Goal: Task Accomplishment & Management: Manage account settings

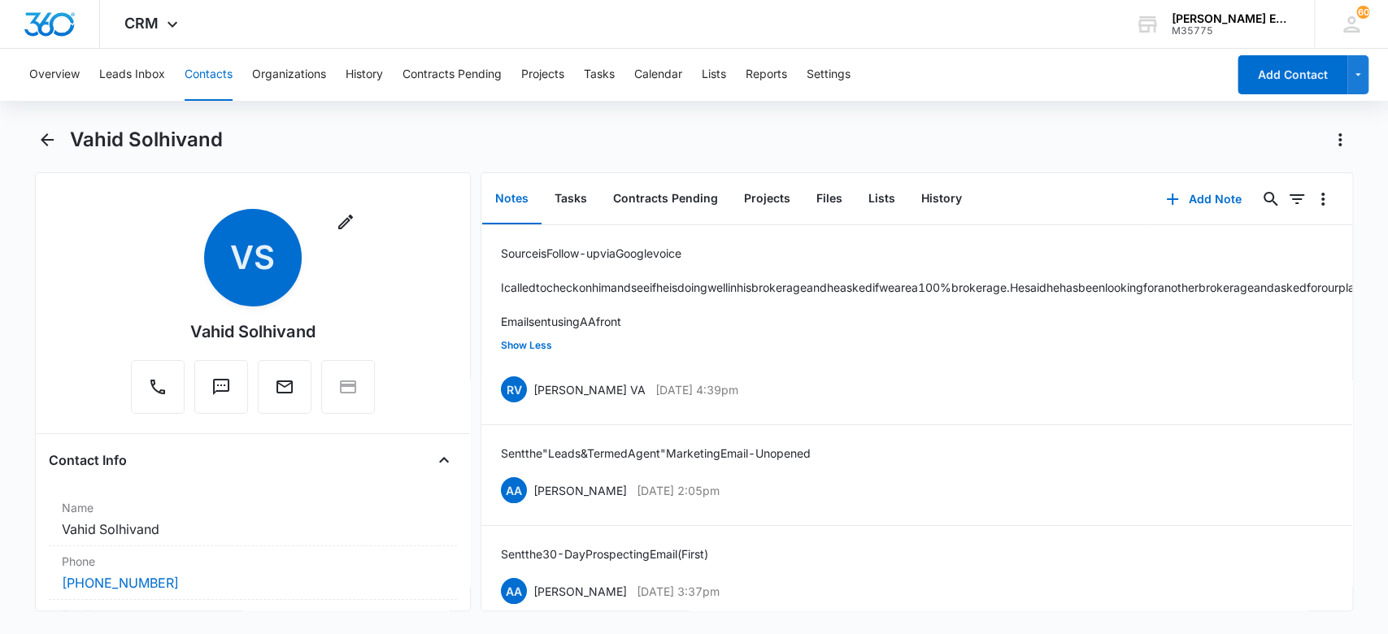
click at [212, 72] on button "Contacts" at bounding box center [209, 75] width 48 height 52
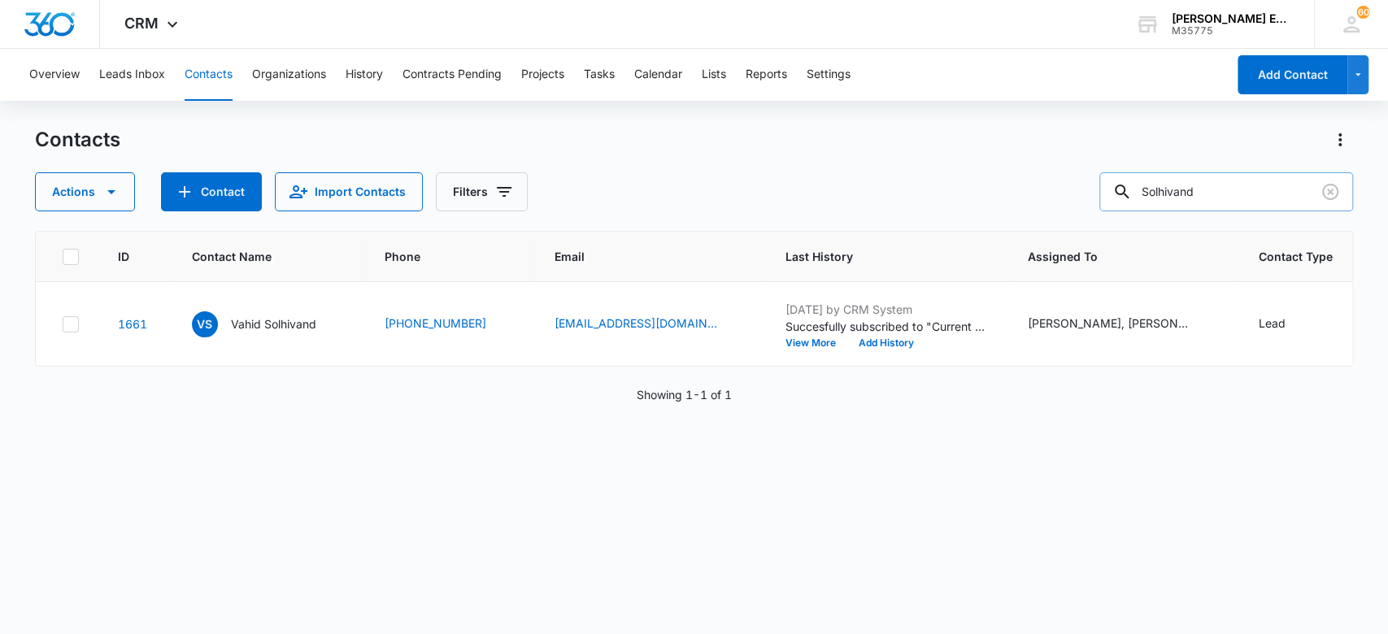
click at [1172, 187] on input "Solhivand" at bounding box center [1227, 191] width 254 height 39
paste input "[PERSON_NAME]"
click at [1153, 195] on input "[PERSON_NAME]" at bounding box center [1227, 191] width 254 height 39
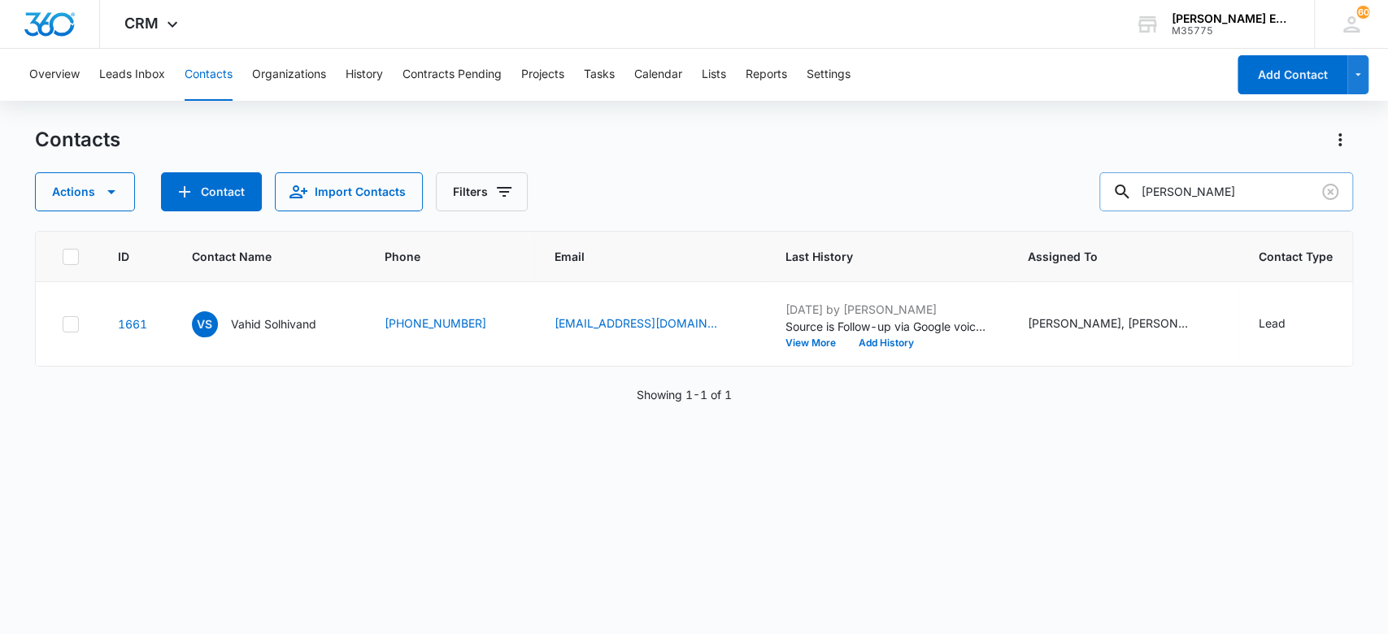
type input "[PERSON_NAME]"
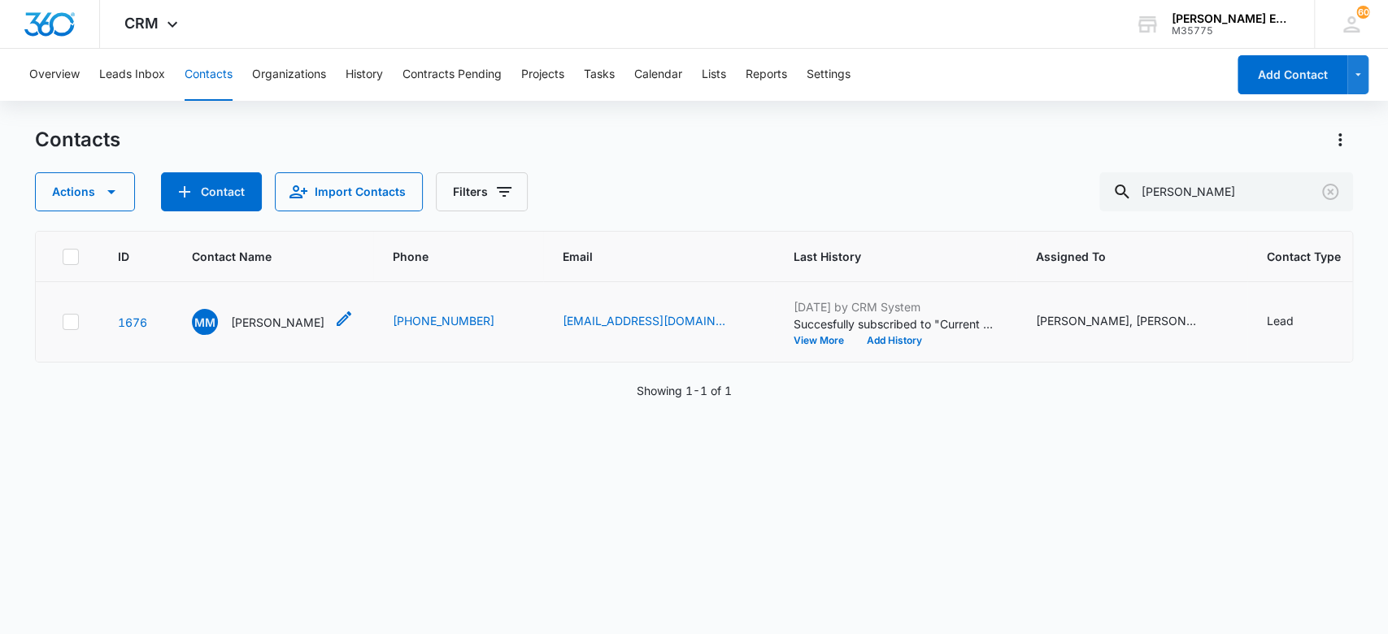
click at [299, 320] on p "[PERSON_NAME]" at bounding box center [278, 322] width 94 height 17
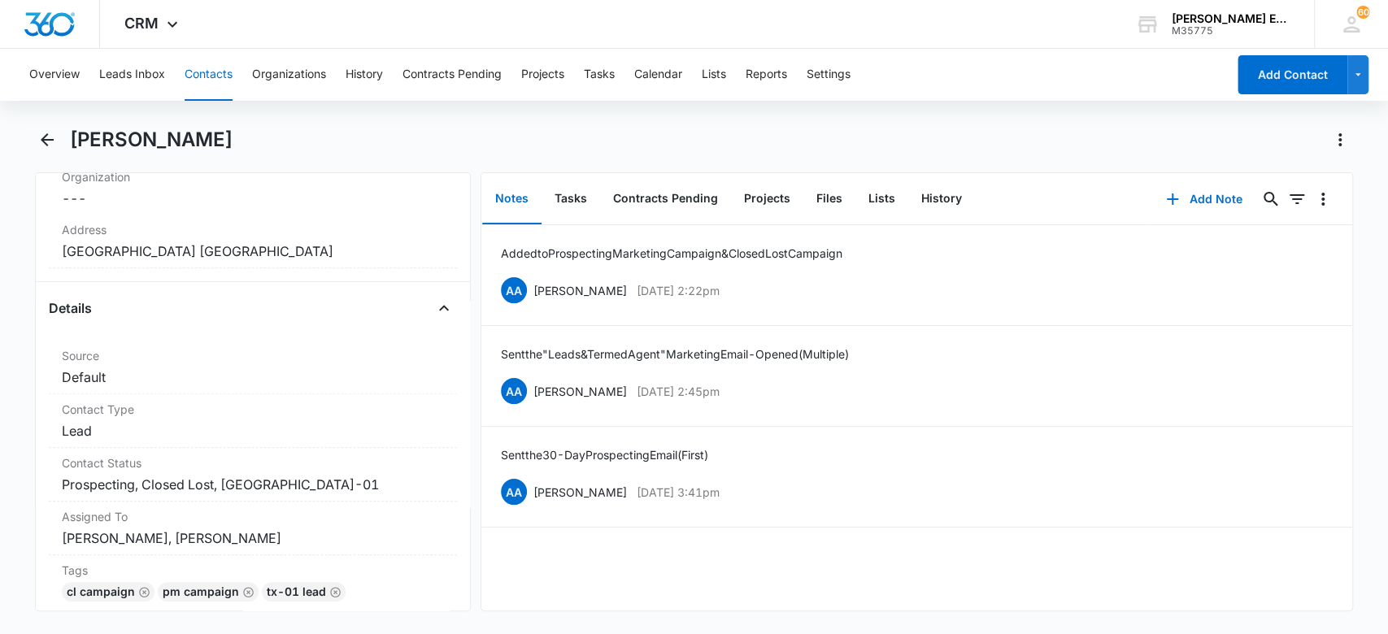
scroll to position [505, 0]
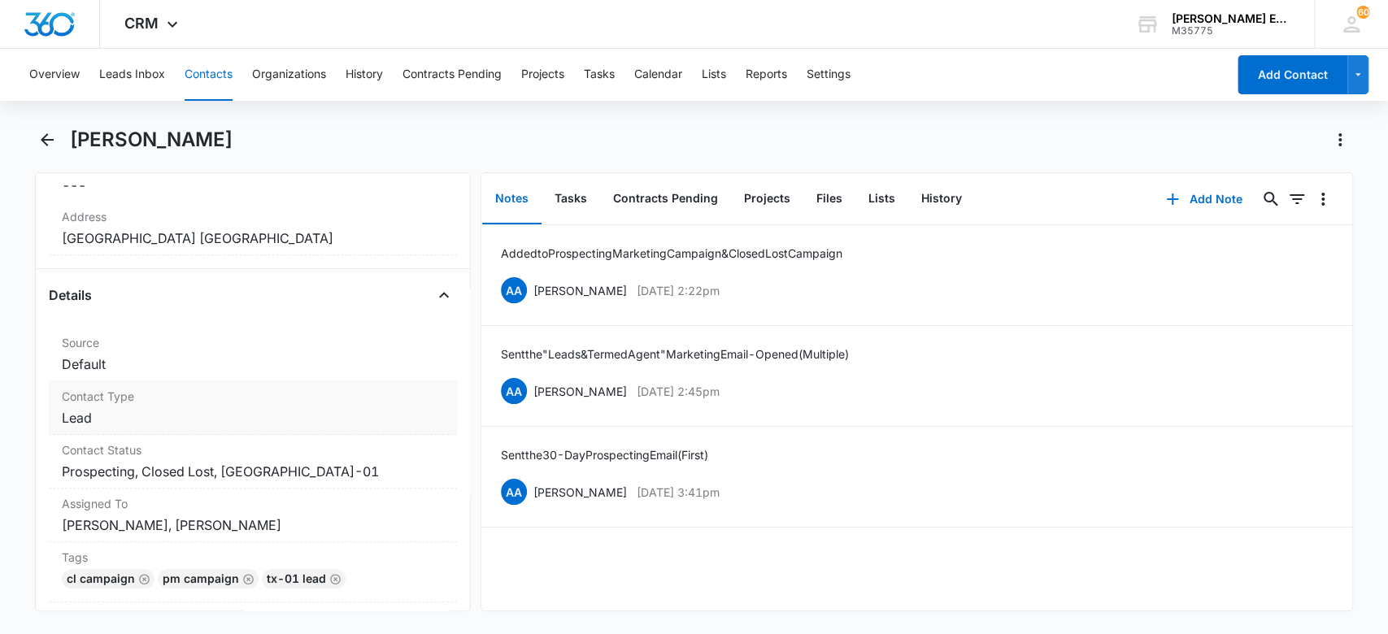
click at [222, 418] on dd "Cancel Save Changes Lead" at bounding box center [253, 418] width 383 height 20
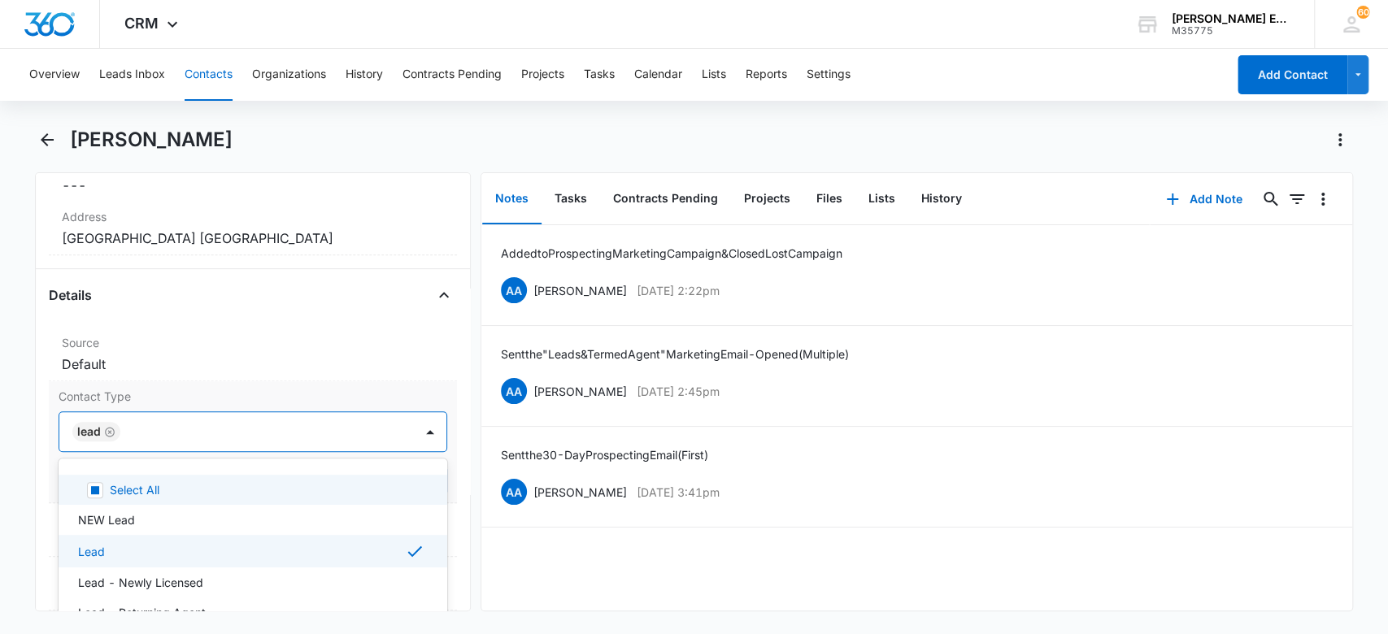
click at [197, 435] on div at bounding box center [259, 432] width 268 height 23
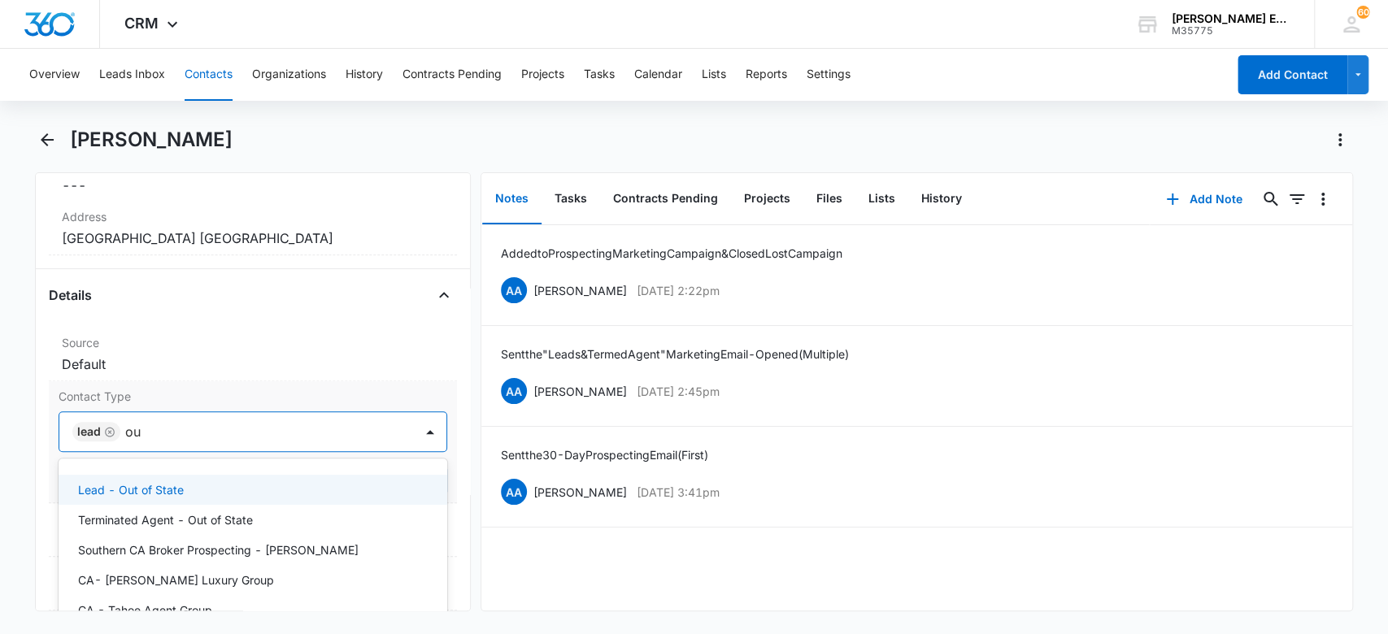
type input "out"
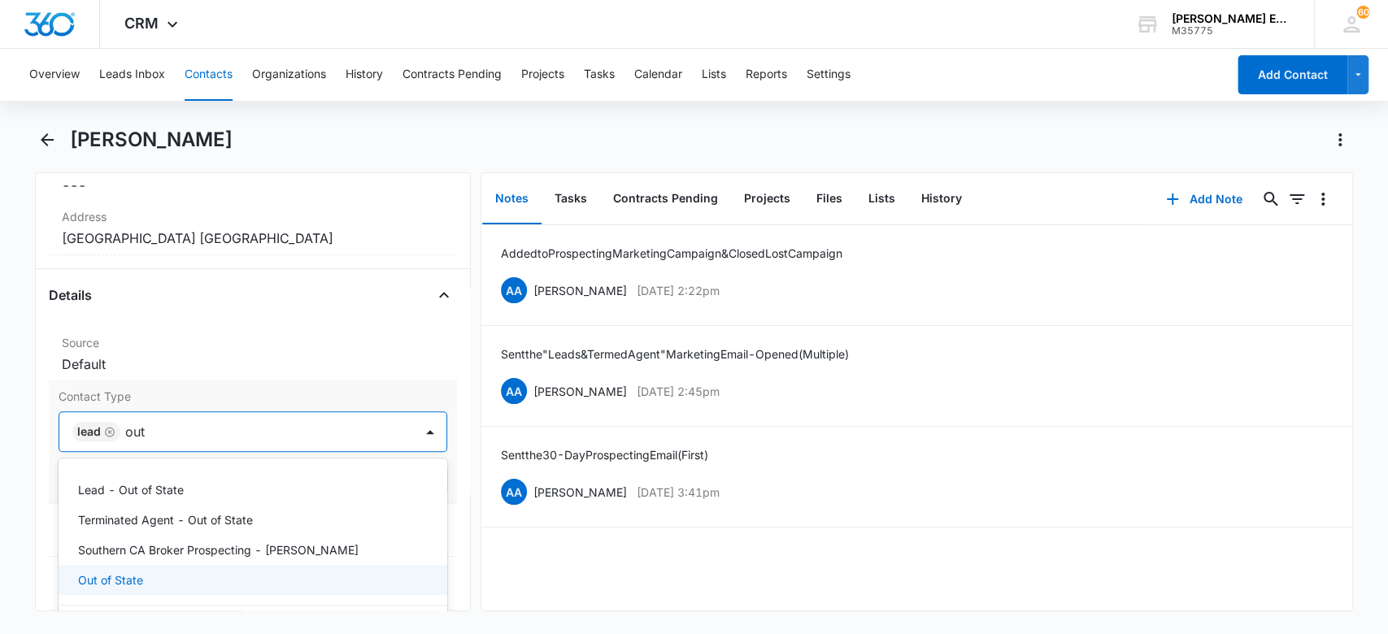
click at [136, 577] on p "Out of State" at bounding box center [110, 580] width 65 height 17
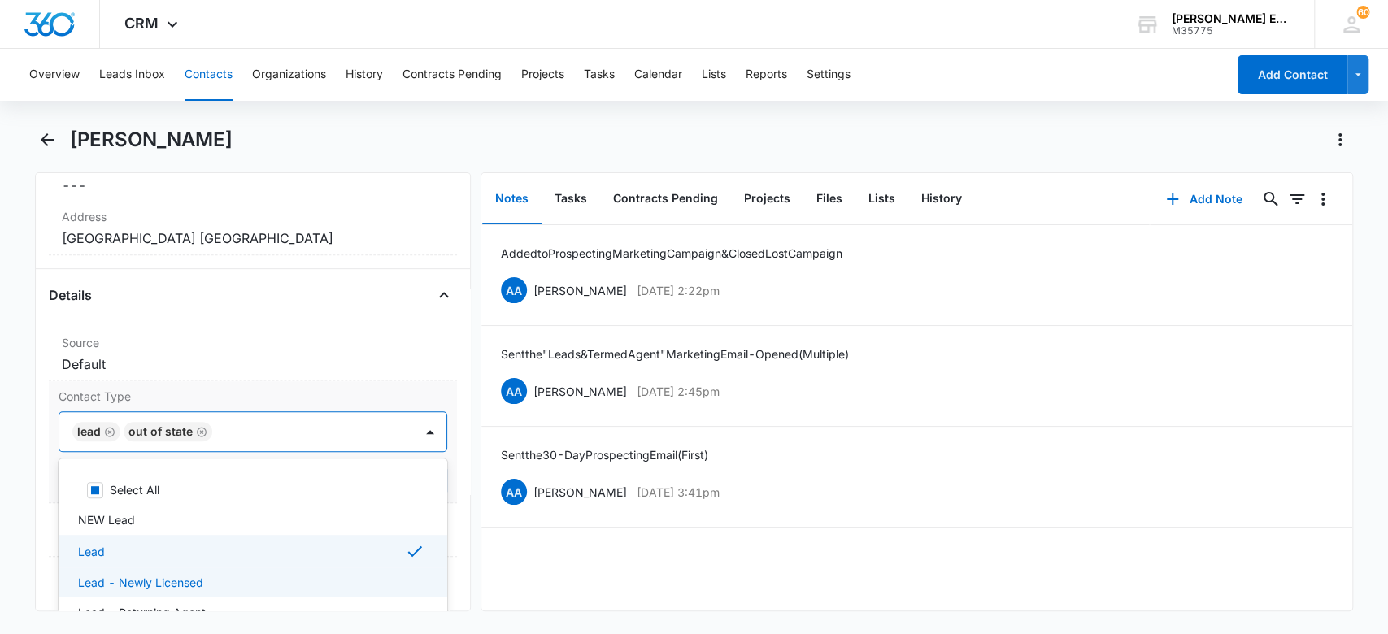
click at [203, 430] on icon "Remove Out of State" at bounding box center [201, 432] width 11 height 12
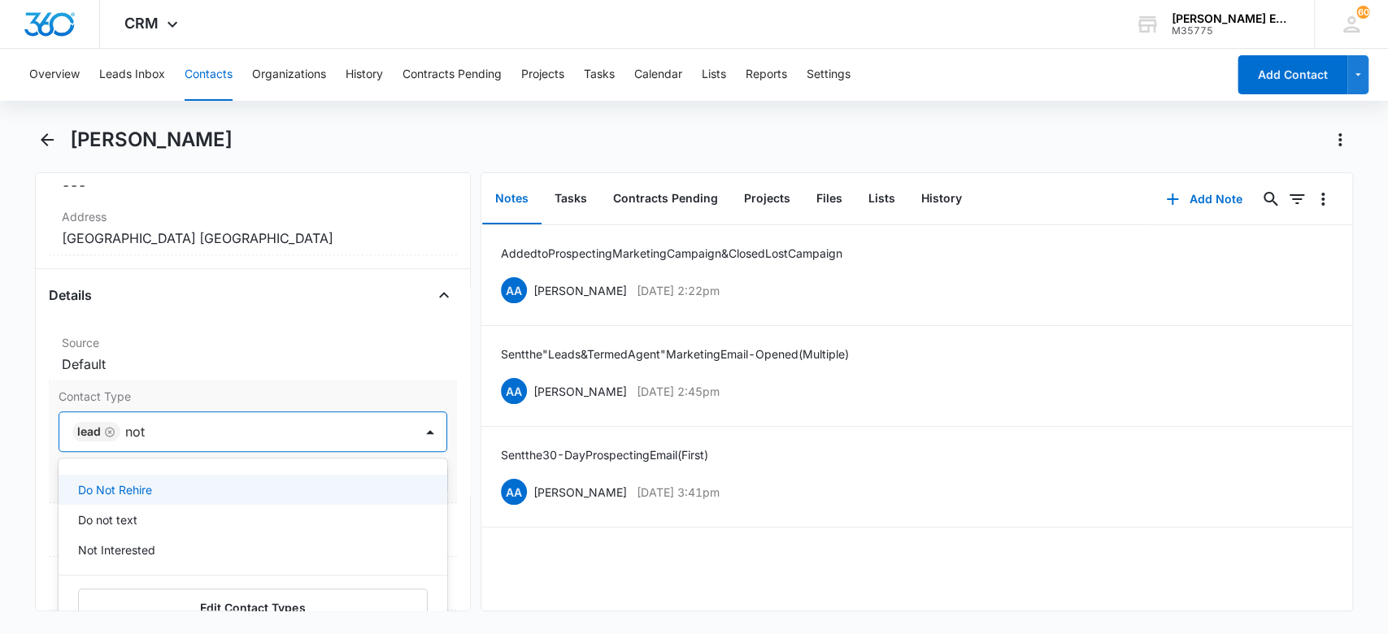
type input "not"
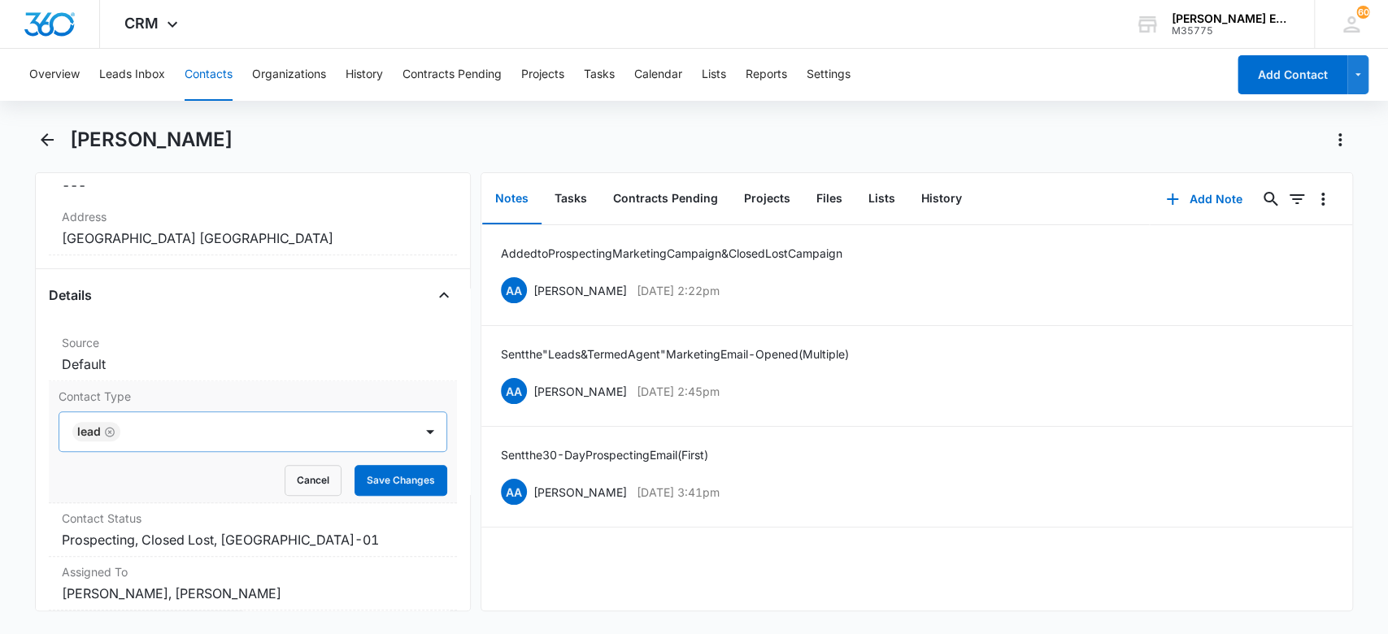
click at [477, 354] on div "Remove MM [PERSON_NAME] Contact Info Name Cancel Save Changes [PERSON_NAME] Pho…" at bounding box center [694, 391] width 1319 height 439
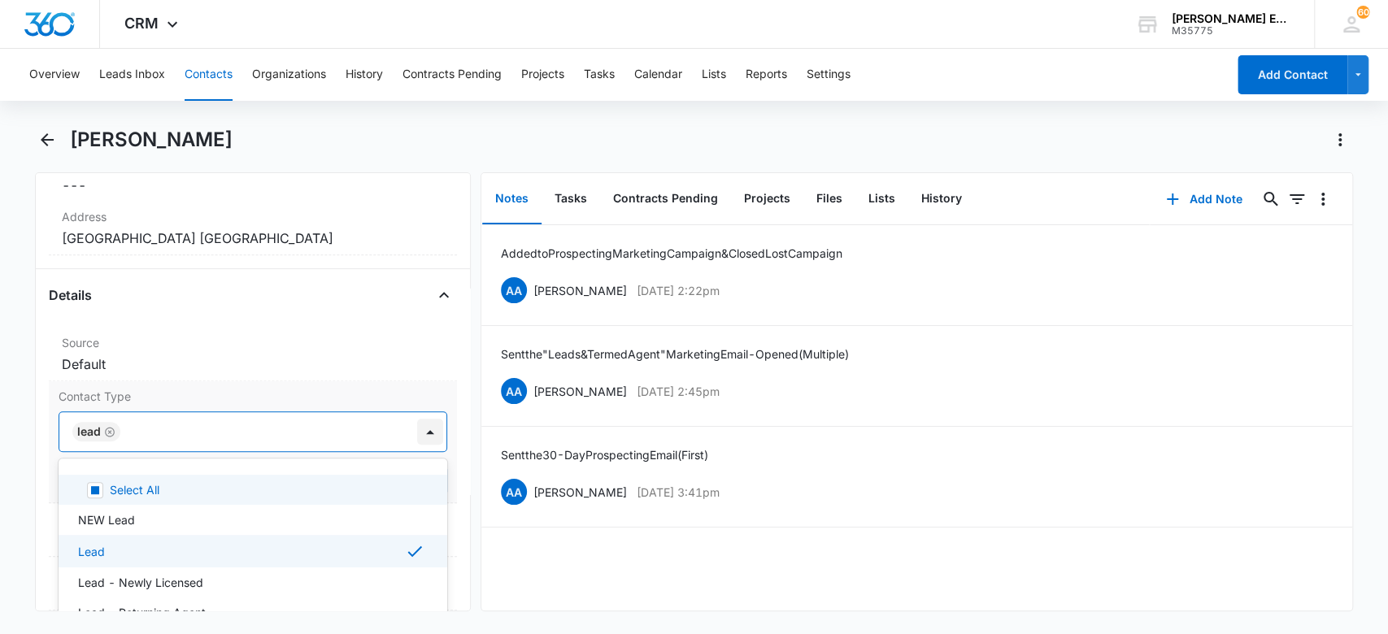
click at [422, 434] on div at bounding box center [430, 432] width 26 height 26
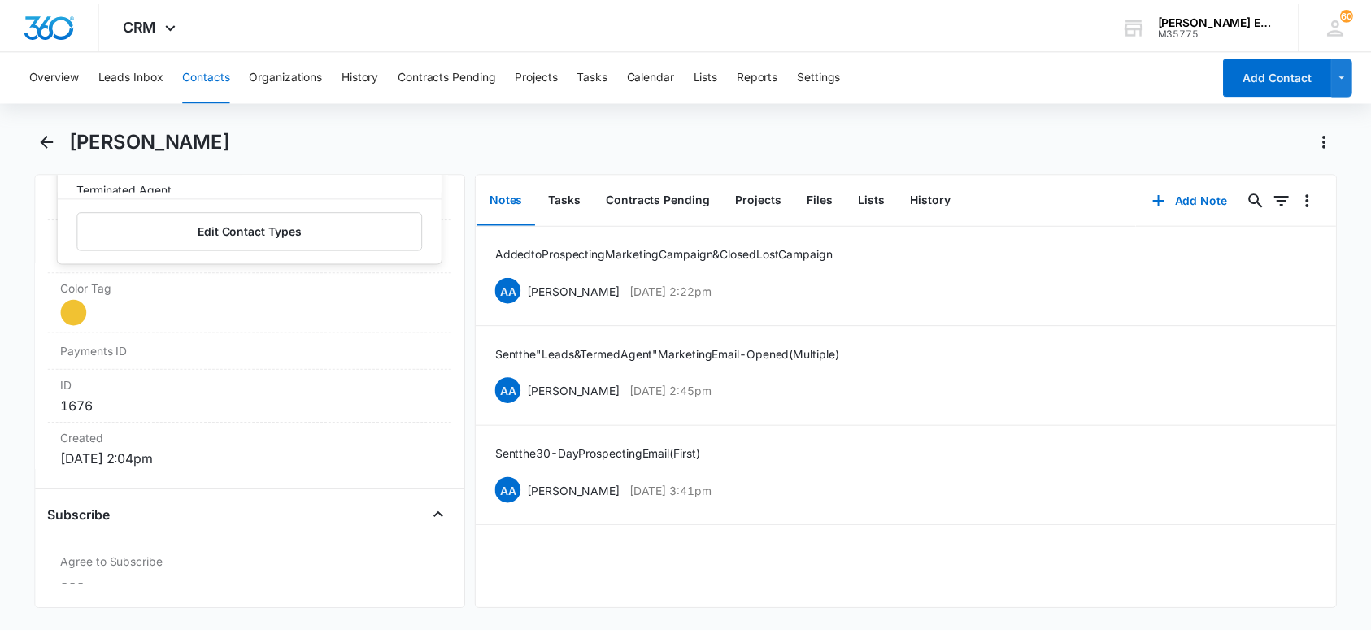
scroll to position [958, 0]
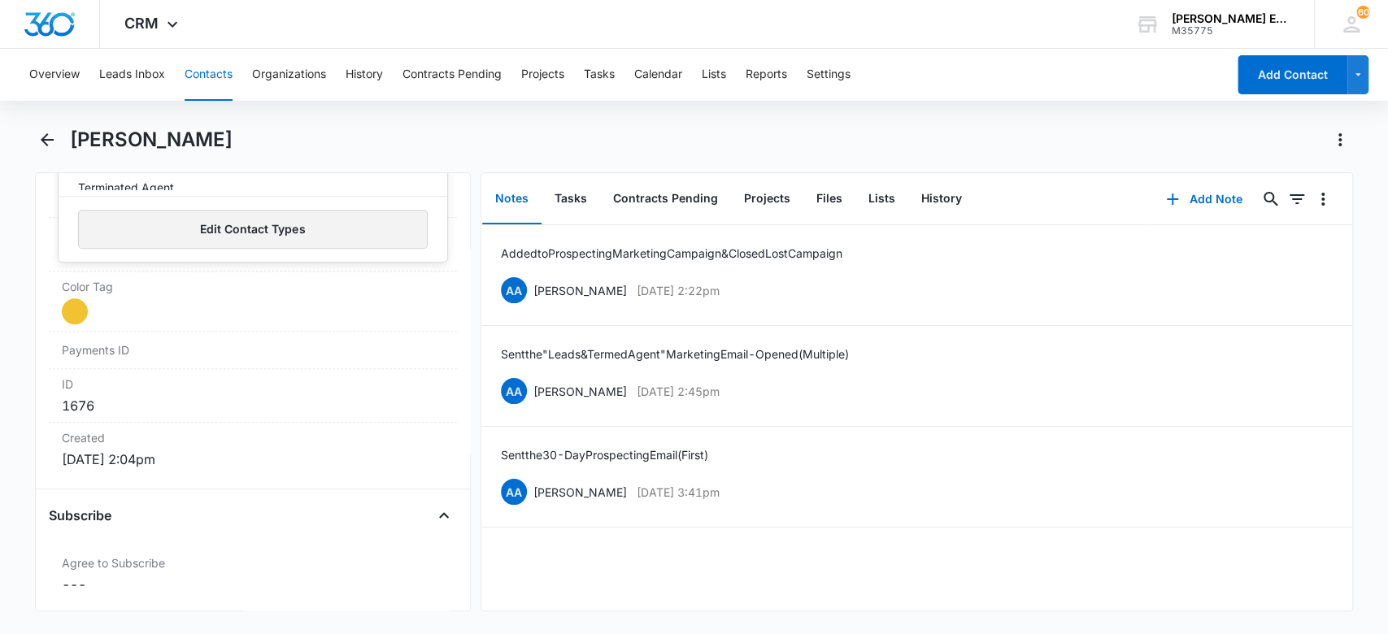
click at [351, 233] on button "Edit Contact Types" at bounding box center [253, 229] width 351 height 39
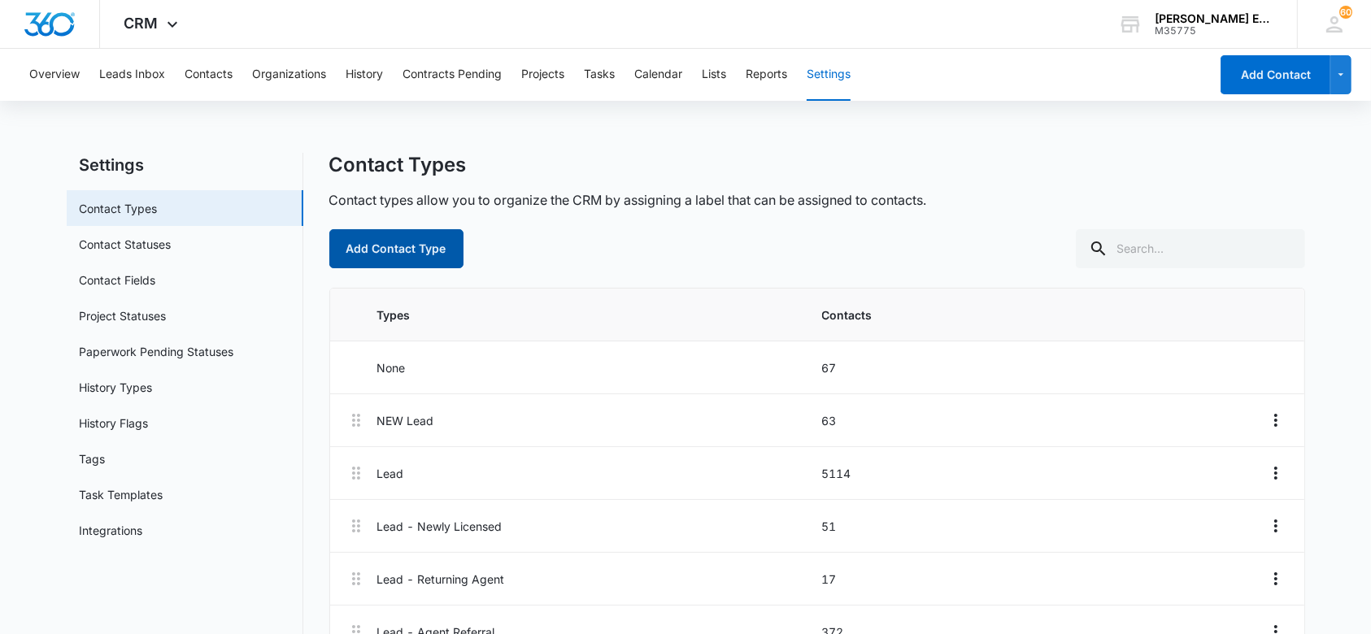
click at [406, 246] on button "Add Contact Type" at bounding box center [396, 248] width 134 height 39
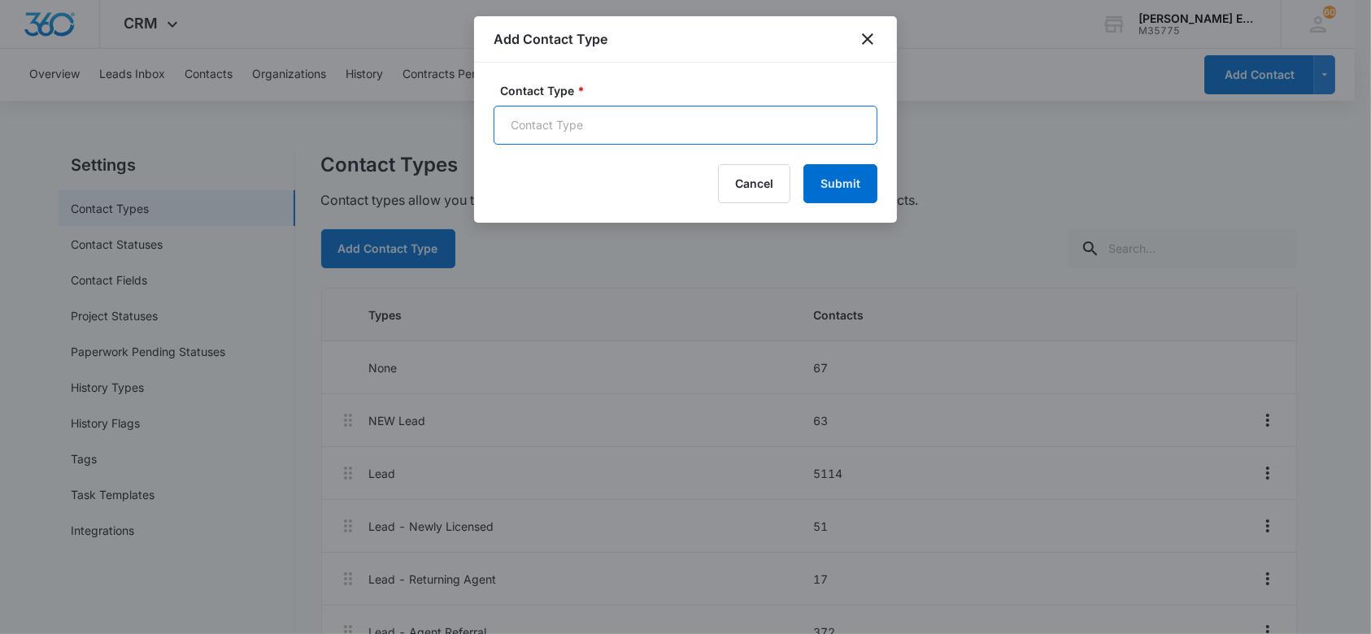
click at [713, 114] on input "Contact Type *" at bounding box center [686, 125] width 384 height 39
type input "Not In RE"
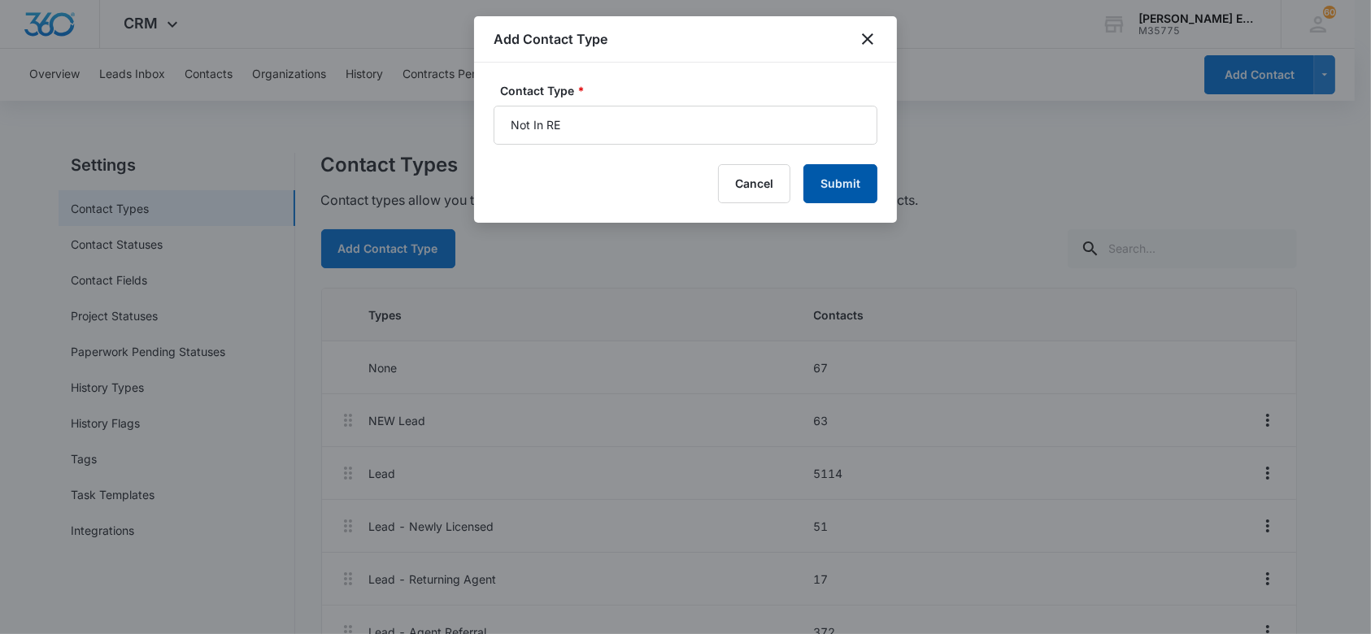
click at [827, 180] on button "Submit" at bounding box center [841, 183] width 74 height 39
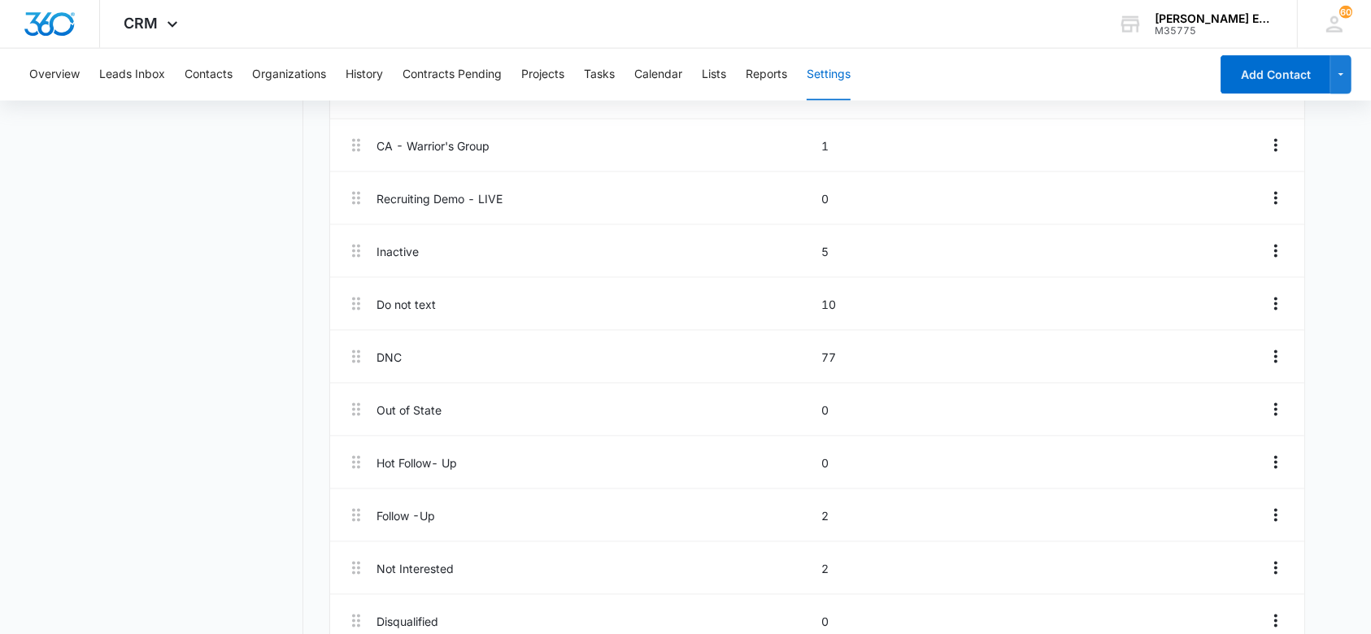
scroll to position [2317, 0]
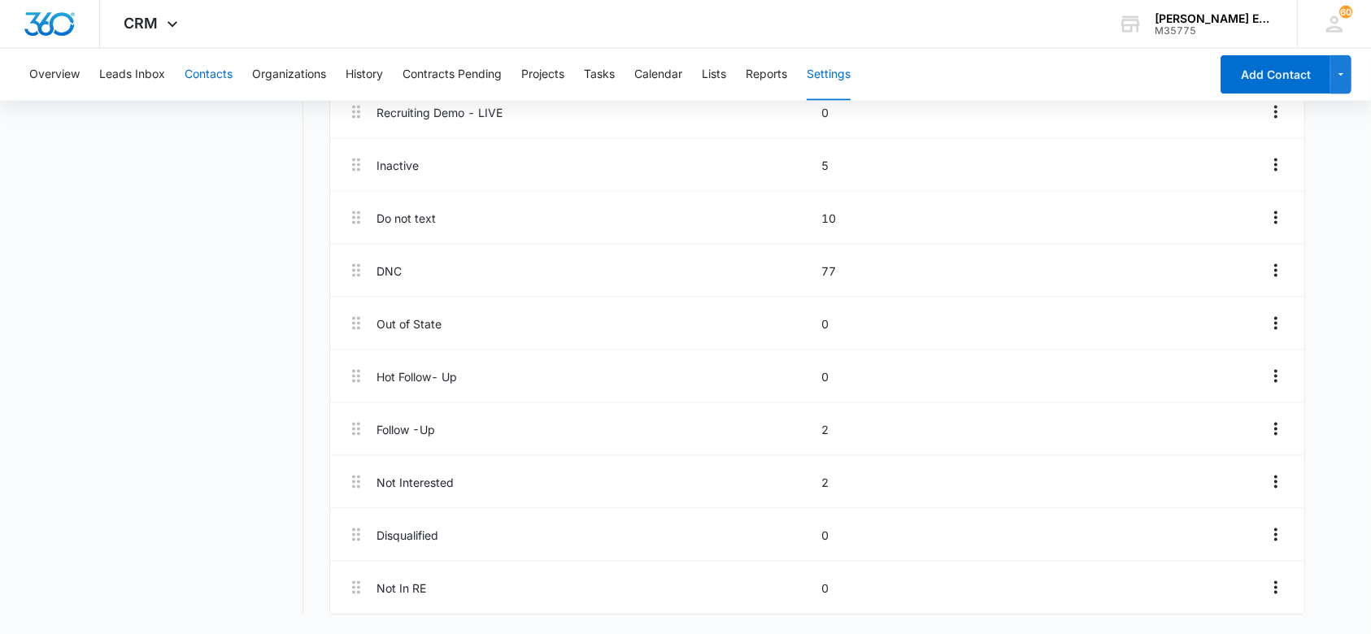
click at [223, 75] on button "Contacts" at bounding box center [209, 75] width 48 height 52
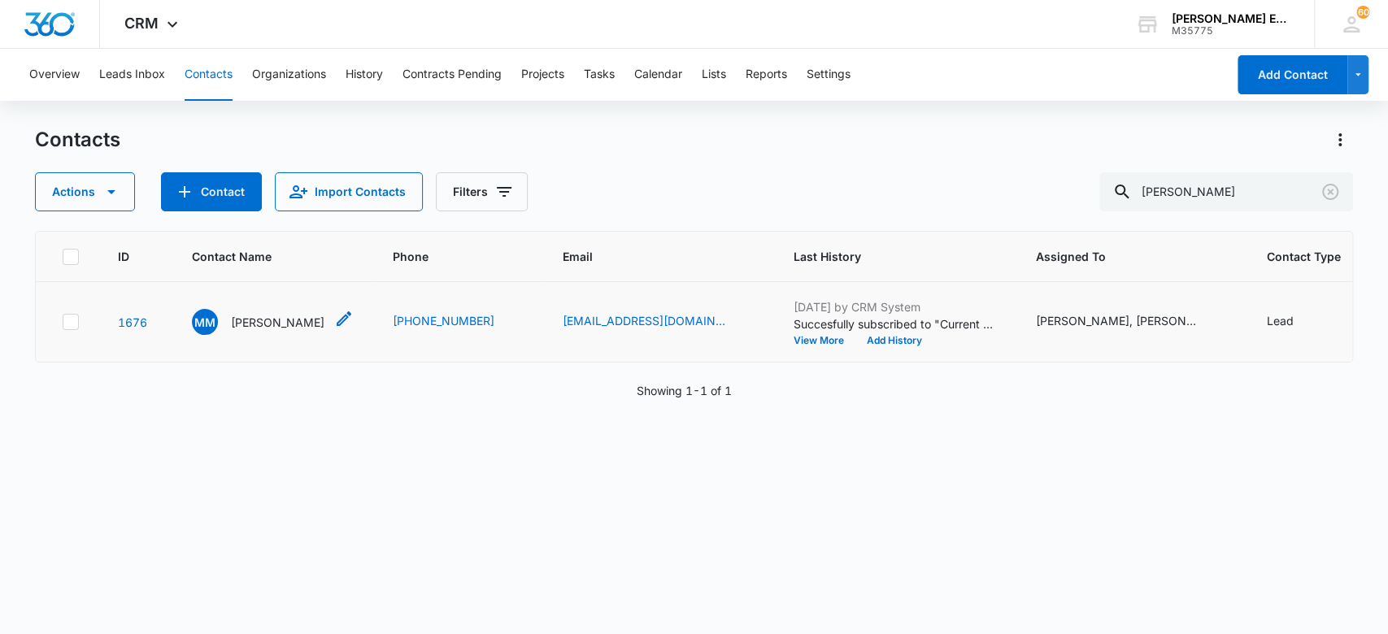
click at [290, 327] on p "[PERSON_NAME]" at bounding box center [278, 322] width 94 height 17
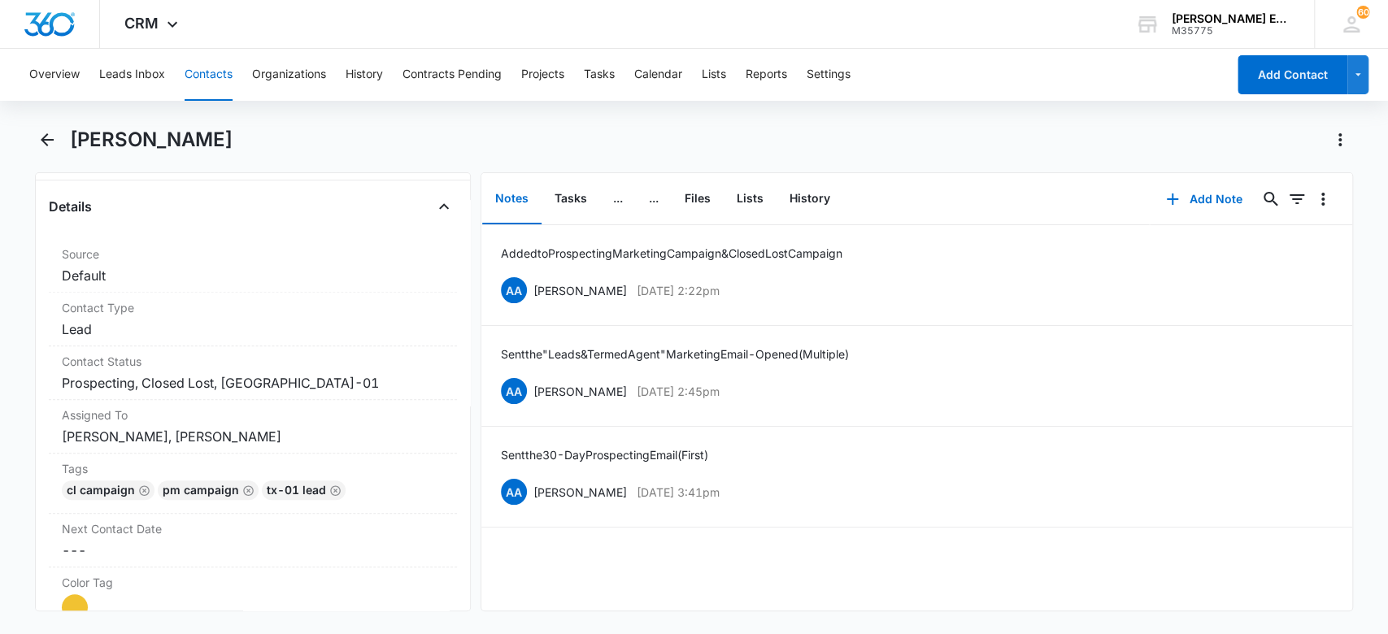
scroll to position [603, 0]
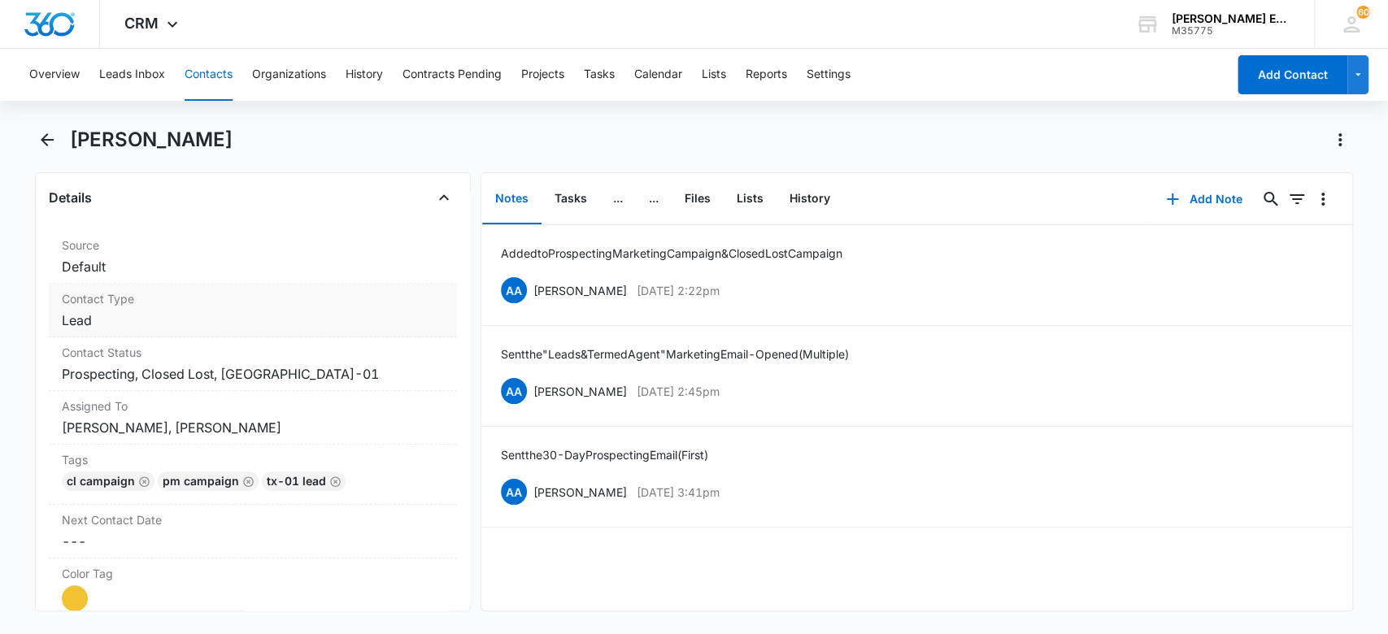
click at [313, 323] on dd "Cancel Save Changes Lead" at bounding box center [253, 321] width 383 height 20
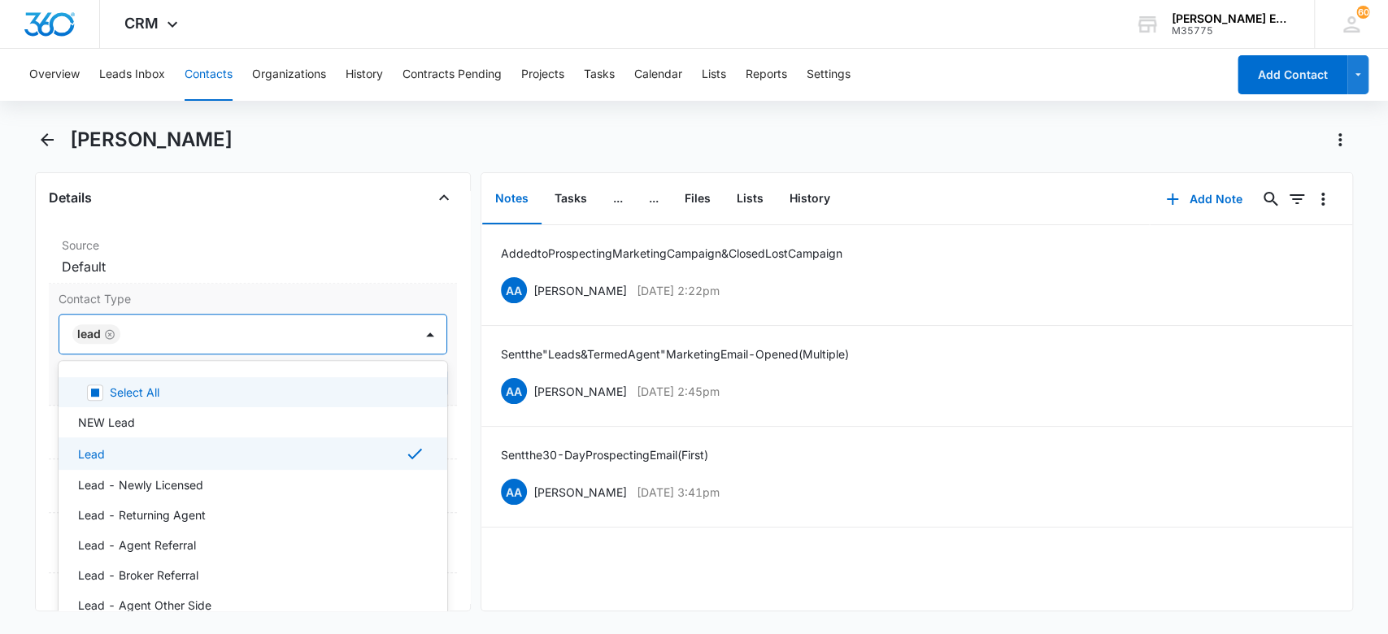
click at [280, 329] on div at bounding box center [259, 334] width 268 height 23
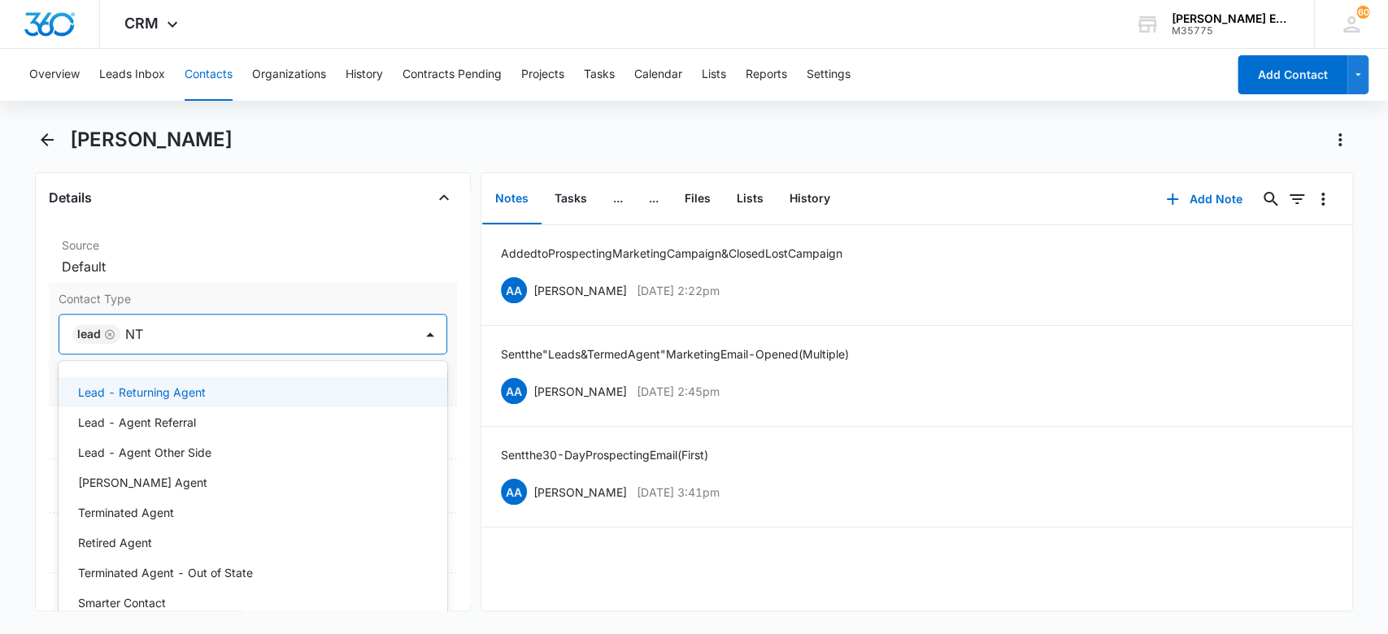
type input "N"
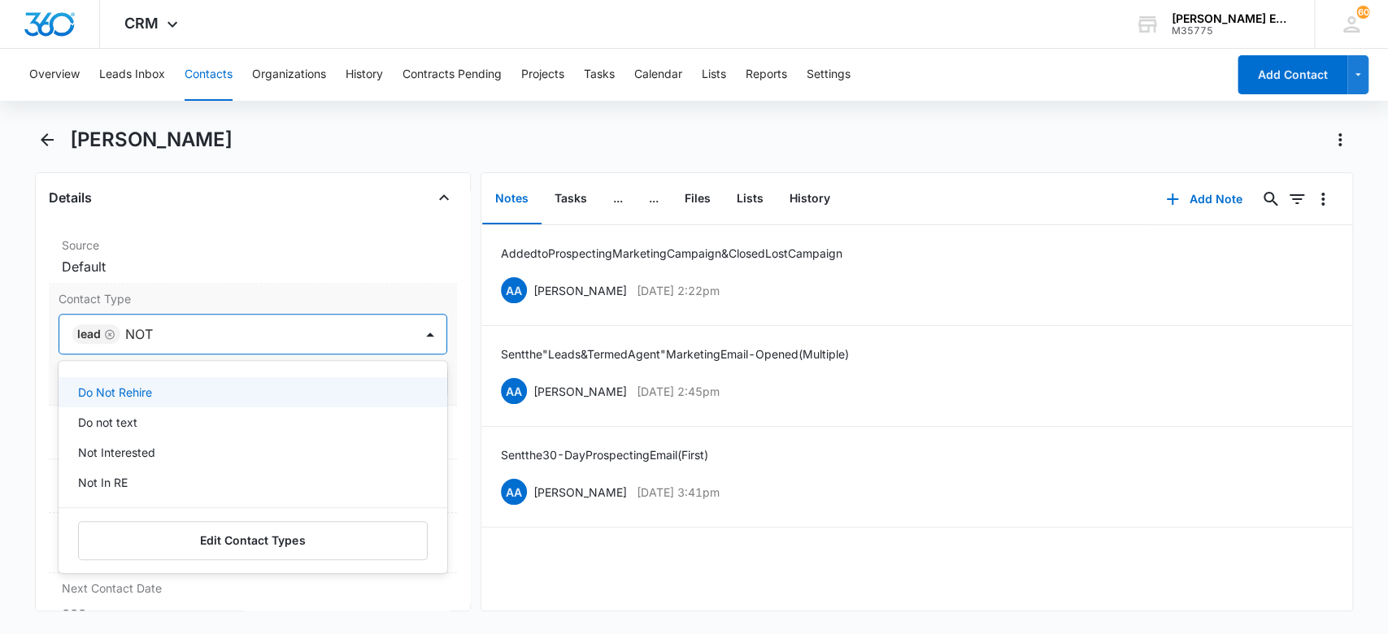
type input "NOT"
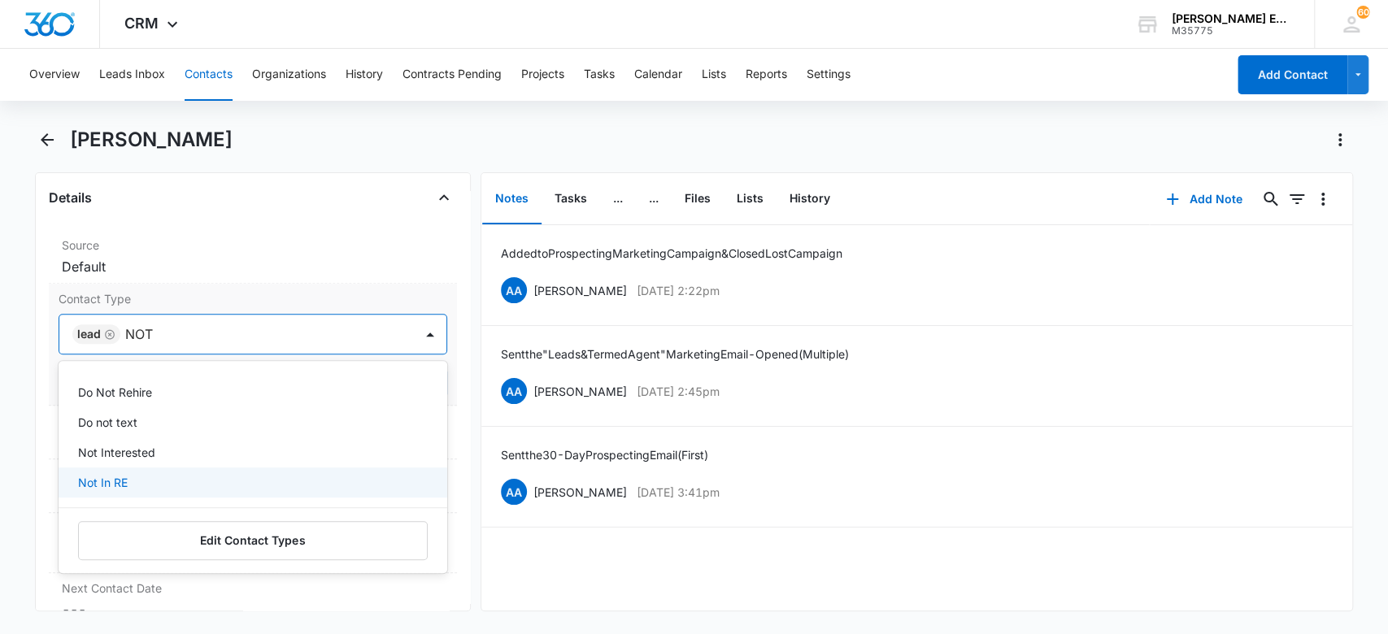
click at [170, 482] on div "Not In RE" at bounding box center [251, 482] width 347 height 17
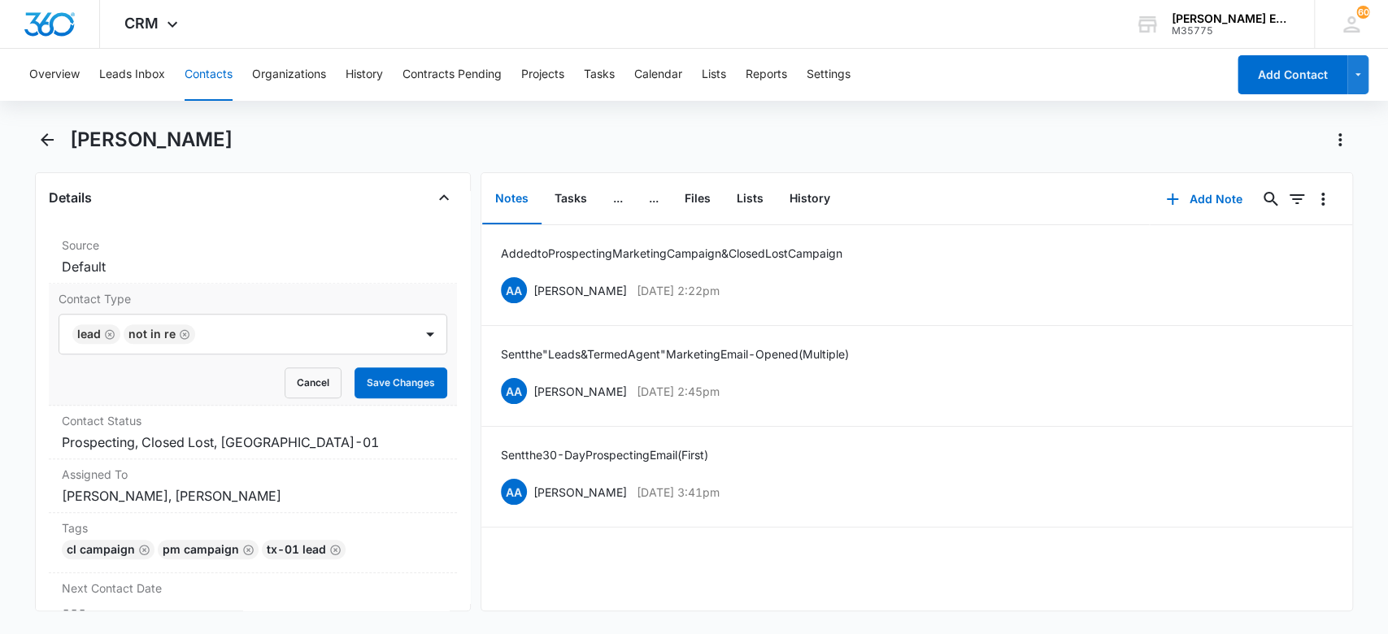
click at [336, 304] on label "Contact Type" at bounding box center [254, 298] width 390 height 17
click at [390, 385] on button "Save Changes" at bounding box center [401, 383] width 93 height 31
click at [1165, 203] on icon "button" at bounding box center [1173, 200] width 20 height 20
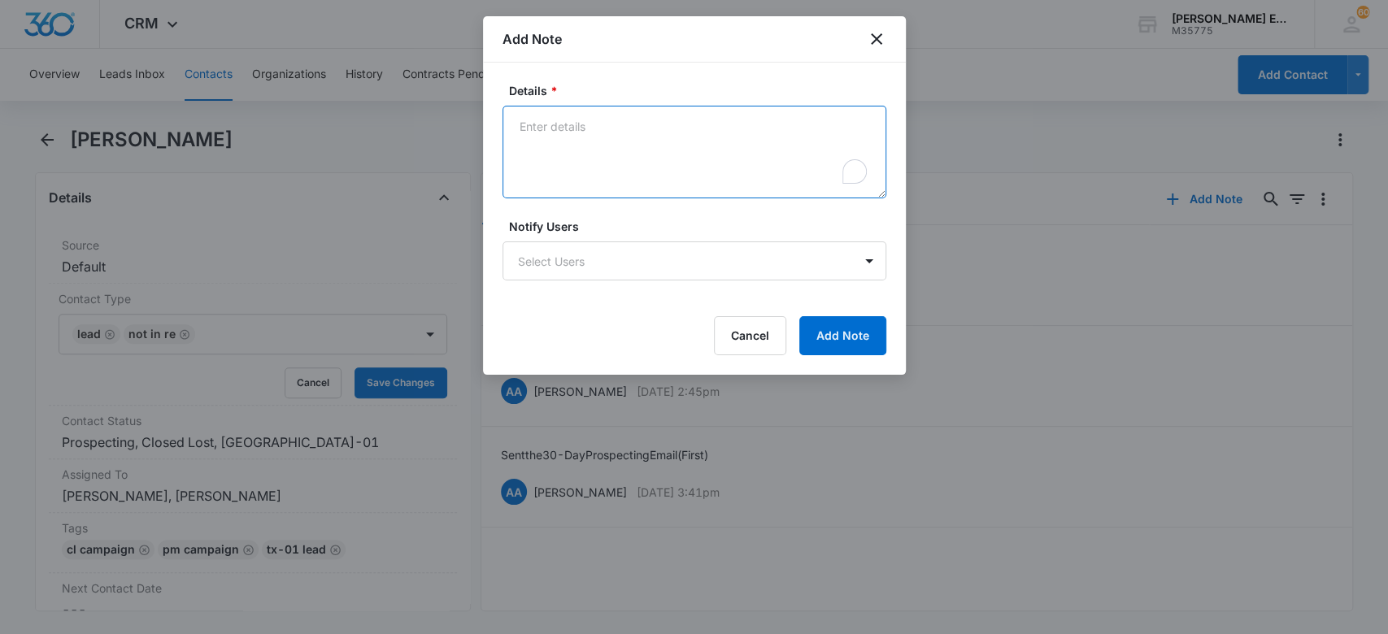
click at [612, 121] on textarea "Details *" at bounding box center [695, 152] width 384 height 93
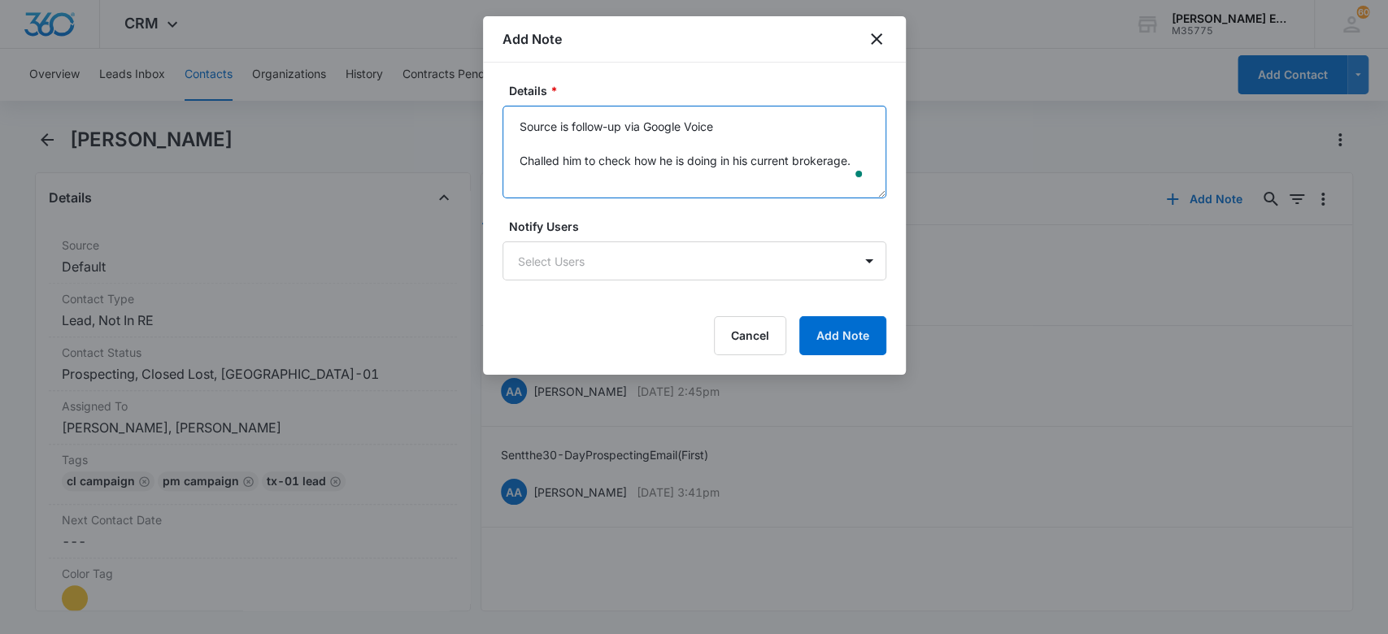
scroll to position [20, 0]
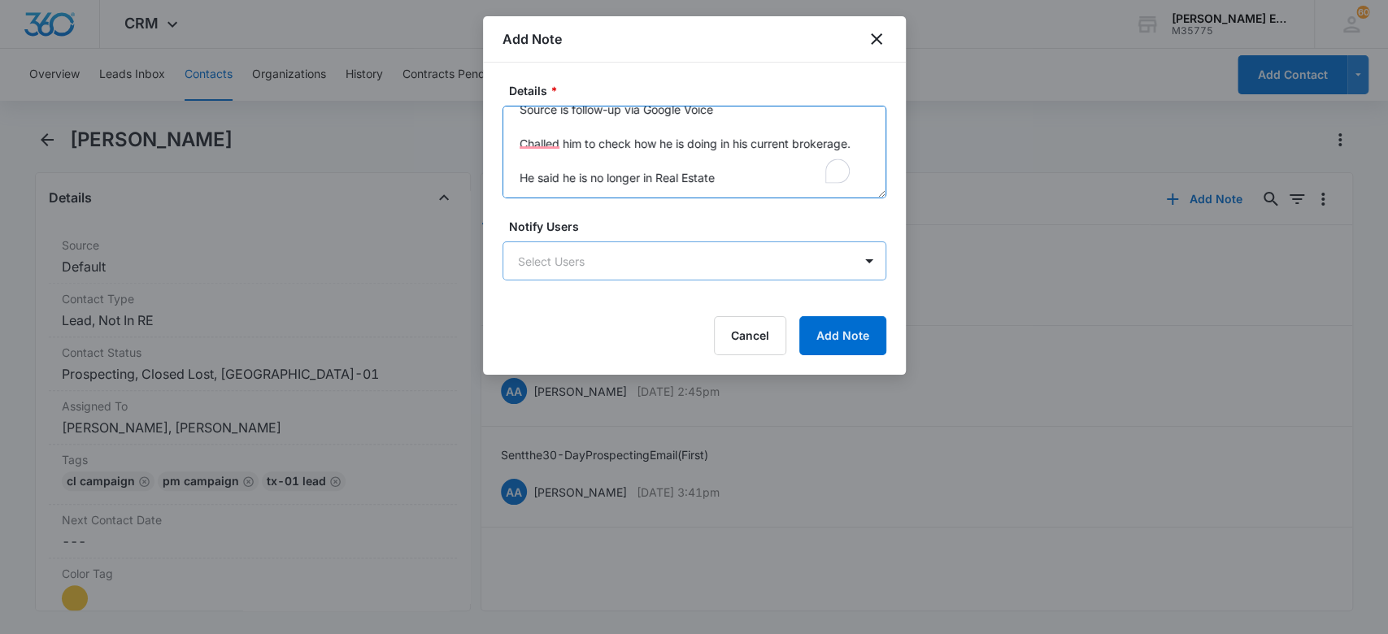
type textarea "Source is follow-up via Google Voice Challed him to check how he is doing in hi…"
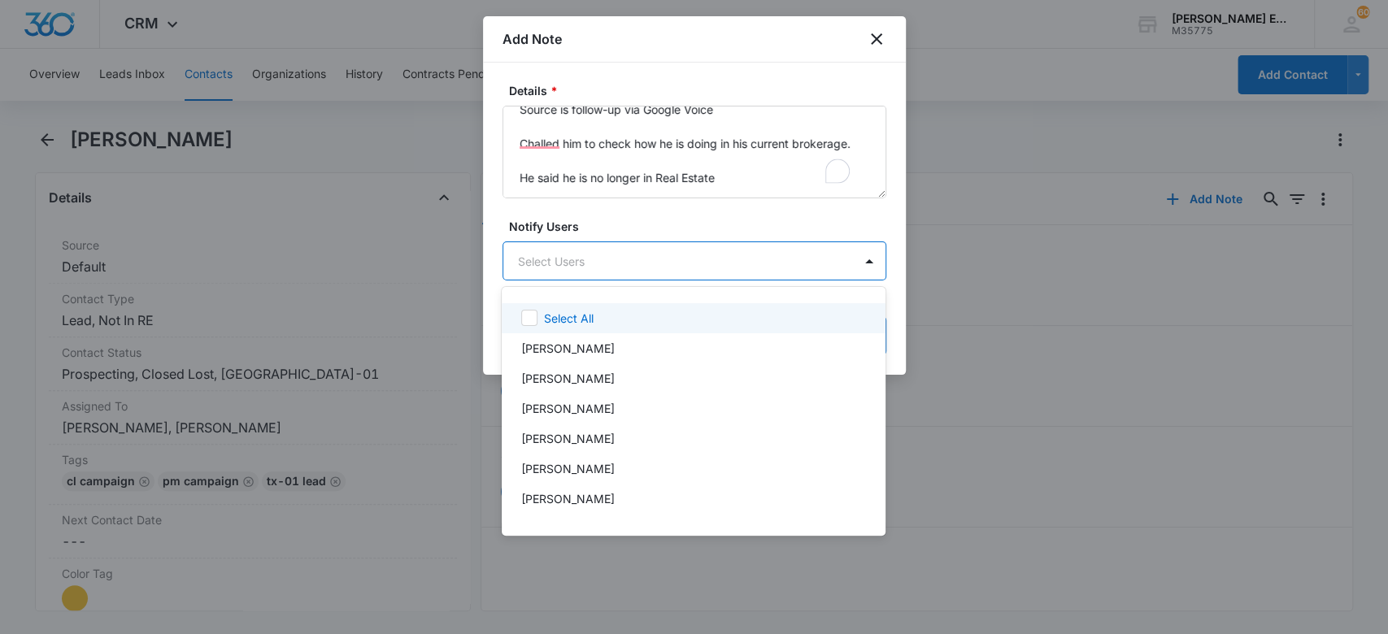
click at [586, 264] on body "CRM Apps Websites CRM Email Social Brand [PERSON_NAME] Estates and Homes M35775…" at bounding box center [694, 317] width 1388 height 634
type input "rec"
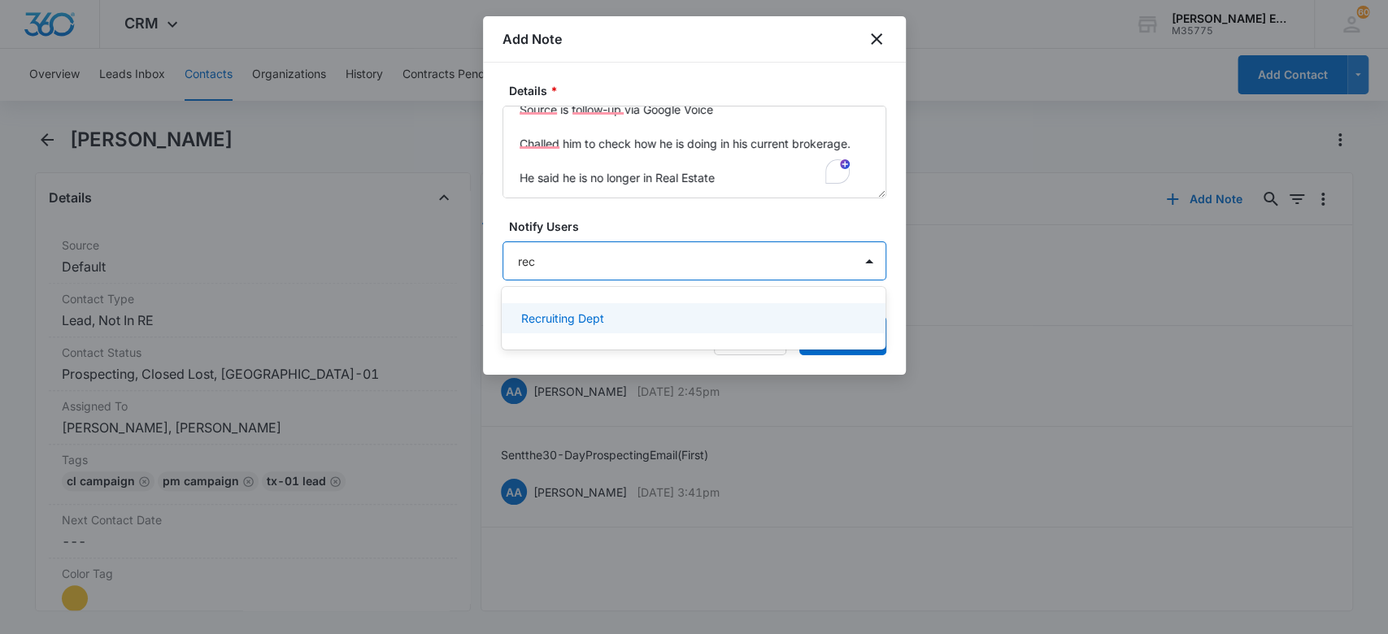
click at [601, 322] on p "Recruiting Dept" at bounding box center [562, 318] width 83 height 17
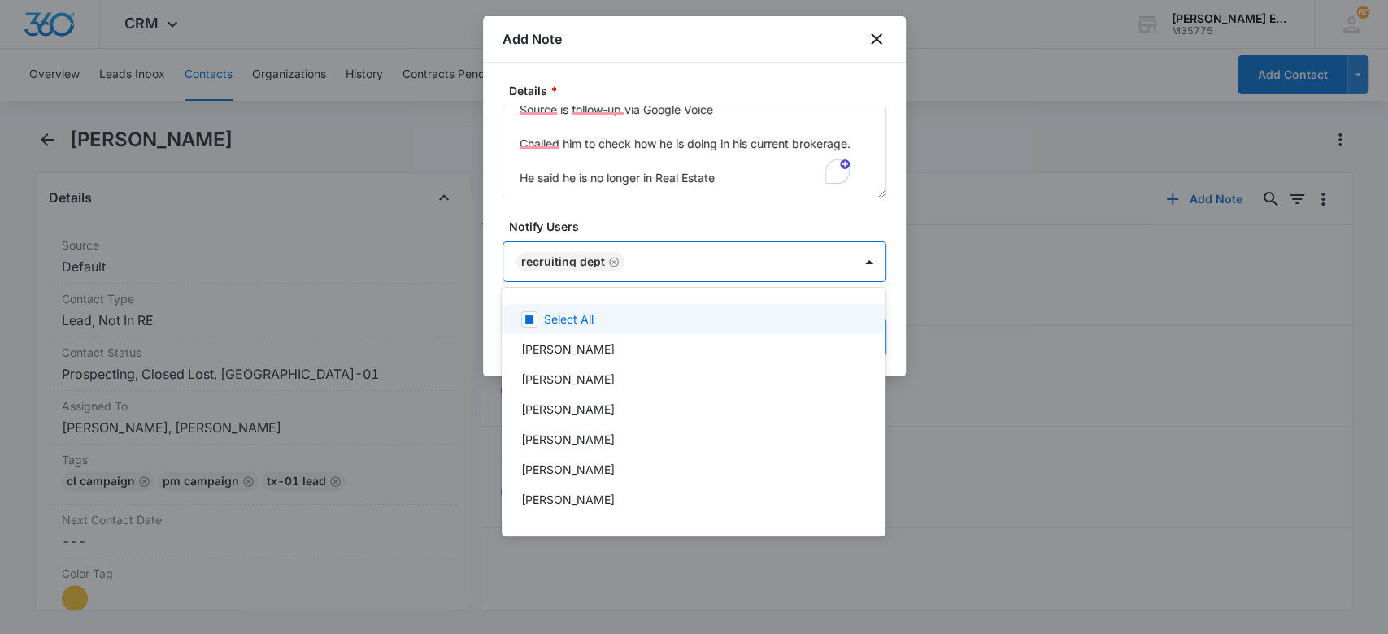
click at [652, 224] on div at bounding box center [694, 317] width 1388 height 634
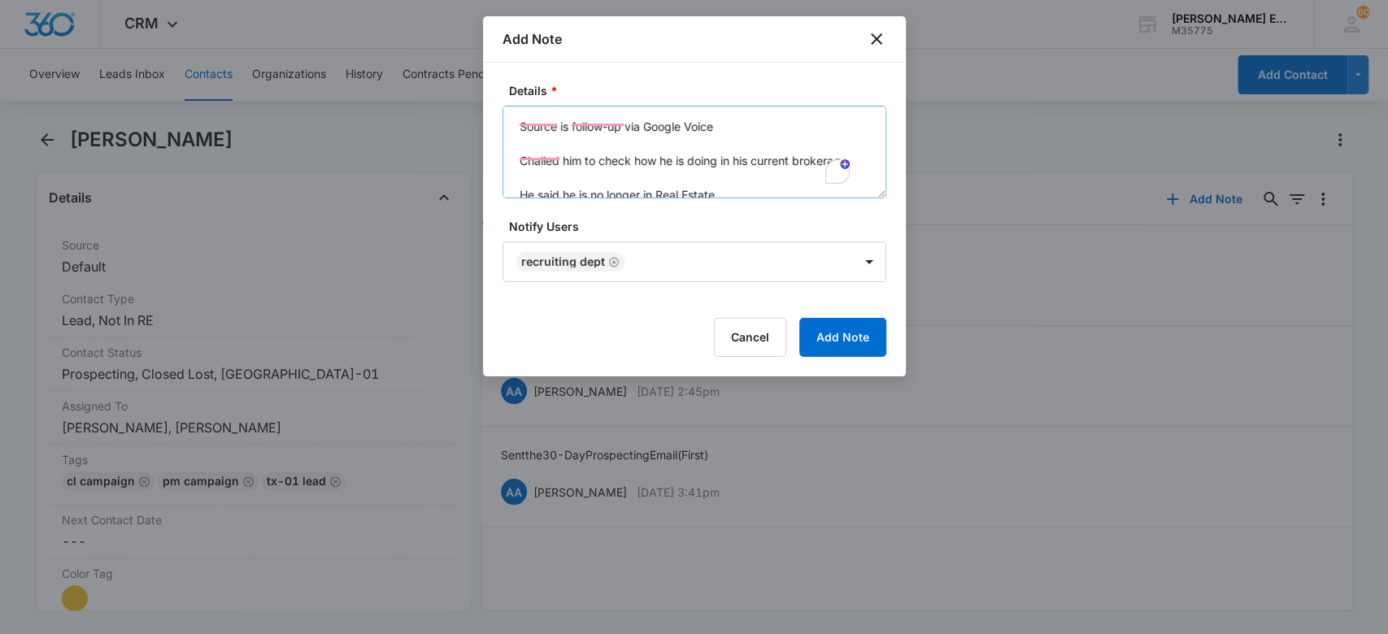
scroll to position [0, 0]
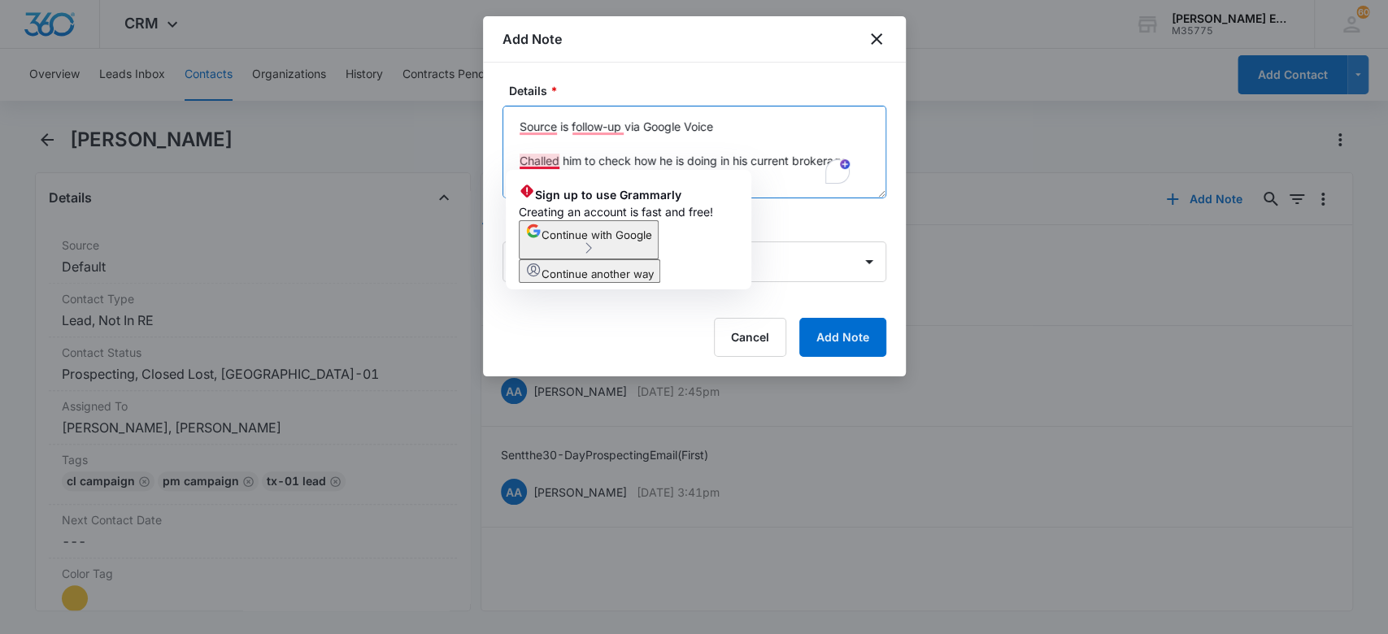
click at [538, 166] on textarea "Source is follow-up via Google Voice Challed him to check how he is doing in hi…" at bounding box center [695, 152] width 384 height 93
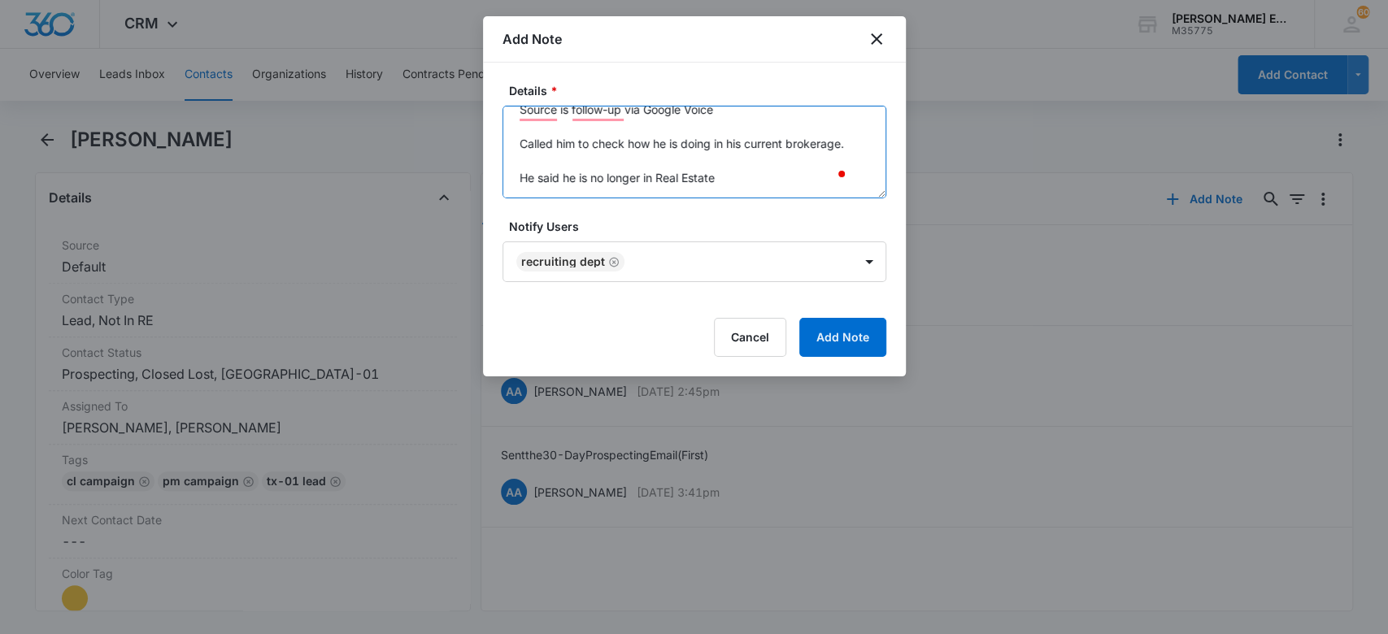
scroll to position [17, 0]
type textarea "Source is follow-up via Google Voice Called him to check how he is doing in his…"
click at [858, 347] on button "Add Note" at bounding box center [843, 337] width 87 height 39
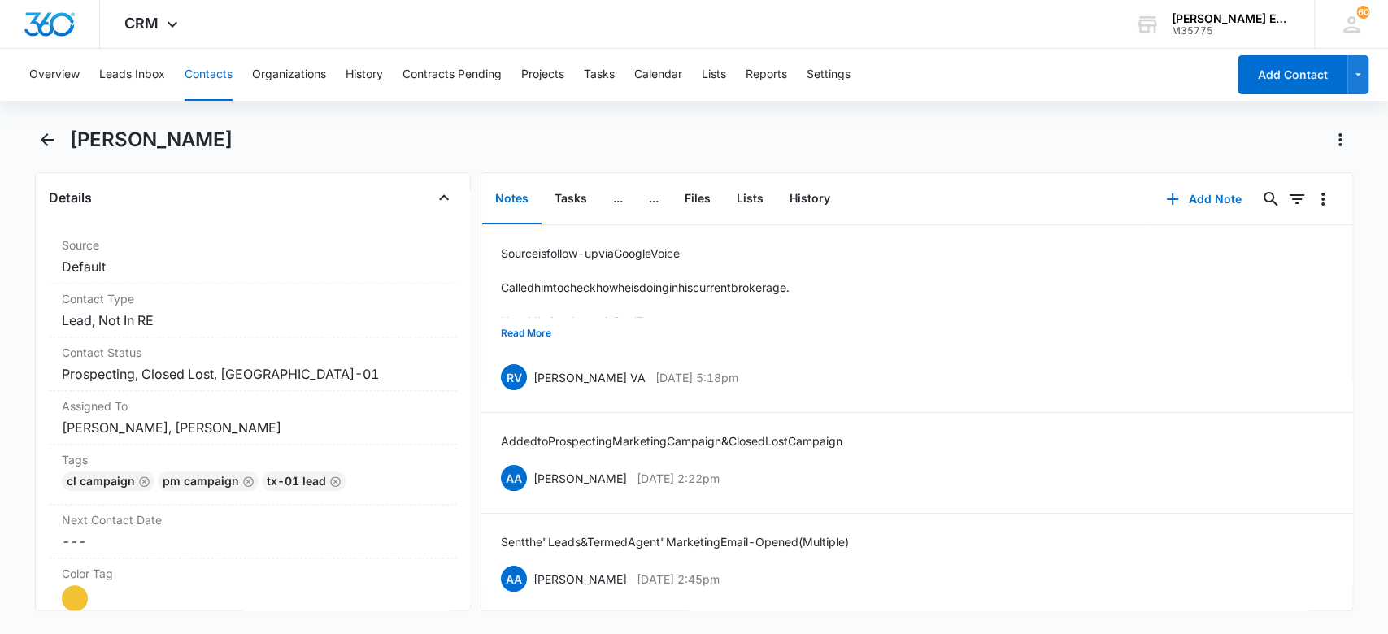
click at [207, 75] on button "Contacts" at bounding box center [209, 75] width 48 height 52
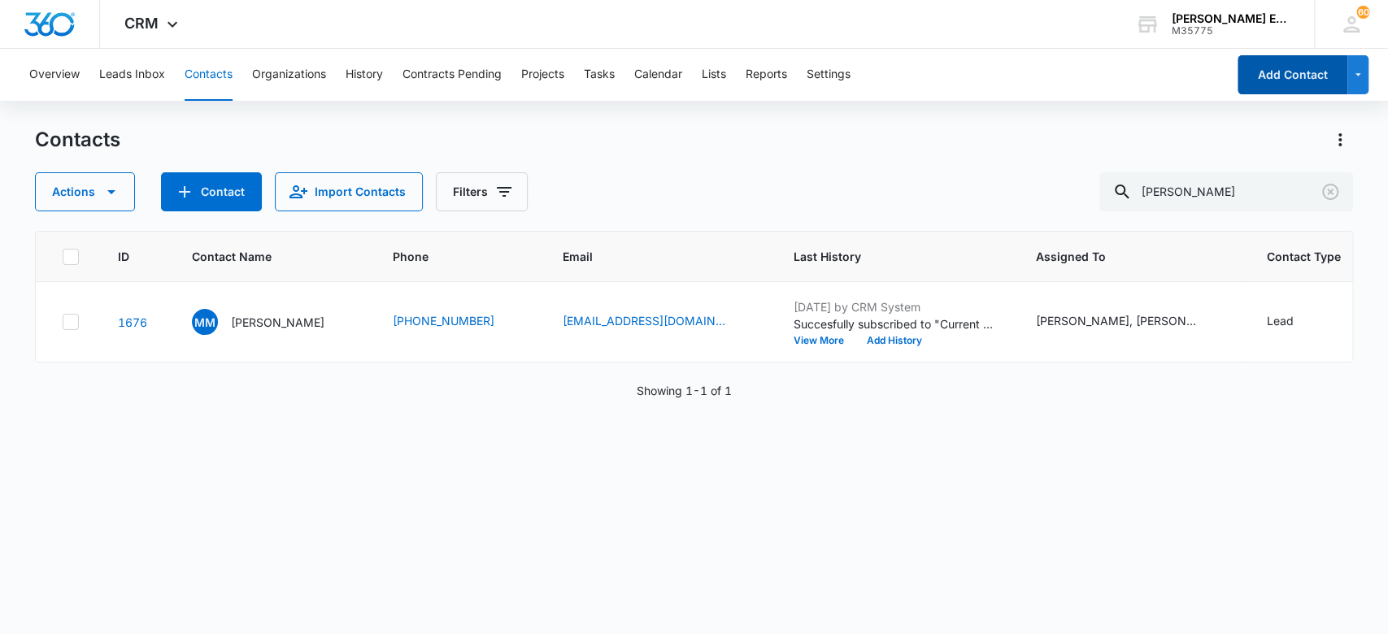
click at [1281, 76] on button "Add Contact" at bounding box center [1293, 74] width 110 height 39
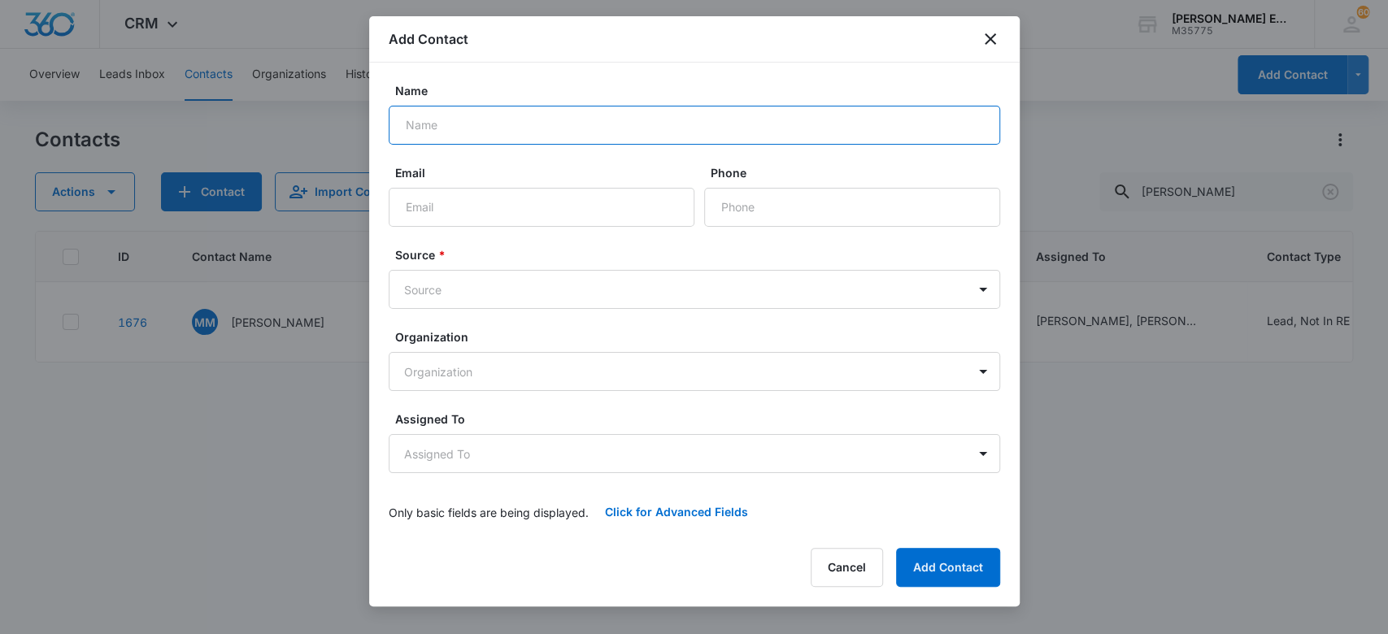
click at [710, 131] on input "Name" at bounding box center [695, 125] width 612 height 39
click at [709, 131] on input "Name" at bounding box center [695, 125] width 612 height 39
paste input "[PERSON_NAME][EMAIL_ADDRESS][DOMAIN_NAME]"
type input "[PERSON_NAME][EMAIL_ADDRESS][DOMAIN_NAME]"
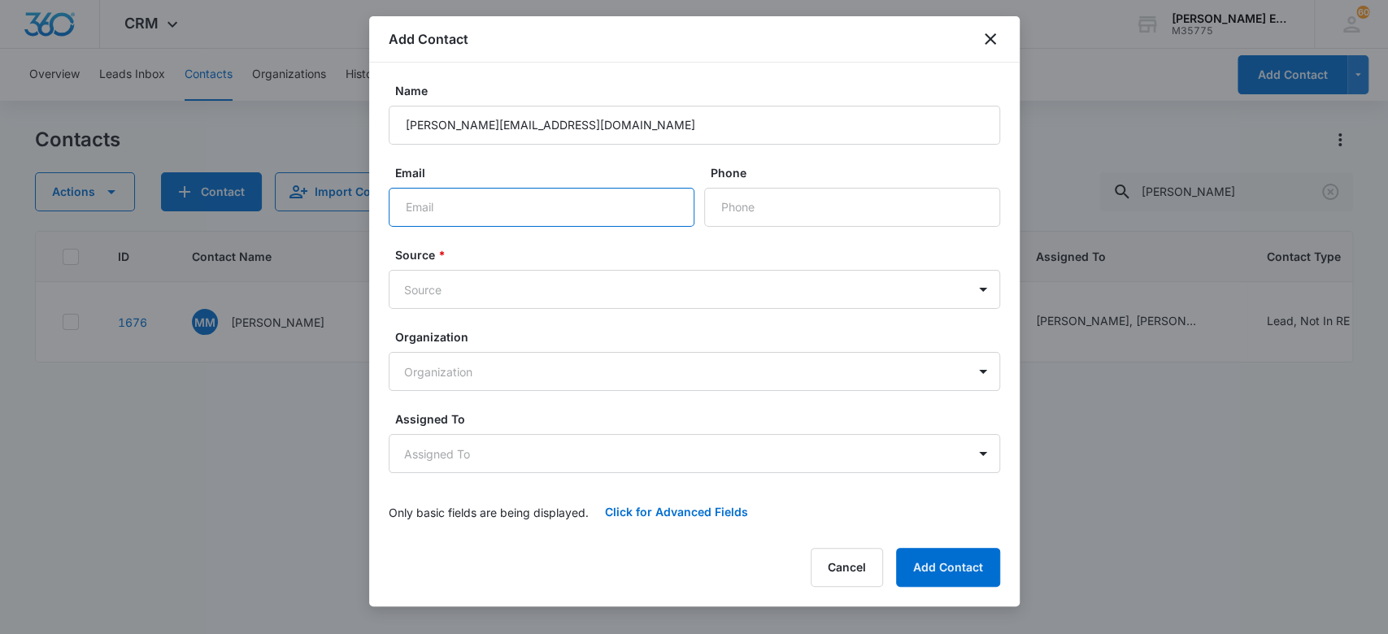
click at [662, 220] on input "Email" at bounding box center [542, 207] width 306 height 39
paste input "[PERSON_NAME][EMAIL_ADDRESS][DOMAIN_NAME]"
type input "[PERSON_NAME][EMAIL_ADDRESS][DOMAIN_NAME]"
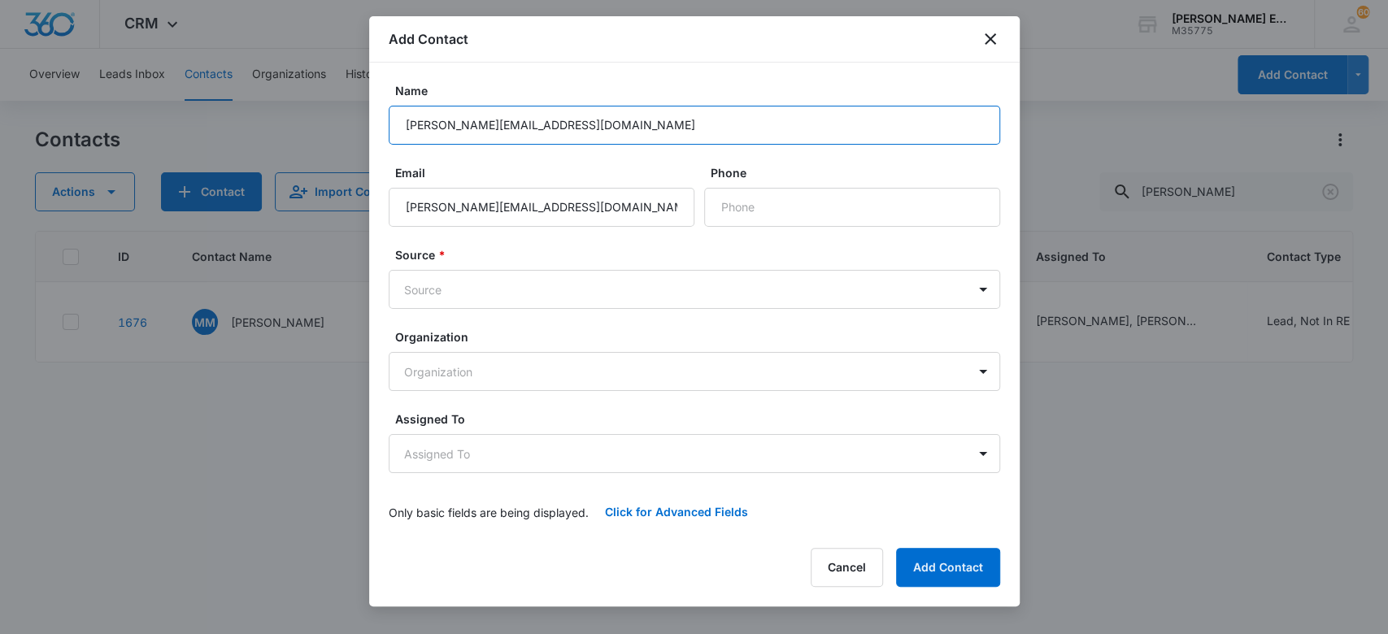
click at [481, 124] on input "[PERSON_NAME][EMAIL_ADDRESS][DOMAIN_NAME]" at bounding box center [695, 125] width 612 height 39
paste input "[PERSON_NAME]"
type input "[PERSON_NAME]"
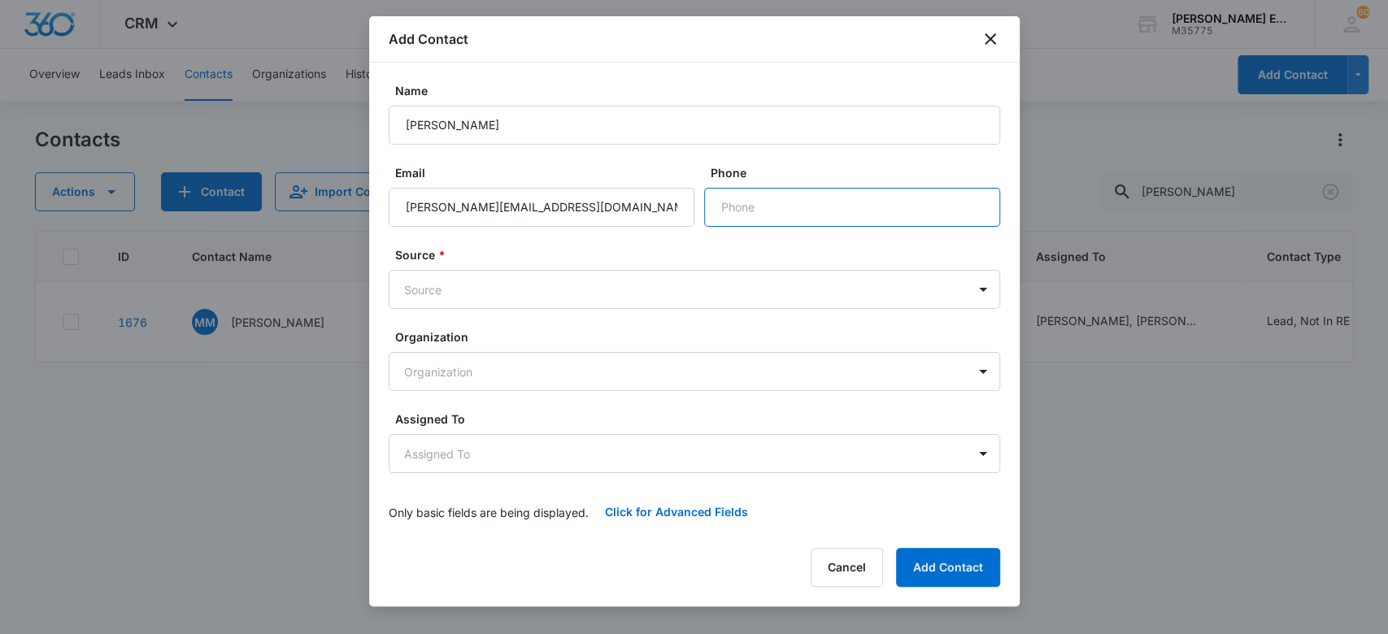
click at [908, 198] on input "Phone" at bounding box center [852, 207] width 296 height 39
paste input "[PHONE_NUMBER]"
type input "[PHONE_NUMBER]"
click at [568, 294] on body "CRM Apps Websites CRM Email Social Brand [PERSON_NAME] Estates and Homes M35775…" at bounding box center [694, 317] width 1388 height 634
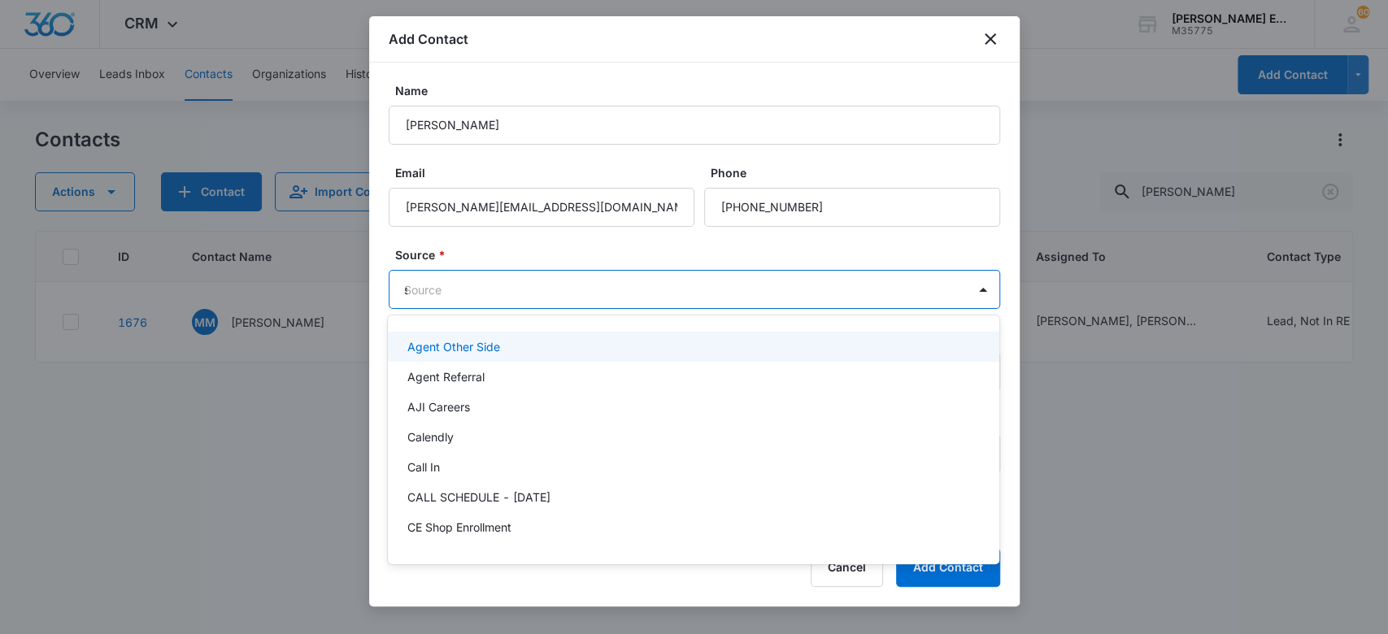
type input "sm"
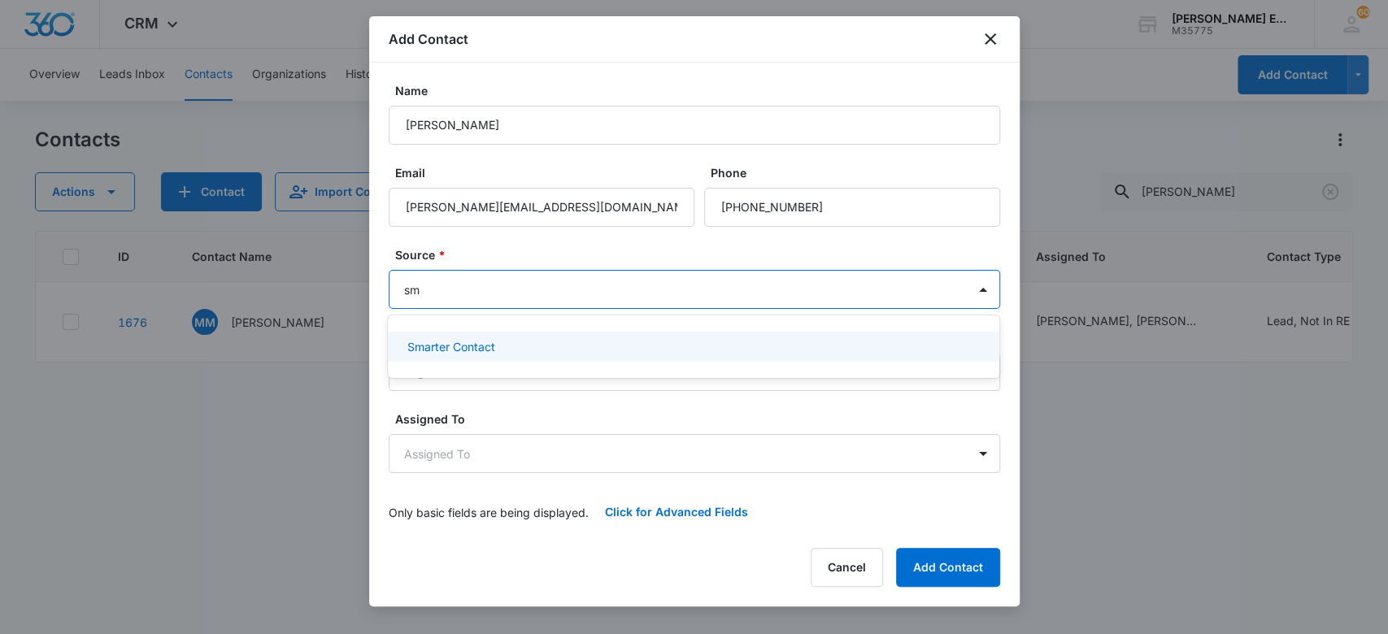
click at [521, 342] on div "Smarter Contact" at bounding box center [692, 346] width 569 height 17
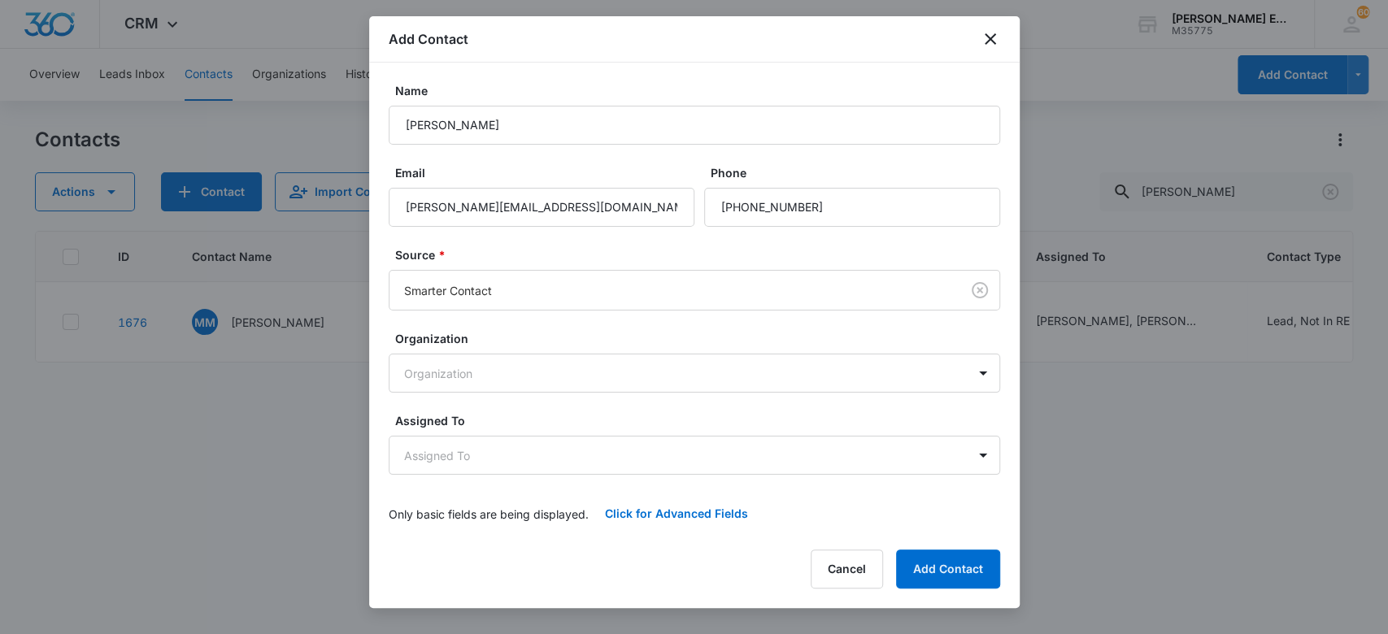
click at [564, 232] on form "Name [PERSON_NAME] Email [PERSON_NAME][EMAIL_ADDRESS][DOMAIN_NAME] Phone Source…" at bounding box center [695, 307] width 612 height 451
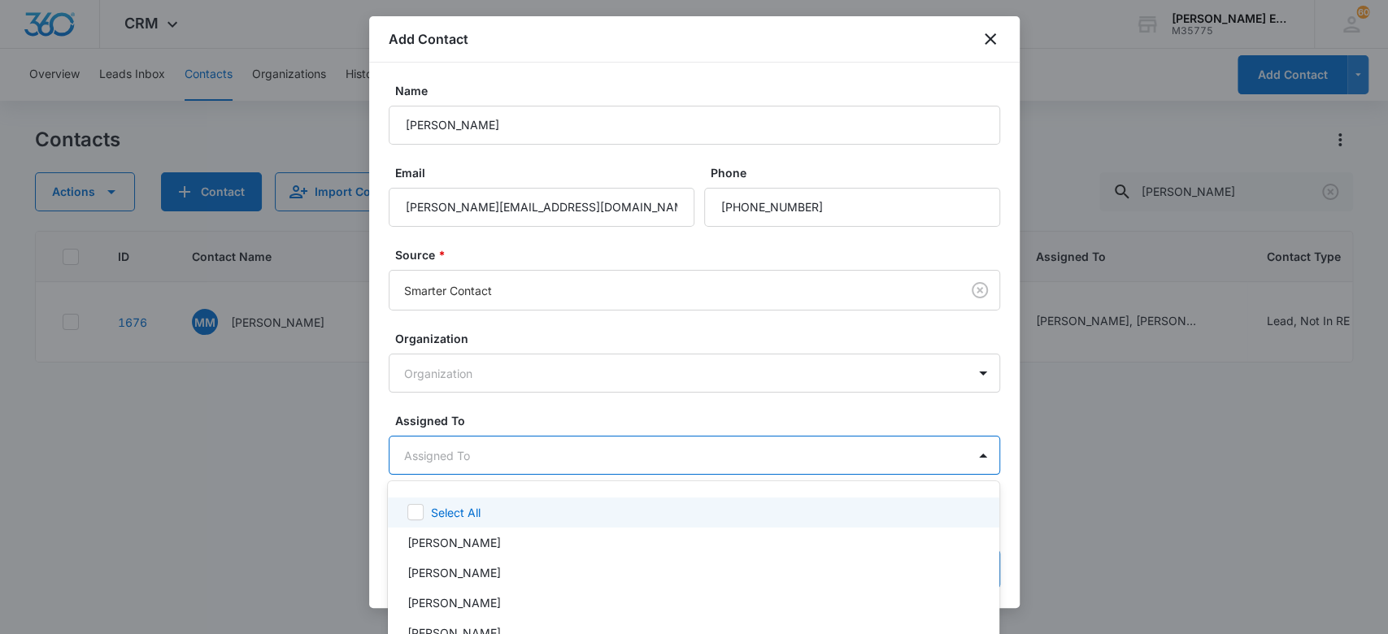
click at [480, 457] on body "CRM Apps Websites CRM Email Social Brand [PERSON_NAME] Estates and Homes M35775…" at bounding box center [694, 317] width 1388 height 634
click at [480, 457] on div at bounding box center [694, 317] width 1388 height 634
click at [480, 457] on body "CRM Apps Websites CRM Email Social Brand [PERSON_NAME] Estates and Homes M35775…" at bounding box center [694, 317] width 1388 height 634
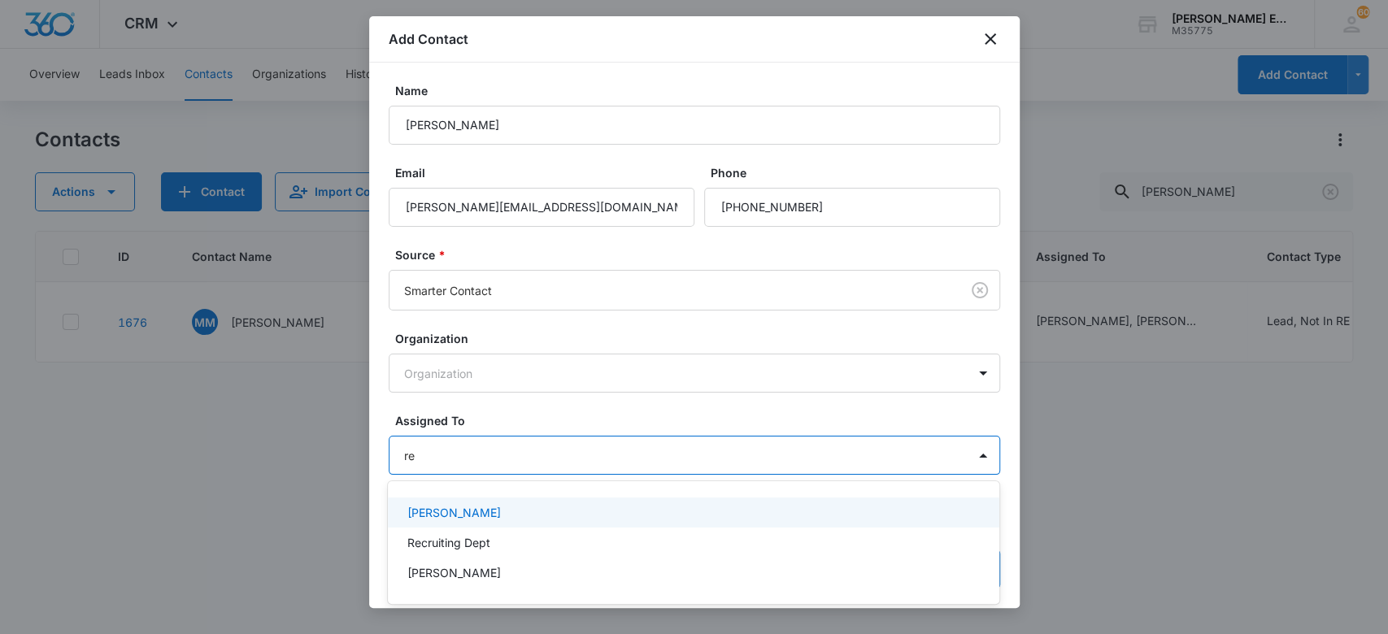
type input "rec"
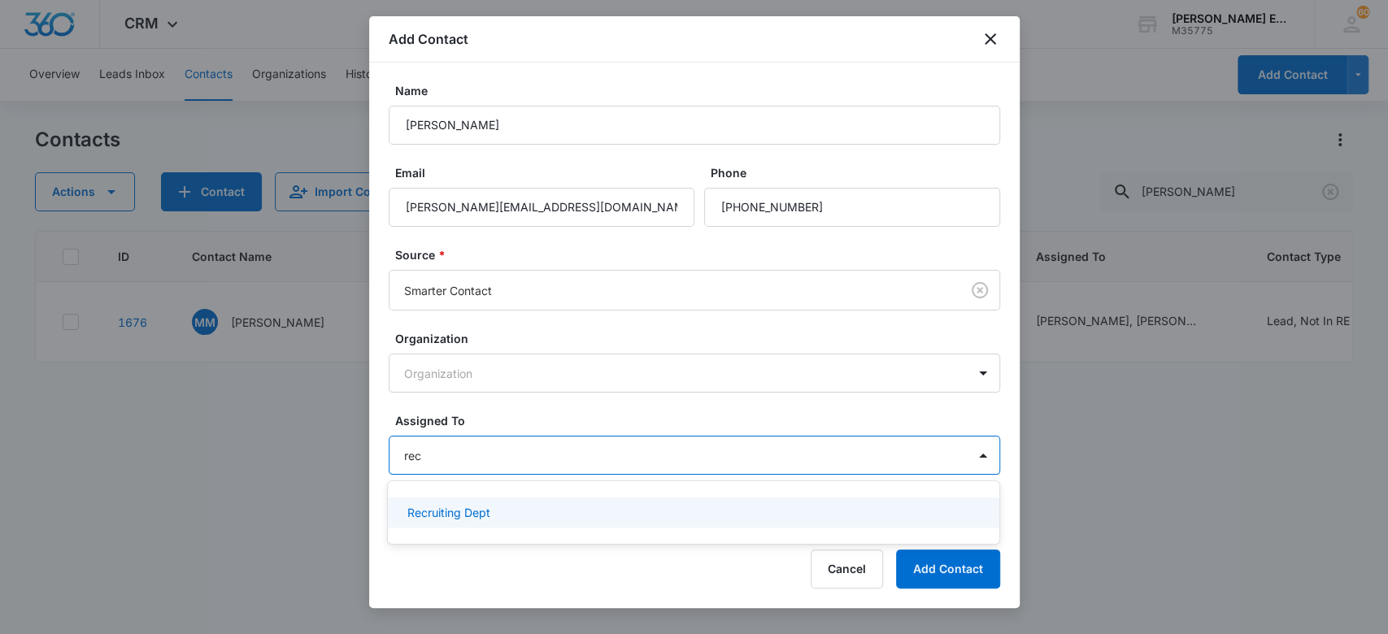
click at [469, 510] on p "Recruiting Dept" at bounding box center [449, 512] width 83 height 17
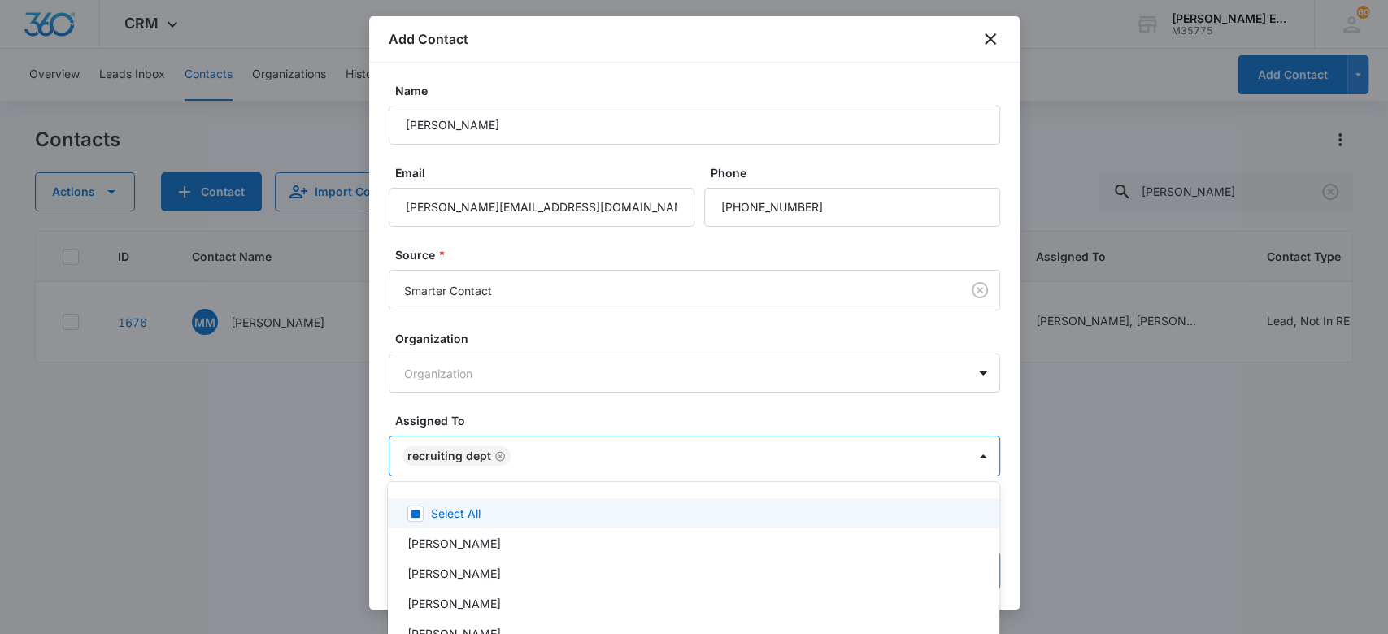
click at [642, 396] on div at bounding box center [694, 317] width 1388 height 634
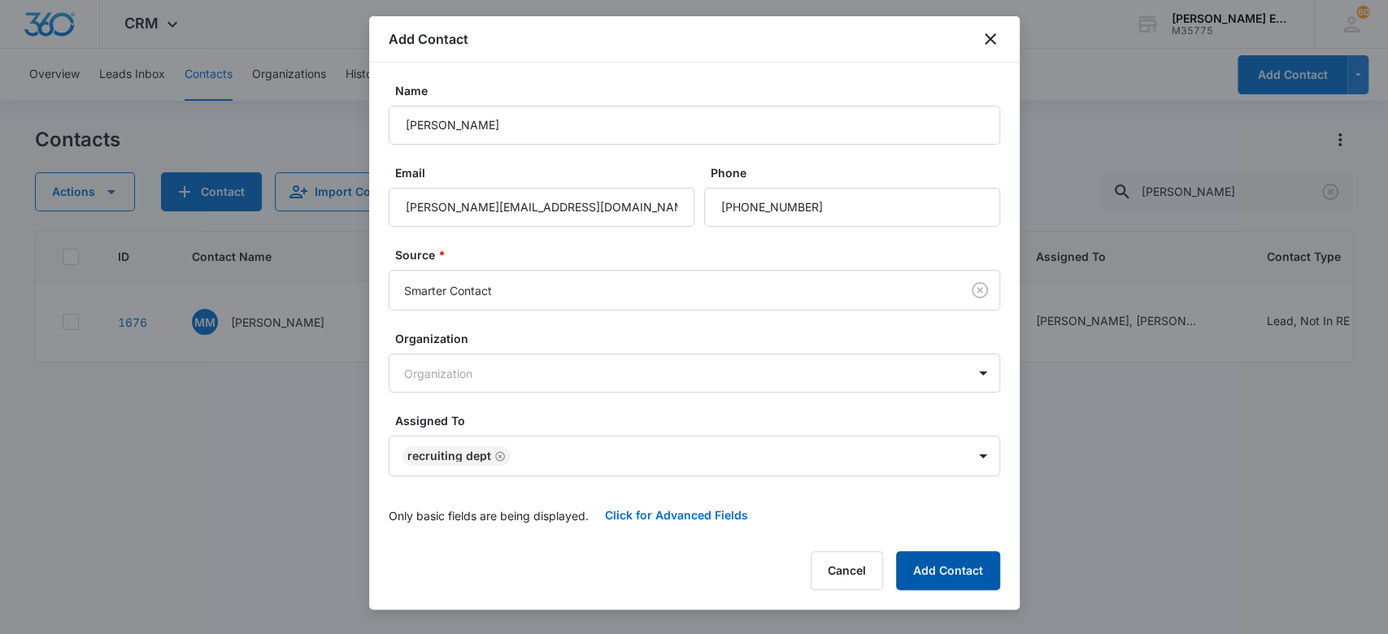
click at [943, 565] on button "Add Contact" at bounding box center [948, 570] width 104 height 39
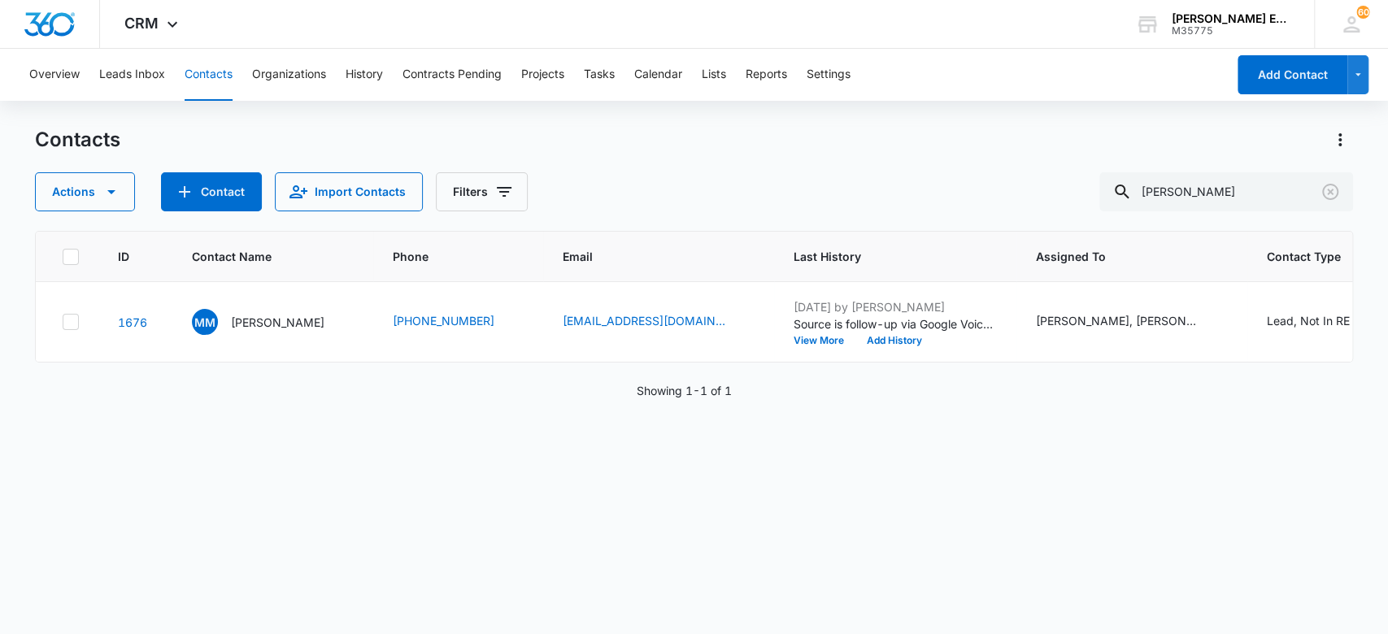
click at [205, 72] on button "Contacts" at bounding box center [209, 75] width 48 height 52
click at [1331, 186] on icon "Clear" at bounding box center [1331, 192] width 20 height 20
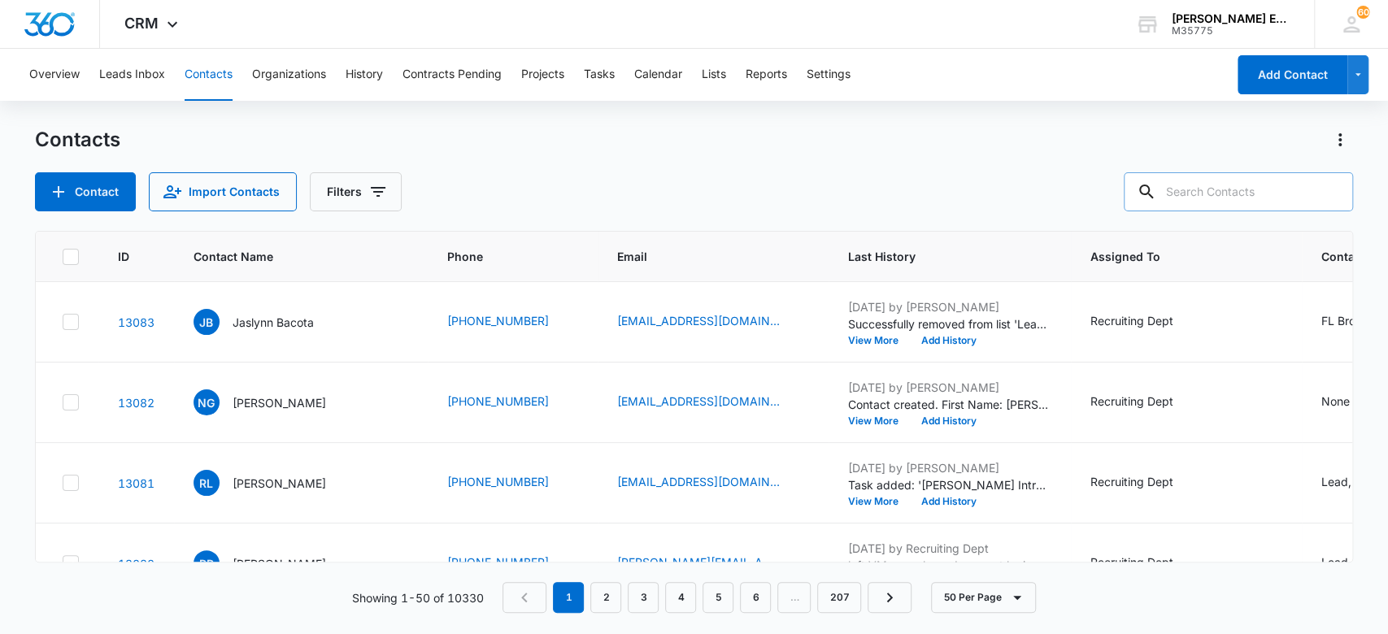
click at [197, 81] on button "Contacts" at bounding box center [209, 75] width 48 height 52
click at [270, 325] on p "[PERSON_NAME]" at bounding box center [280, 322] width 94 height 17
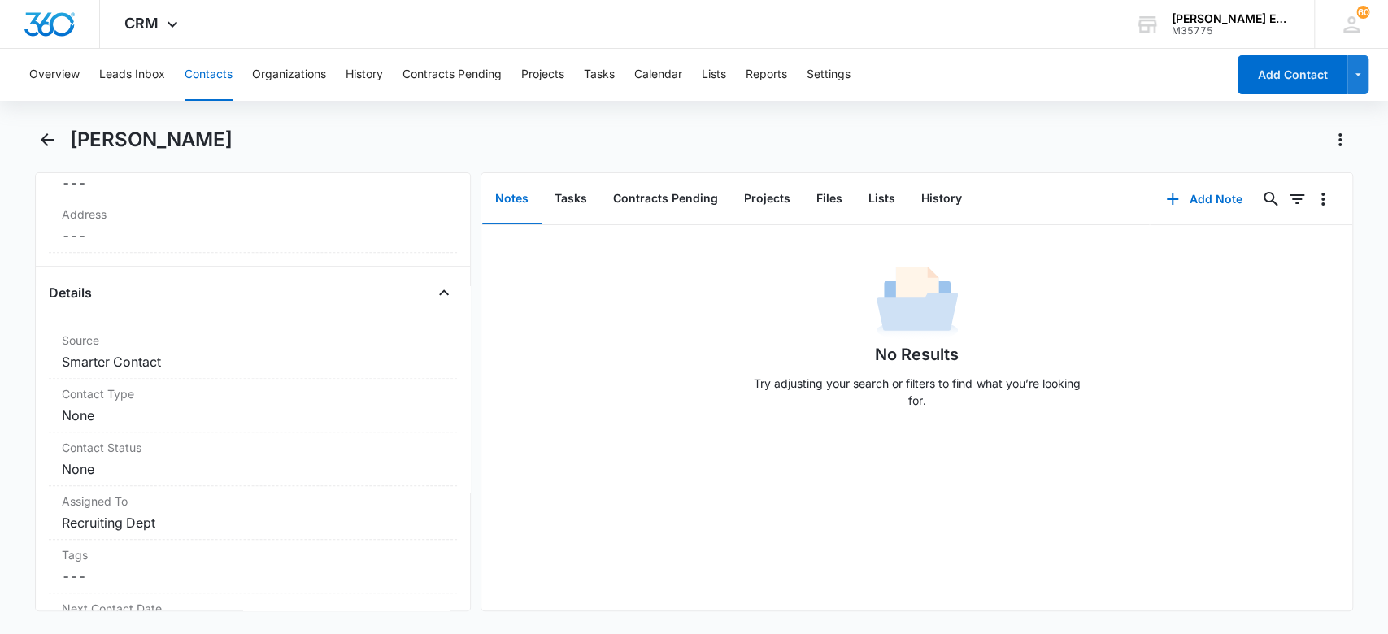
scroll to position [513, 0]
click at [195, 407] on dd "Cancel Save Changes None" at bounding box center [253, 410] width 383 height 20
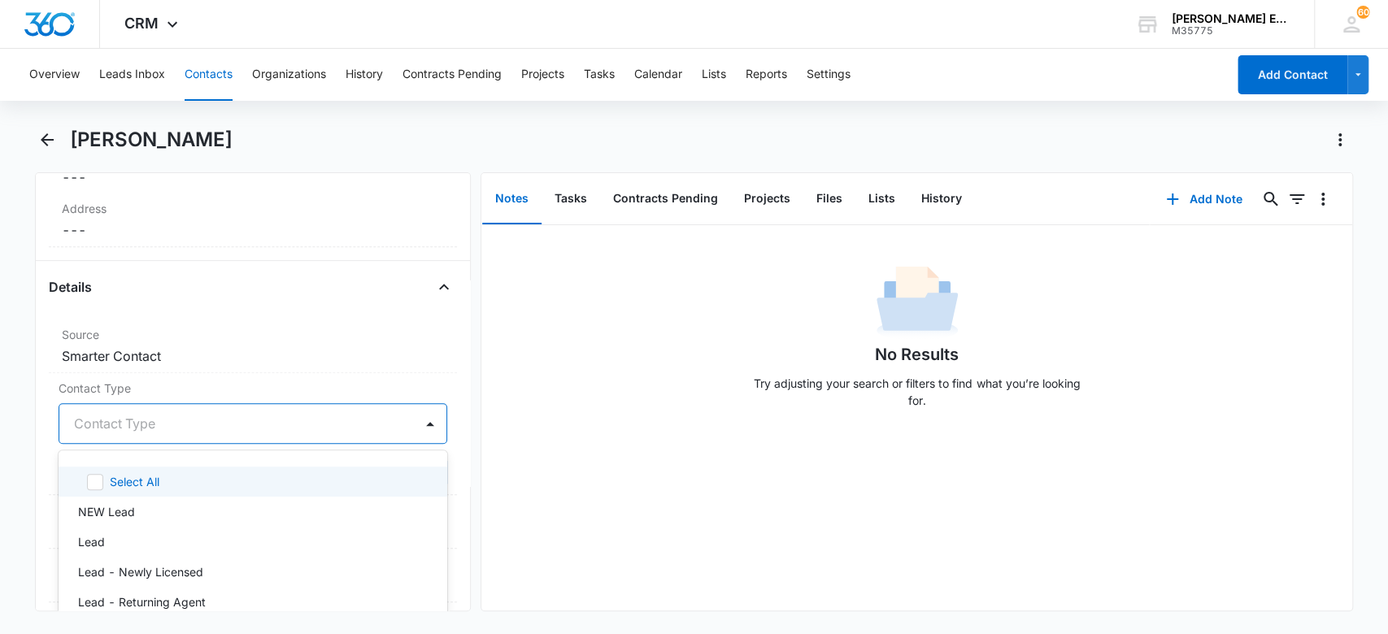
click at [172, 425] on div at bounding box center [234, 423] width 320 height 23
type input "lead"
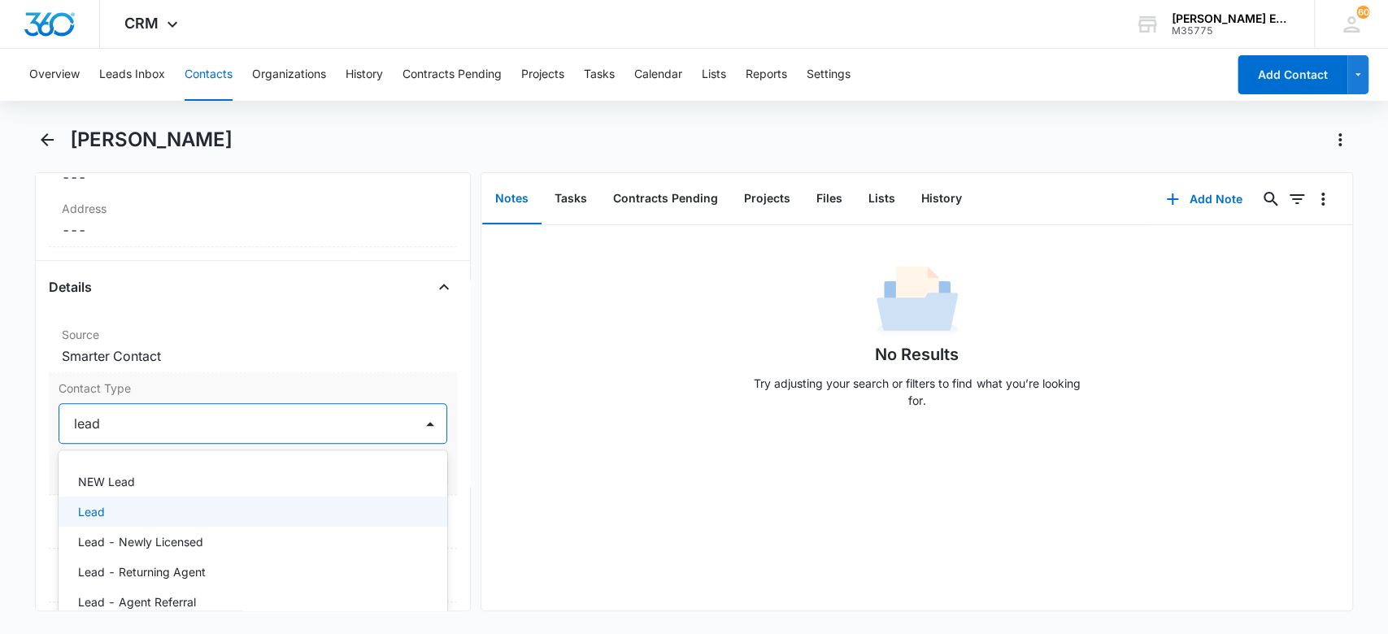
click at [131, 504] on div "Lead" at bounding box center [251, 511] width 347 height 17
click at [131, 504] on p "NEW Lead" at bounding box center [106, 511] width 57 height 17
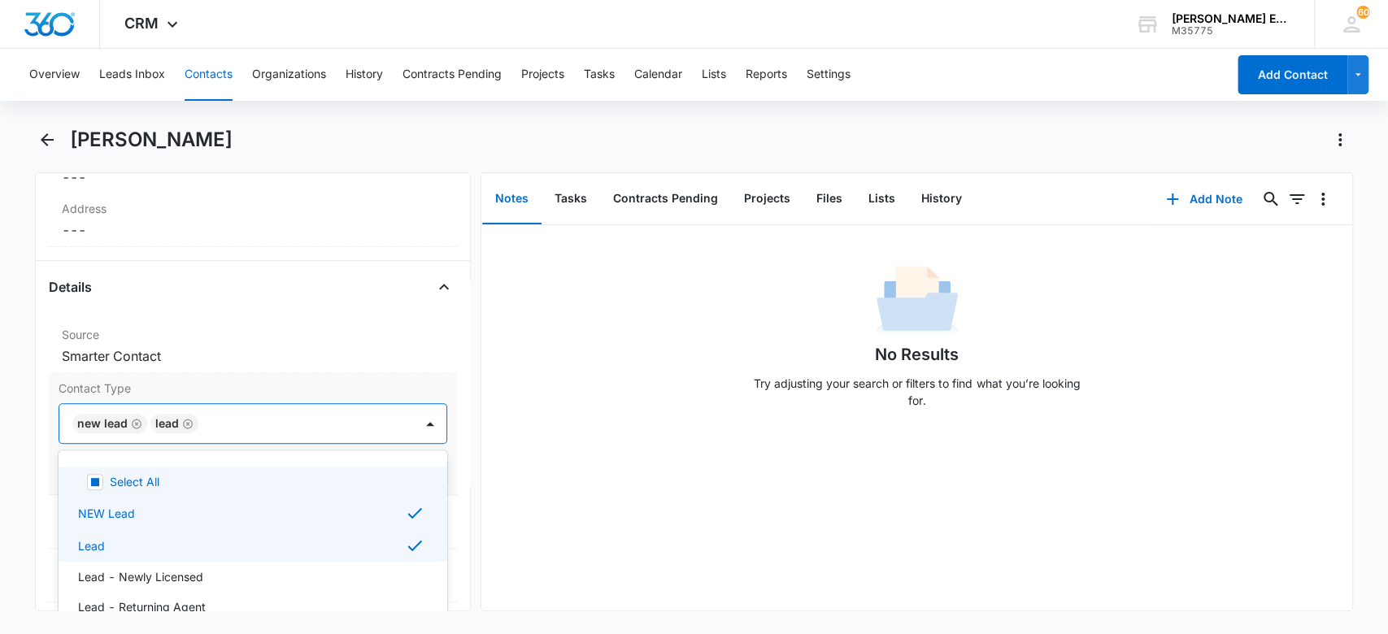
click at [133, 421] on icon "Remove NEW Lead" at bounding box center [136, 424] width 11 height 12
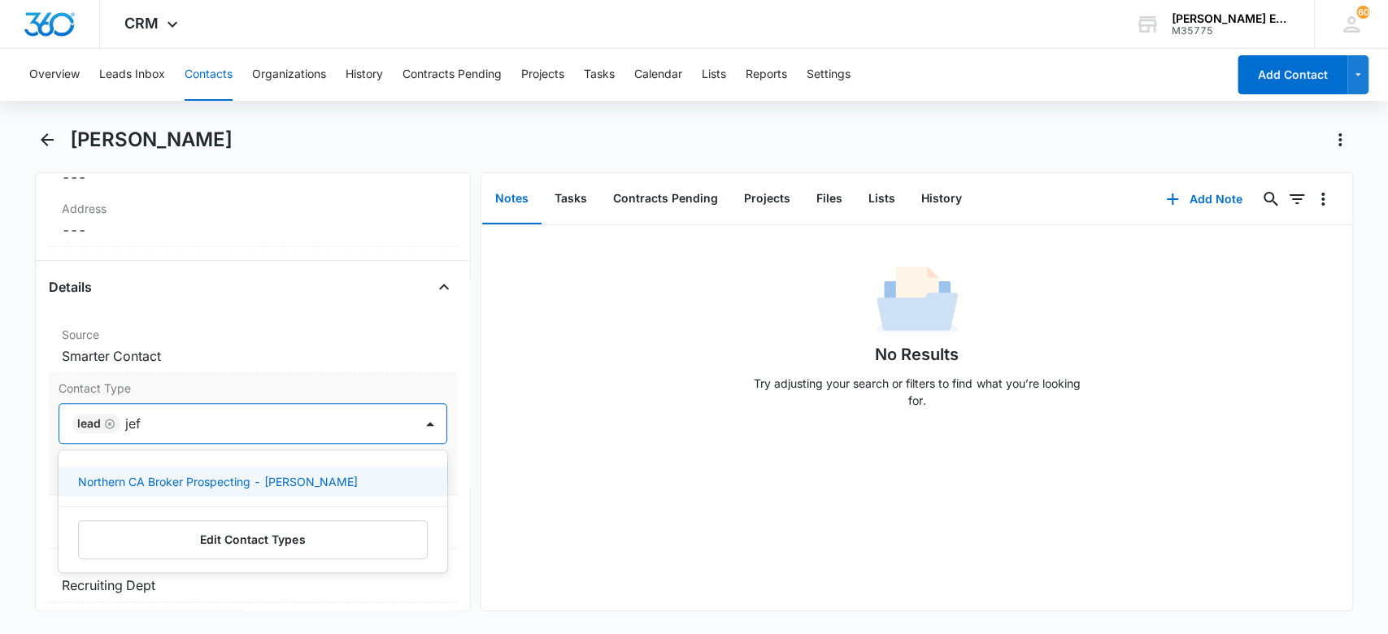
type input "[PERSON_NAME]"
click at [144, 485] on p "Northern CA Broker Prospecting - [PERSON_NAME]" at bounding box center [218, 481] width 280 height 17
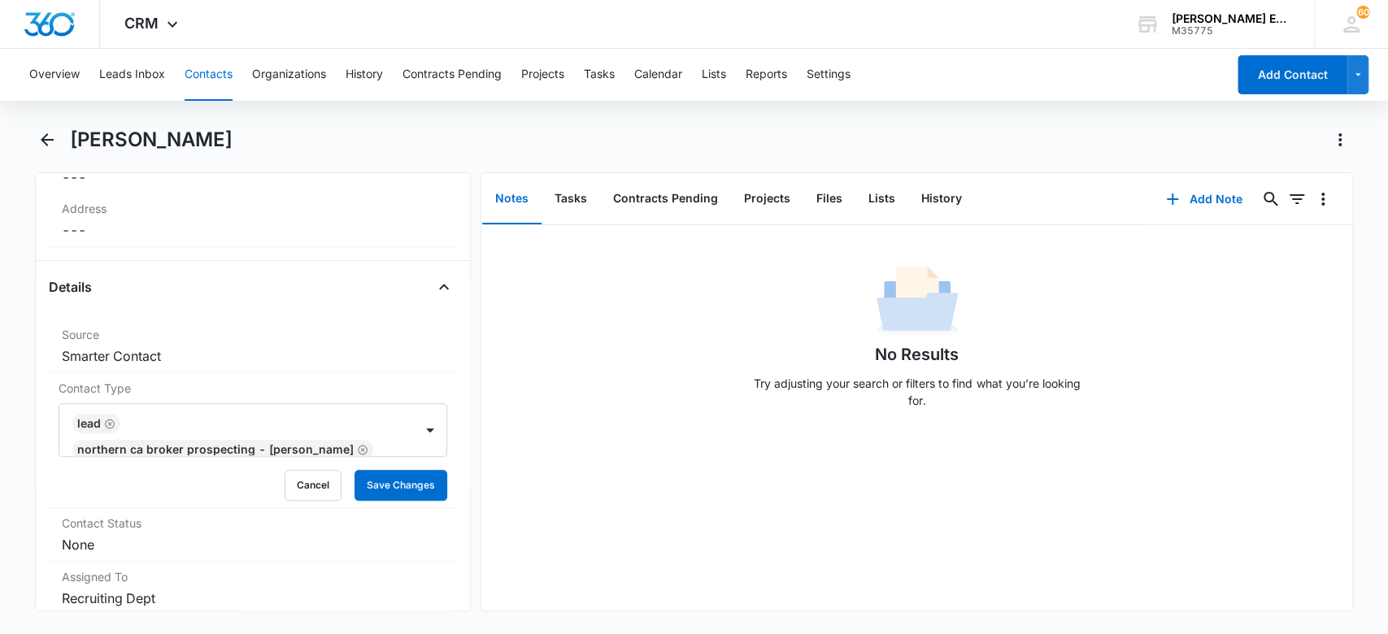
click at [728, 469] on div "No Results Try adjusting your search or filters to find what you’re looking for." at bounding box center [917, 418] width 871 height 386
click at [416, 491] on button "Save Changes" at bounding box center [401, 485] width 93 height 31
click at [312, 527] on dl "Source Cancel Save Changes Smarter Contact Contact Type Lead Northern CA Broker…" at bounding box center [253, 624] width 409 height 608
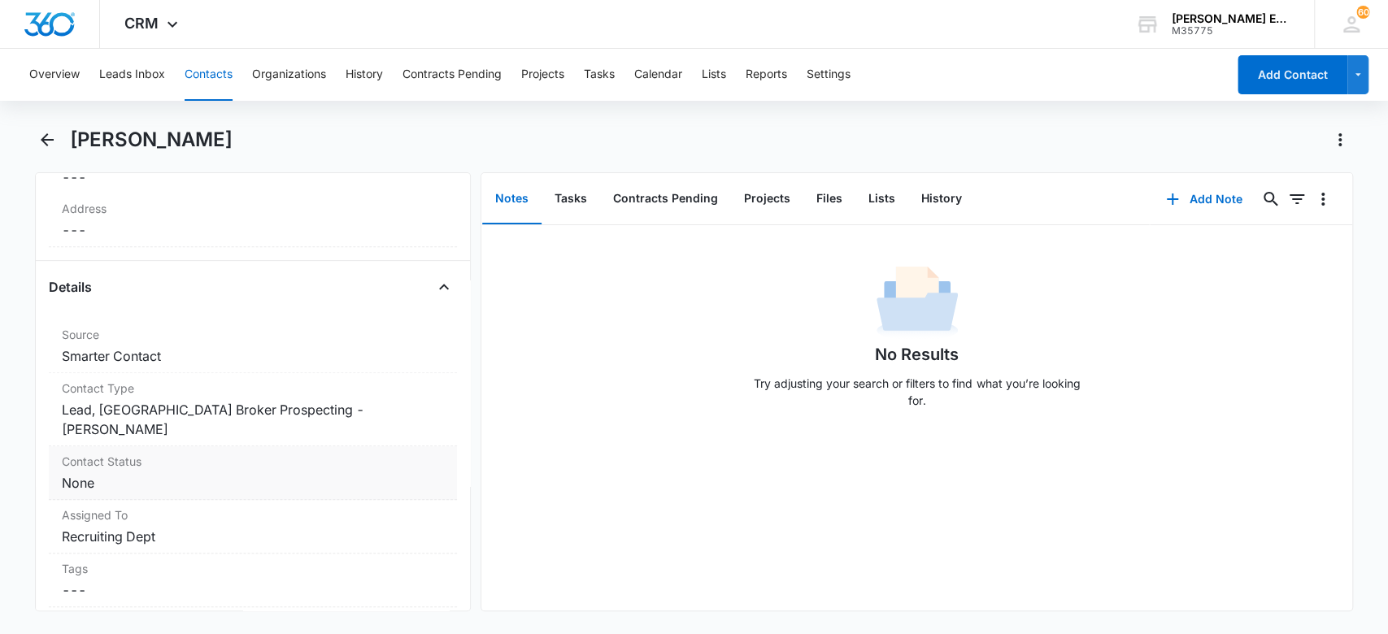
click at [316, 453] on label "Contact Status" at bounding box center [253, 461] width 383 height 17
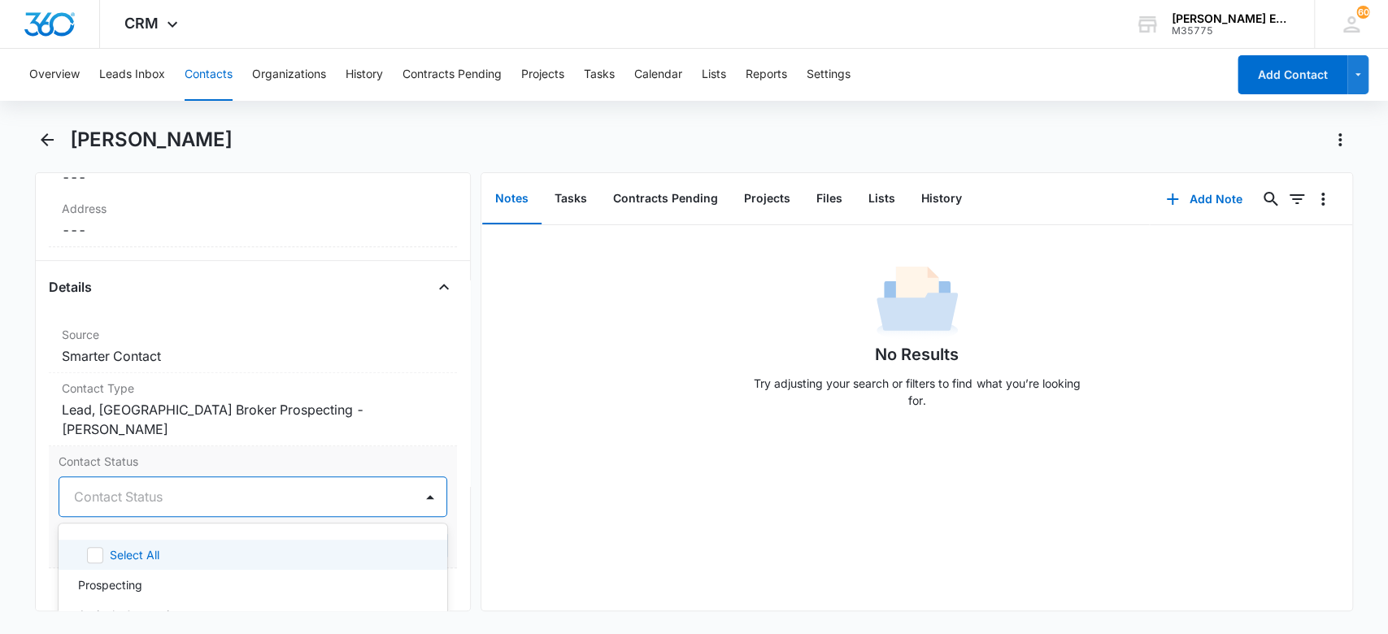
click at [281, 486] on div at bounding box center [234, 497] width 320 height 23
type input "07"
click at [115, 547] on div "CA-07" at bounding box center [251, 555] width 347 height 17
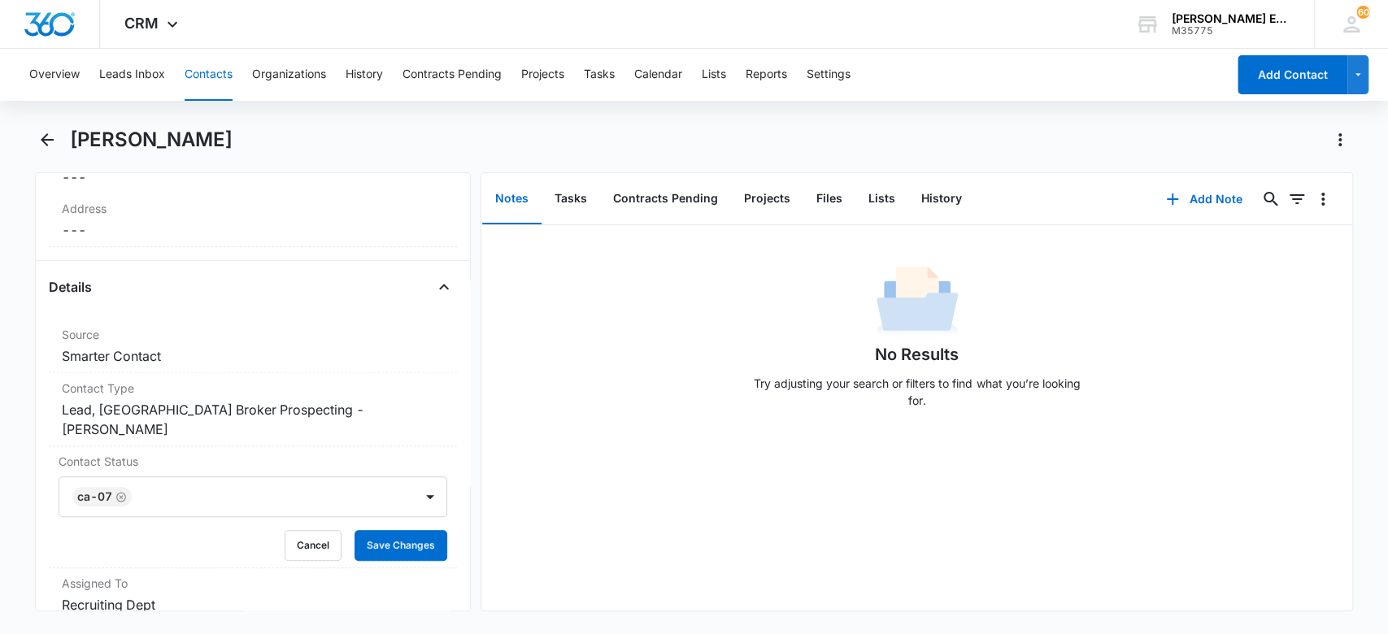
click at [614, 543] on div "No Results Try adjusting your search or filters to find what you’re looking for." at bounding box center [917, 418] width 871 height 386
click at [409, 530] on button "Save Changes" at bounding box center [401, 545] width 93 height 31
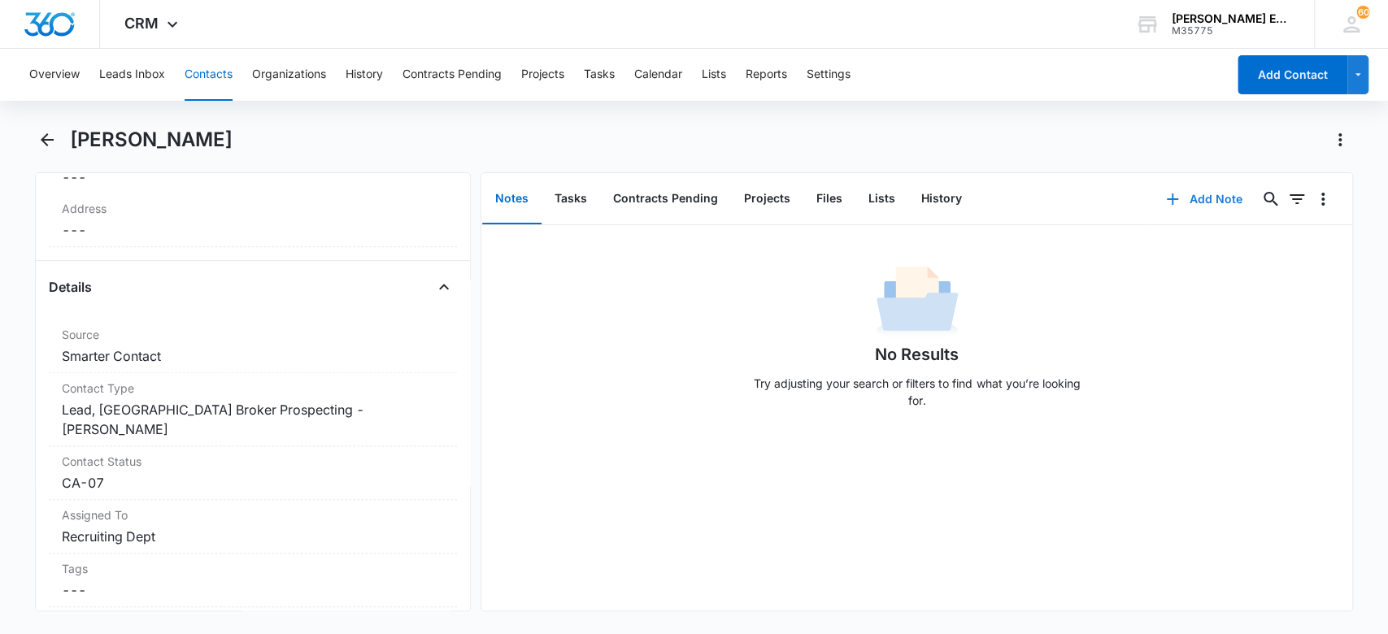
click at [1172, 194] on button "Add Note" at bounding box center [1204, 199] width 108 height 39
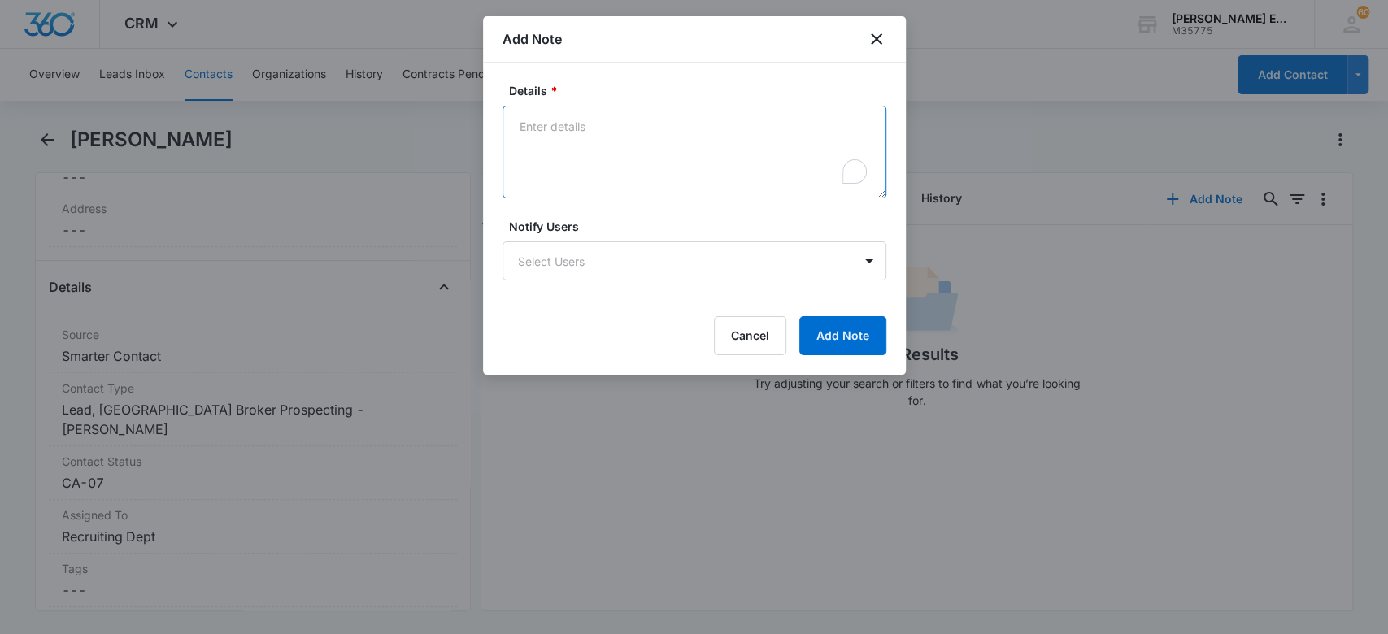
click at [774, 165] on textarea "Details *" at bounding box center [695, 152] width 384 height 93
click at [678, 160] on textarea "Source is SC Said to call her next week to discuss more about our model at [PER…" at bounding box center [695, 152] width 384 height 93
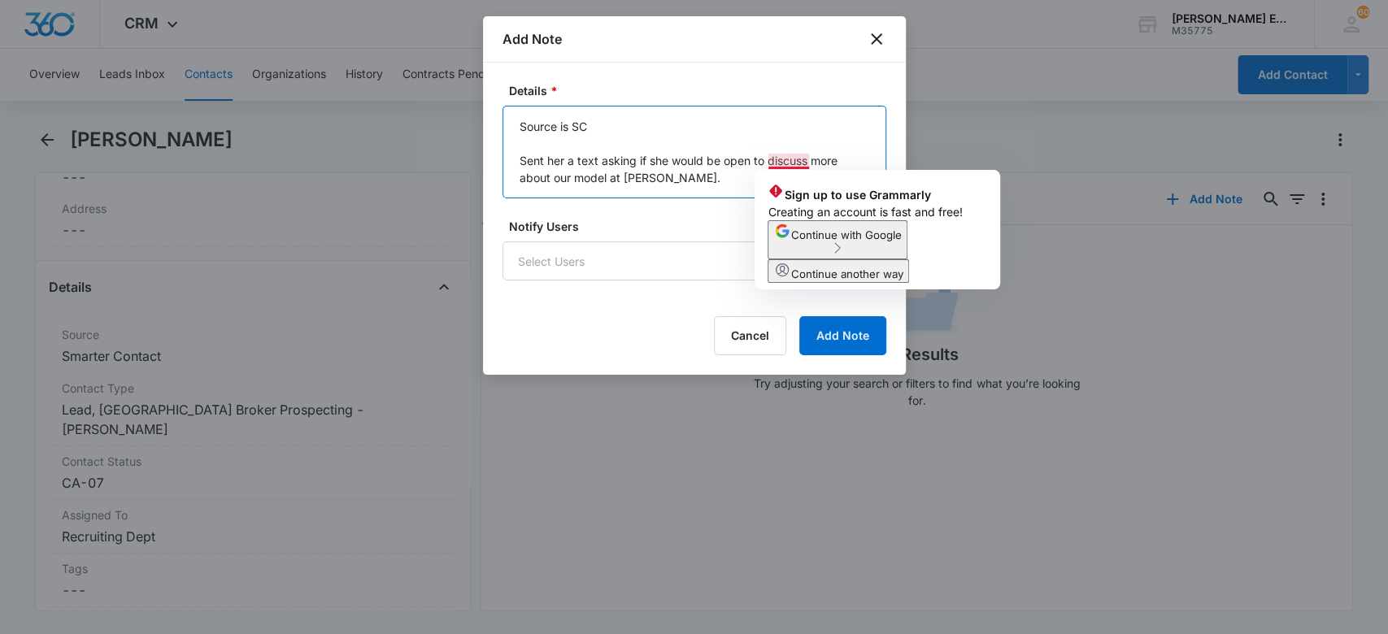
click at [808, 159] on textarea "Source is SC Sent her a text asking if she would be open to discuss more about …" at bounding box center [695, 152] width 384 height 93
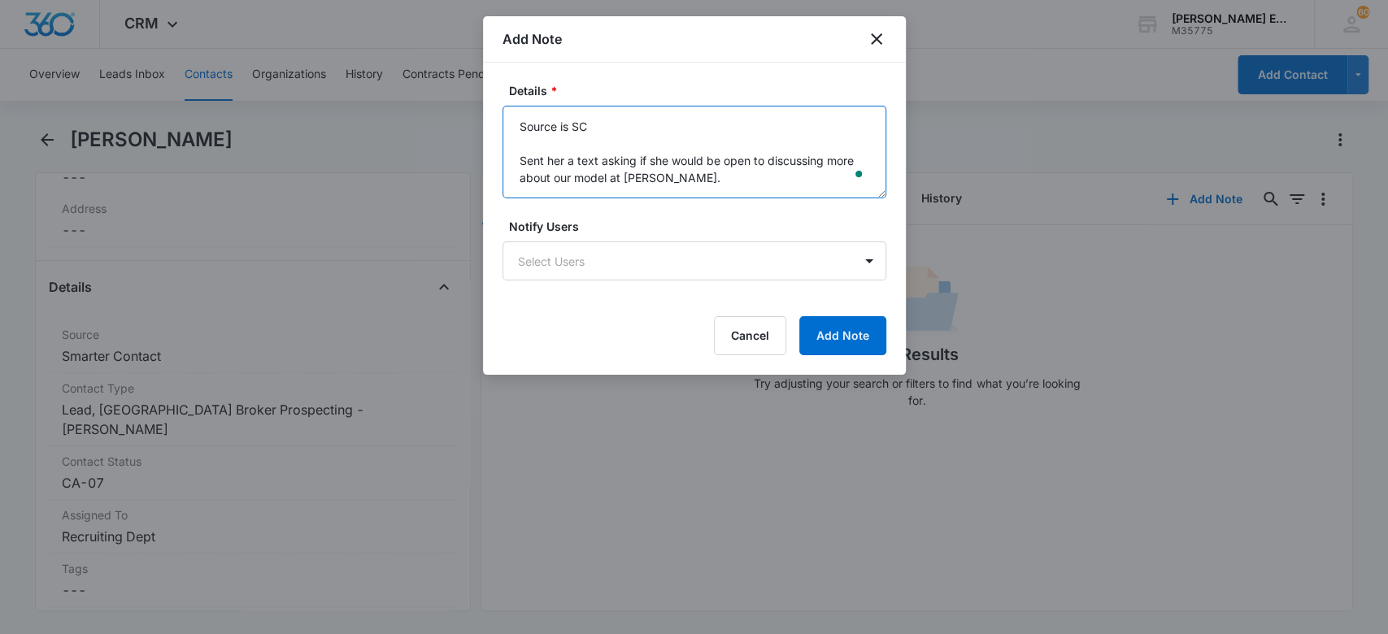
click at [720, 175] on textarea "Source is SC Sent her a text asking if she would be open to discussing more abo…" at bounding box center [695, 152] width 384 height 93
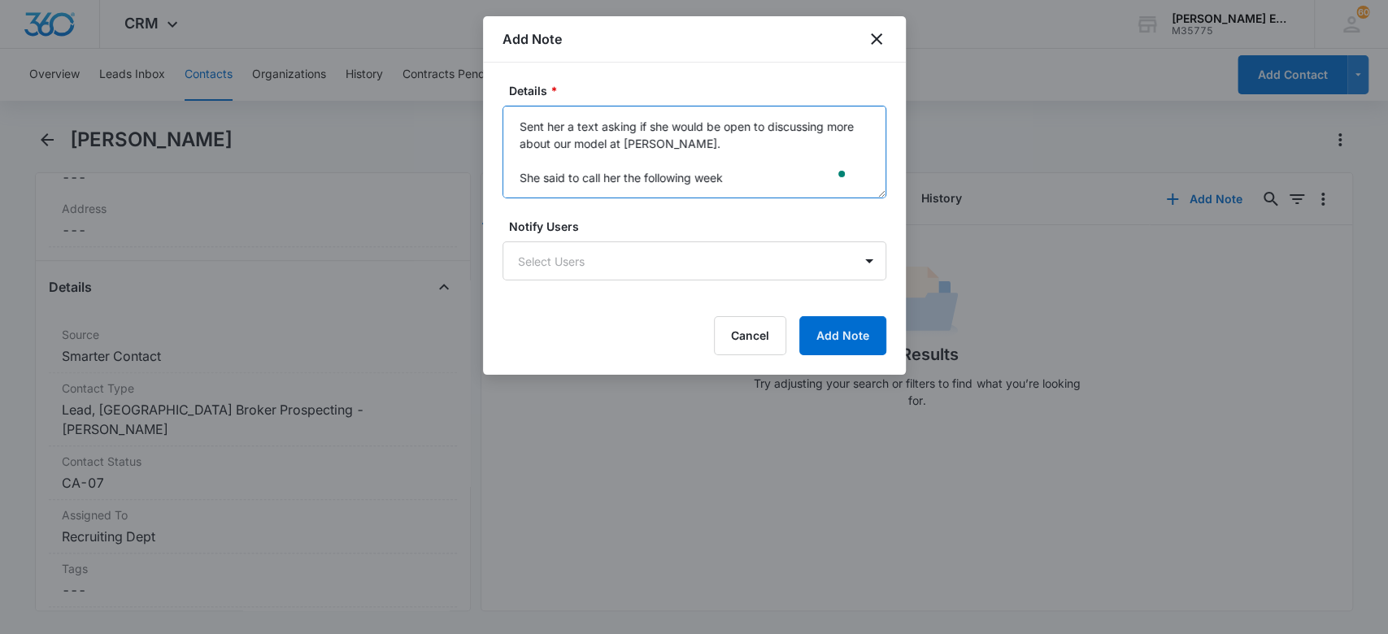
scroll to position [55, 0]
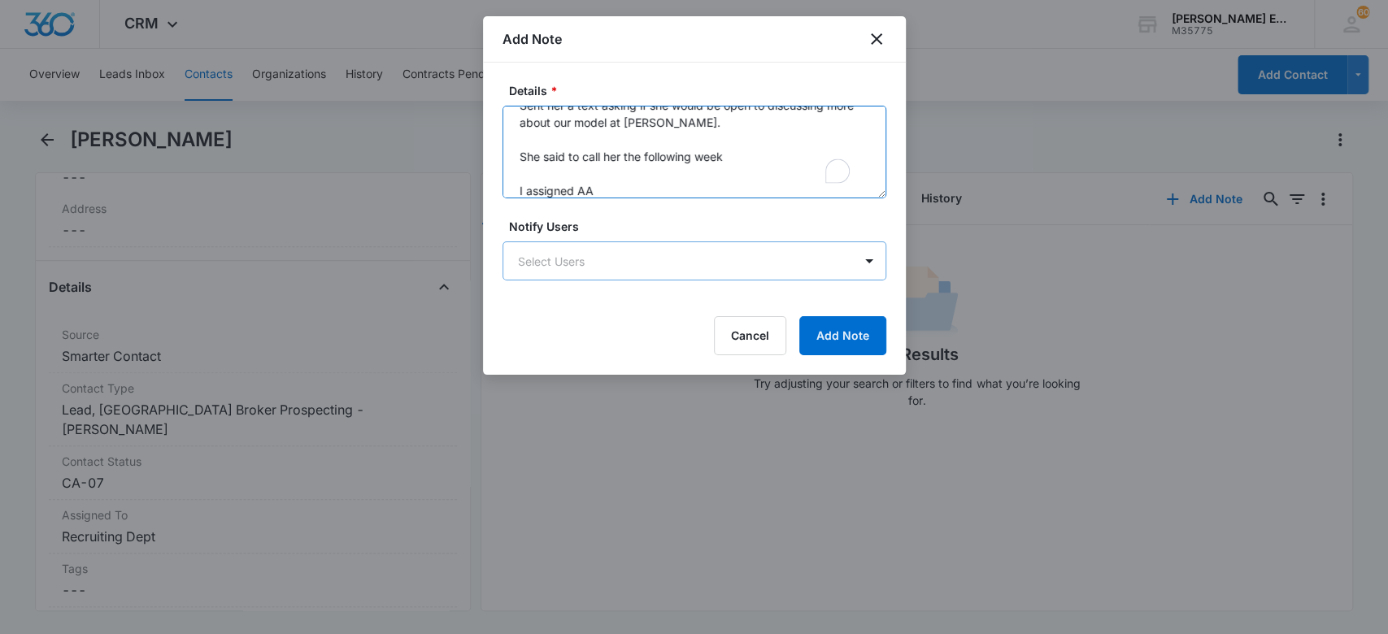
type textarea "Source is SC Sent her a text asking if she would be open to discussing more abo…"
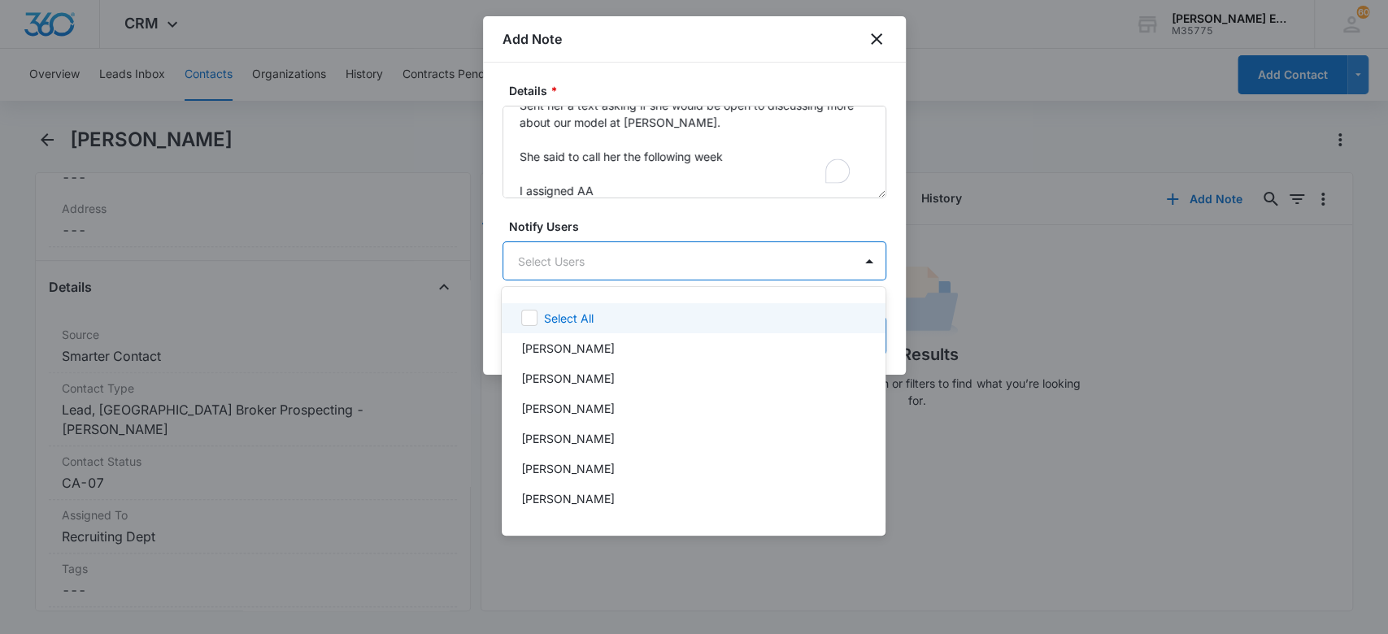
click at [675, 260] on body "CRM Apps Websites CRM Email Social Brand [PERSON_NAME] Estates and Homes M35775…" at bounding box center [694, 317] width 1388 height 634
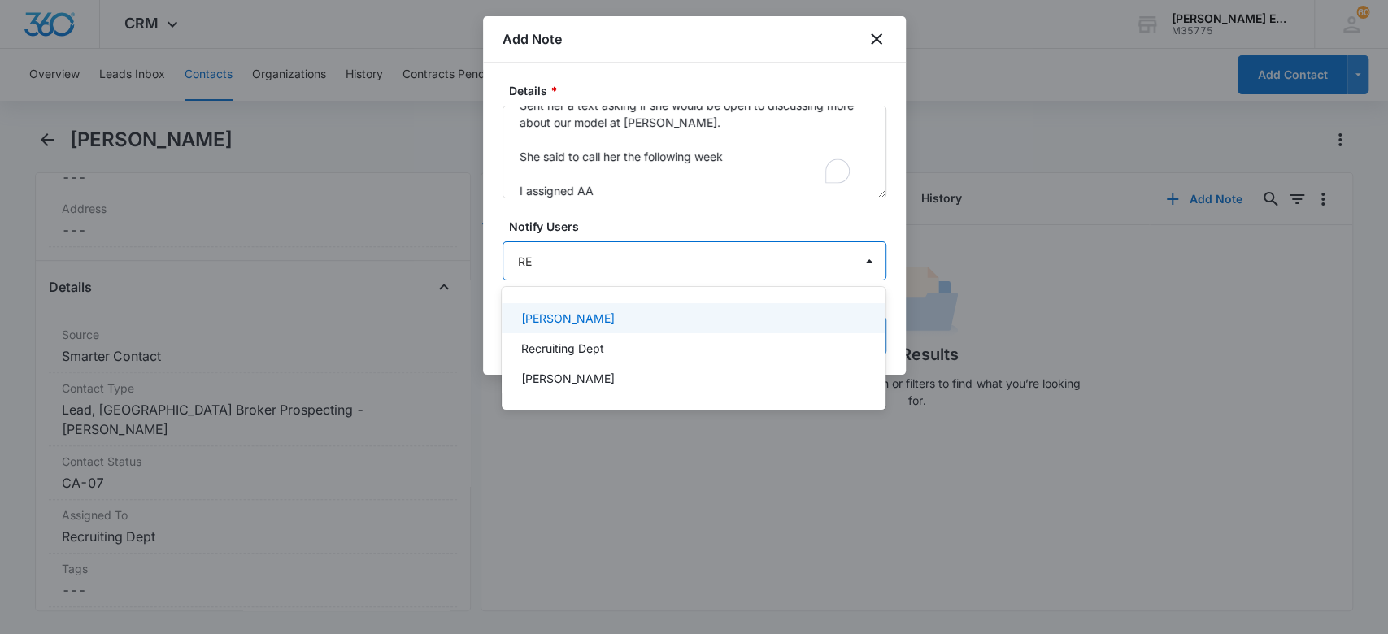
type input "REC"
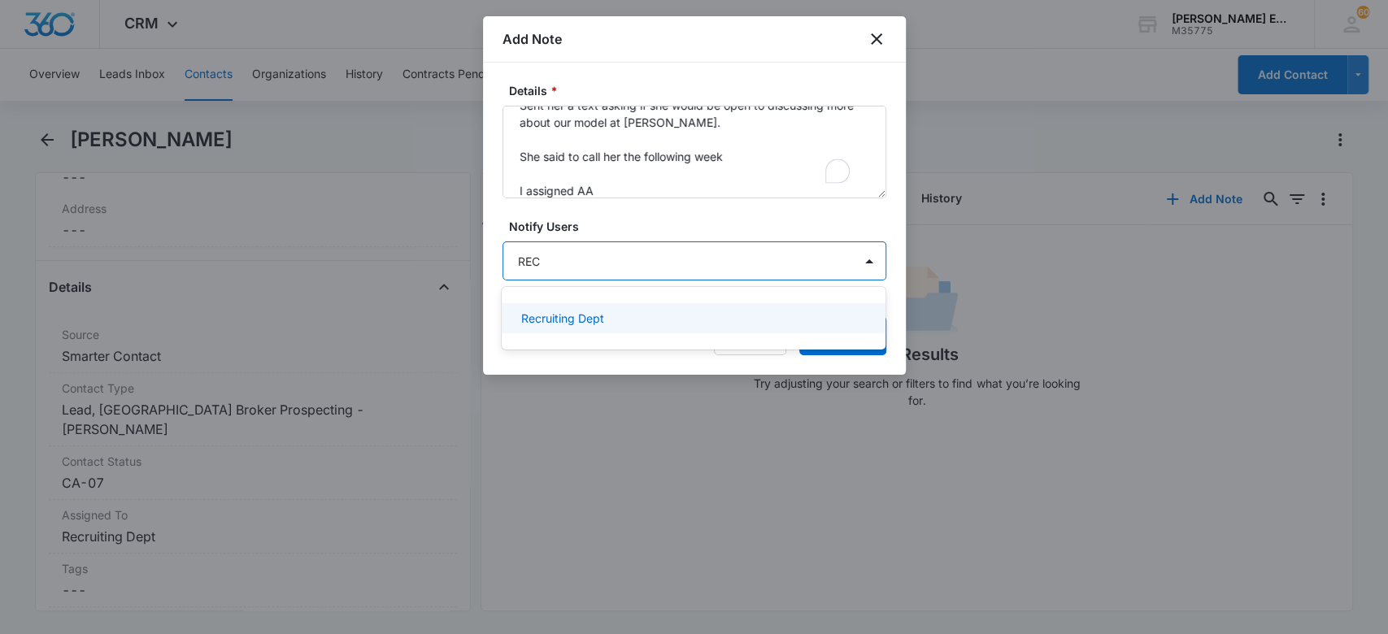
click at [596, 318] on p "Recruiting Dept" at bounding box center [562, 318] width 83 height 17
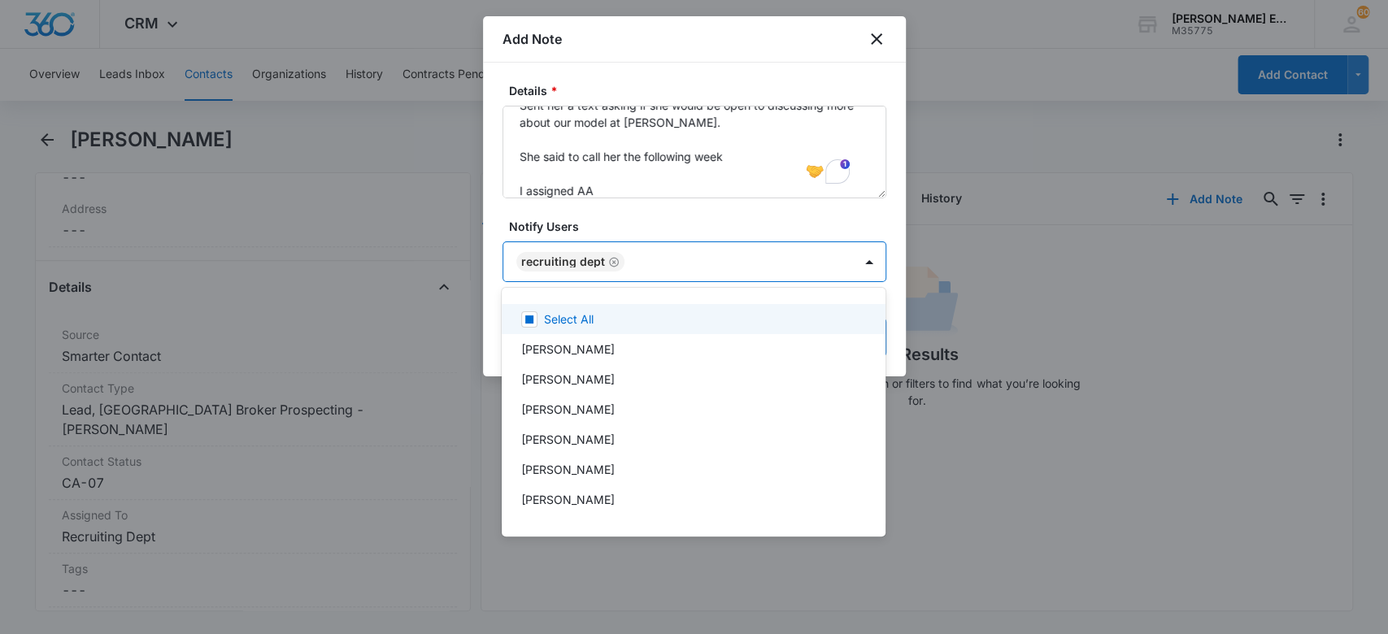
click at [653, 221] on div at bounding box center [694, 317] width 1388 height 634
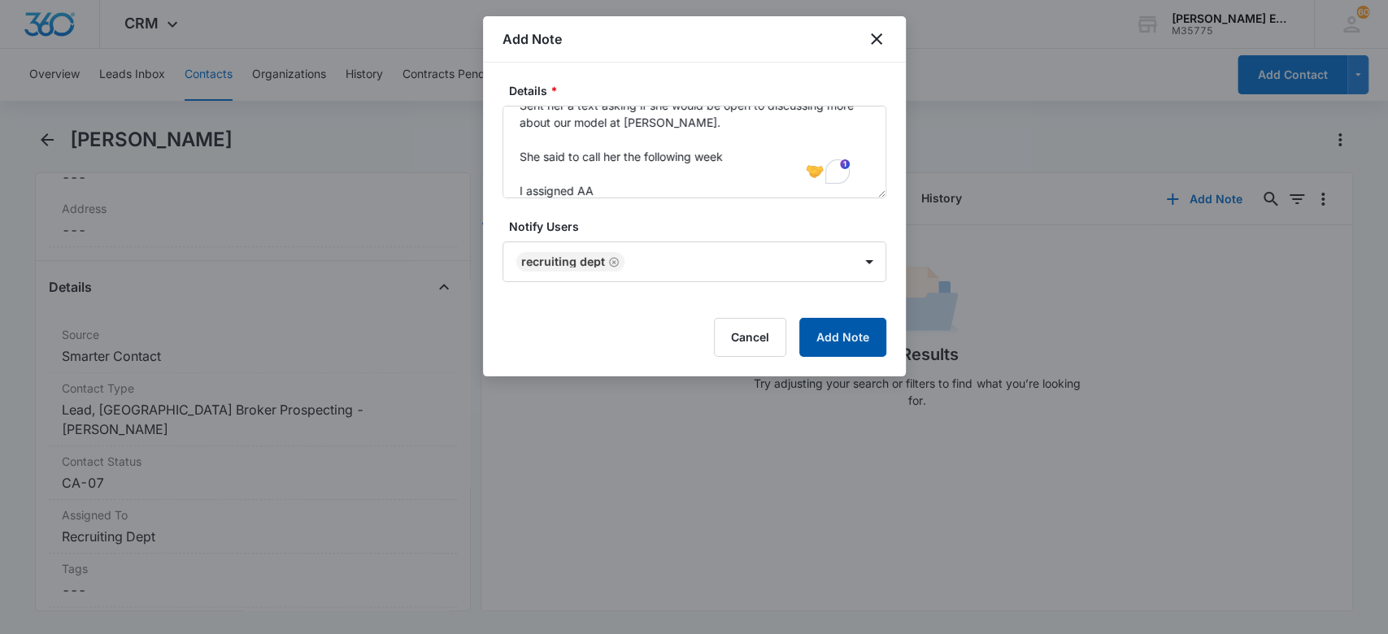
click at [831, 333] on button "Add Note" at bounding box center [843, 337] width 87 height 39
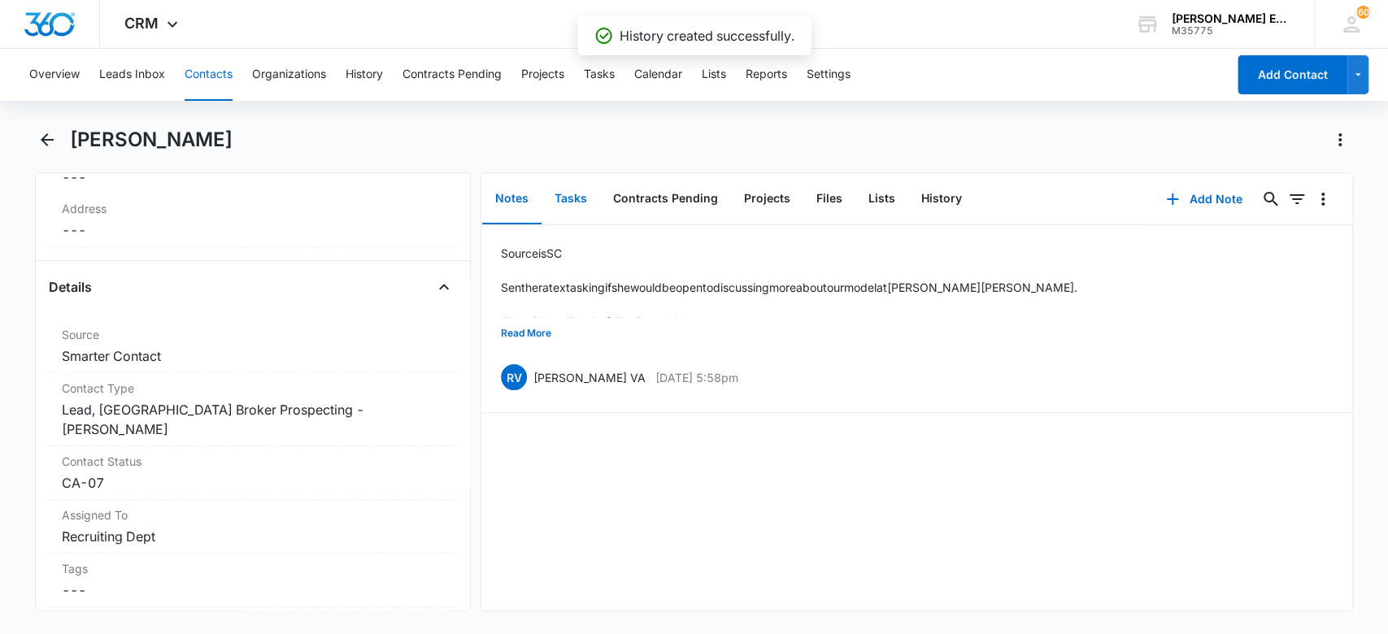
click at [577, 194] on button "Tasks" at bounding box center [571, 199] width 59 height 50
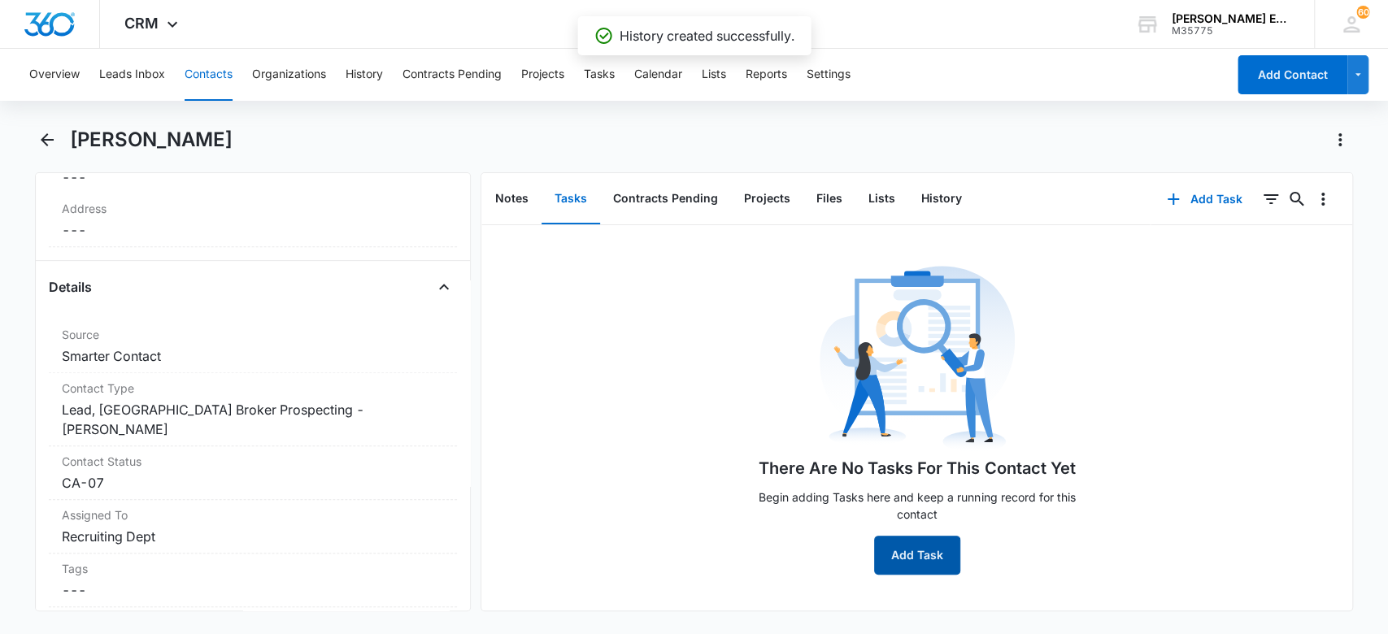
click at [891, 560] on button "Add Task" at bounding box center [917, 555] width 86 height 39
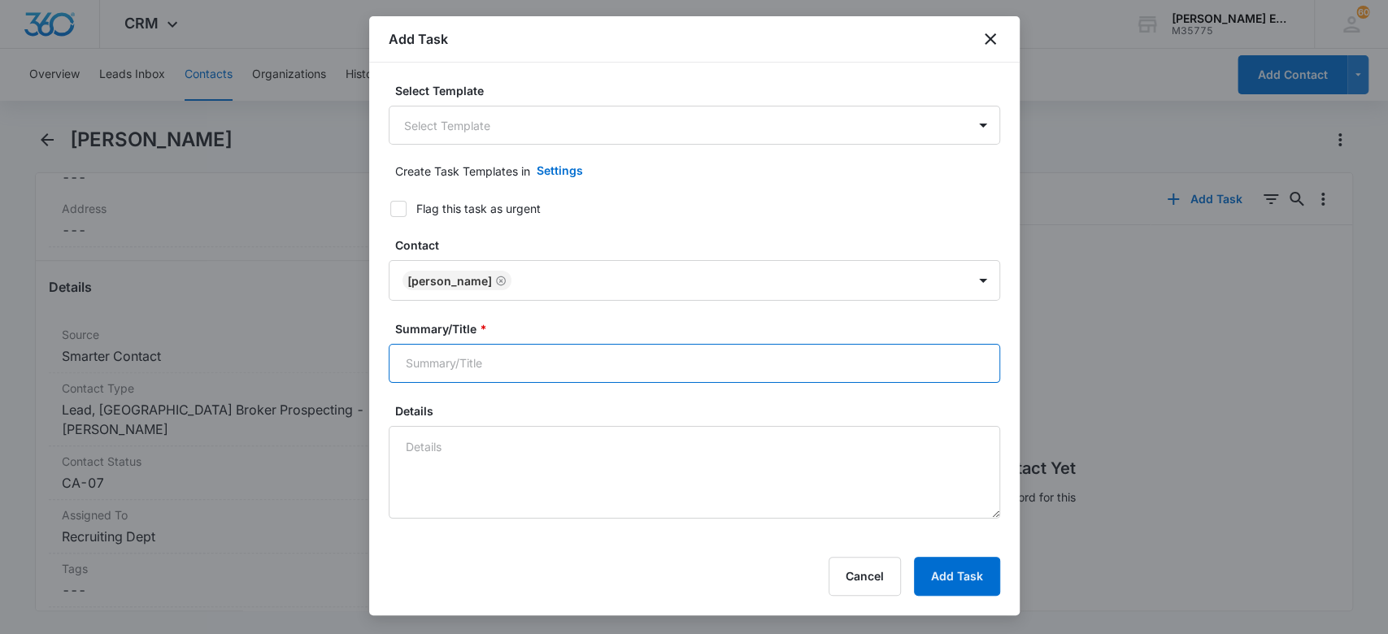
click at [462, 355] on input "Summary/Title *" at bounding box center [695, 363] width 612 height 39
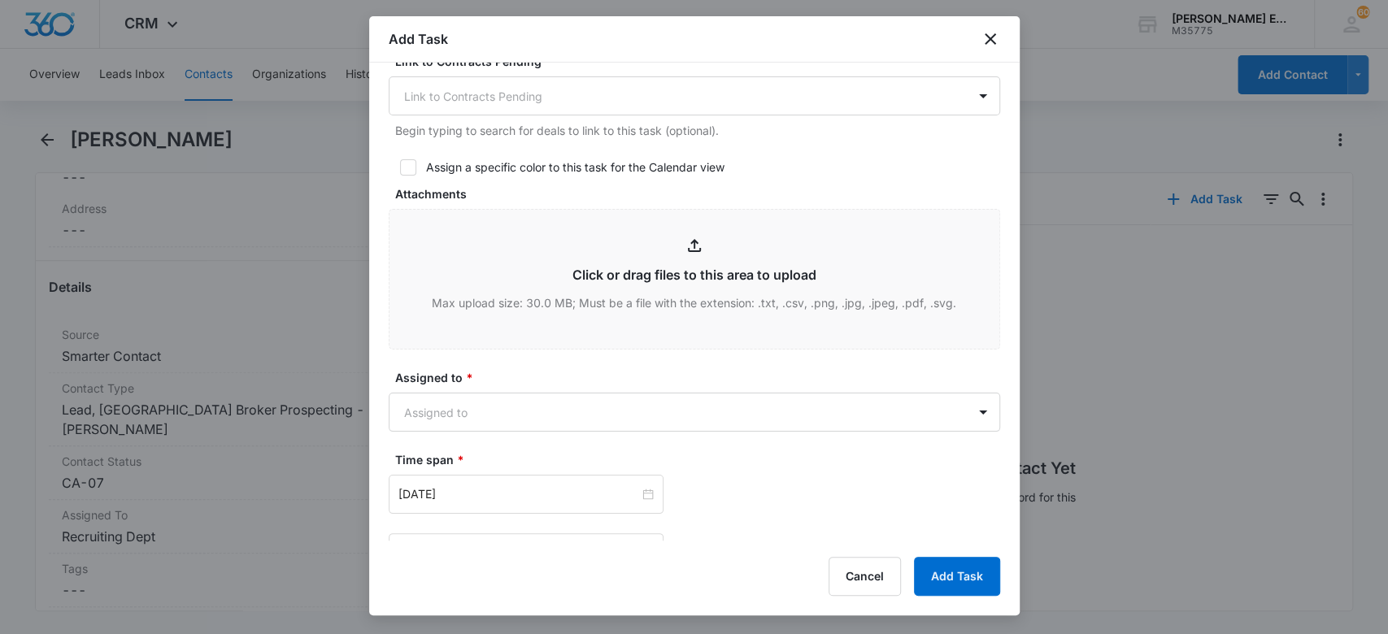
scroll to position [676, 0]
type input "[PERSON_NAME] Intro Call"
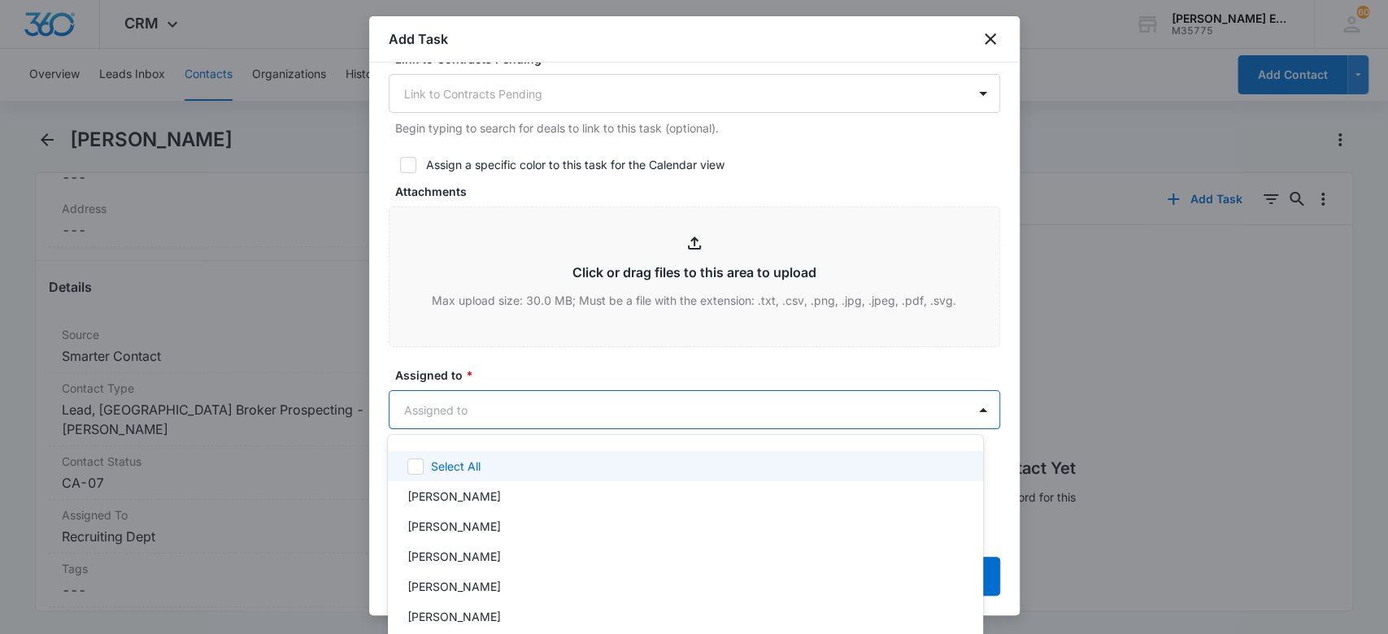
click at [447, 408] on body "CRM Apps Websites CRM Email Social Brand [PERSON_NAME] Estates and Homes M35775…" at bounding box center [694, 317] width 1388 height 634
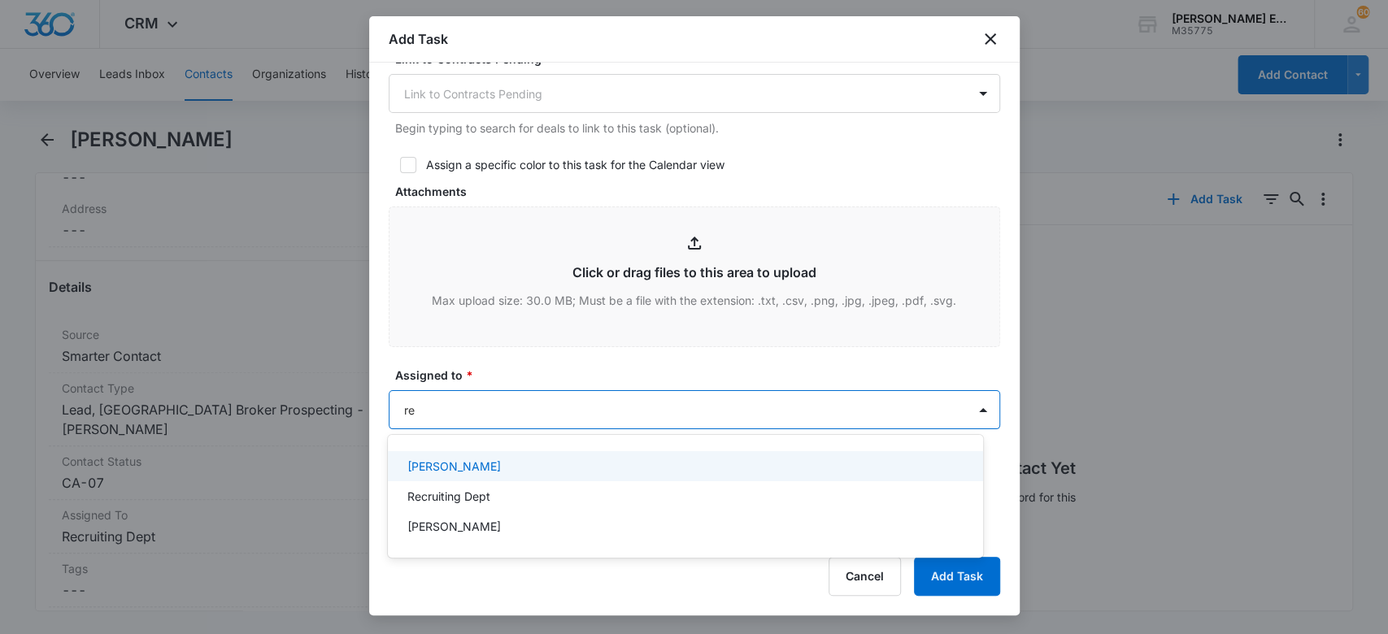
type input "rec"
click at [455, 462] on p "Recruiting Dept" at bounding box center [449, 466] width 83 height 17
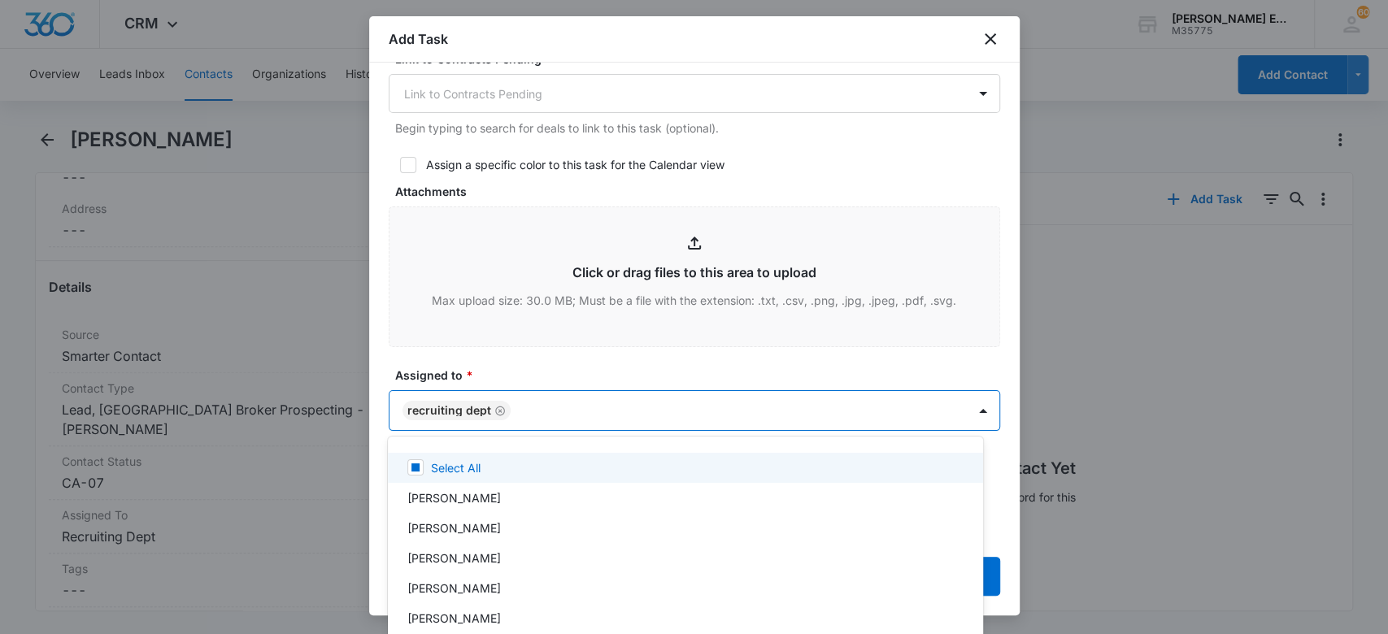
click at [527, 374] on div at bounding box center [694, 317] width 1388 height 634
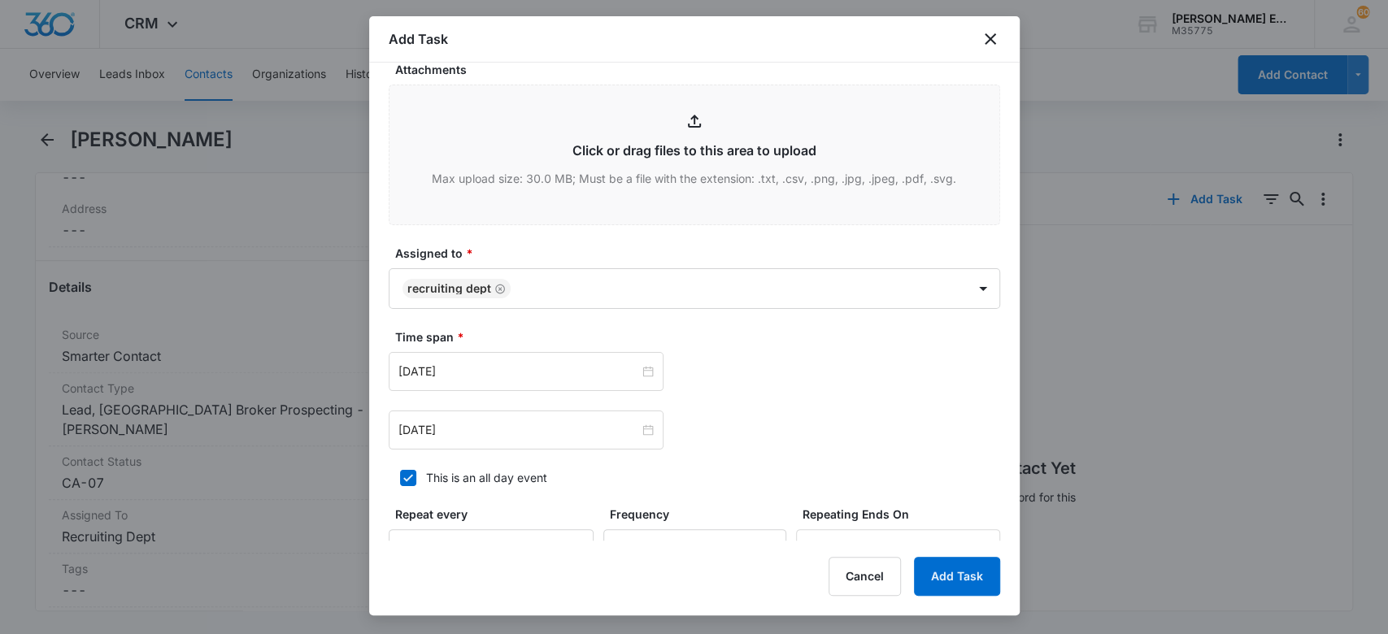
scroll to position [810, 0]
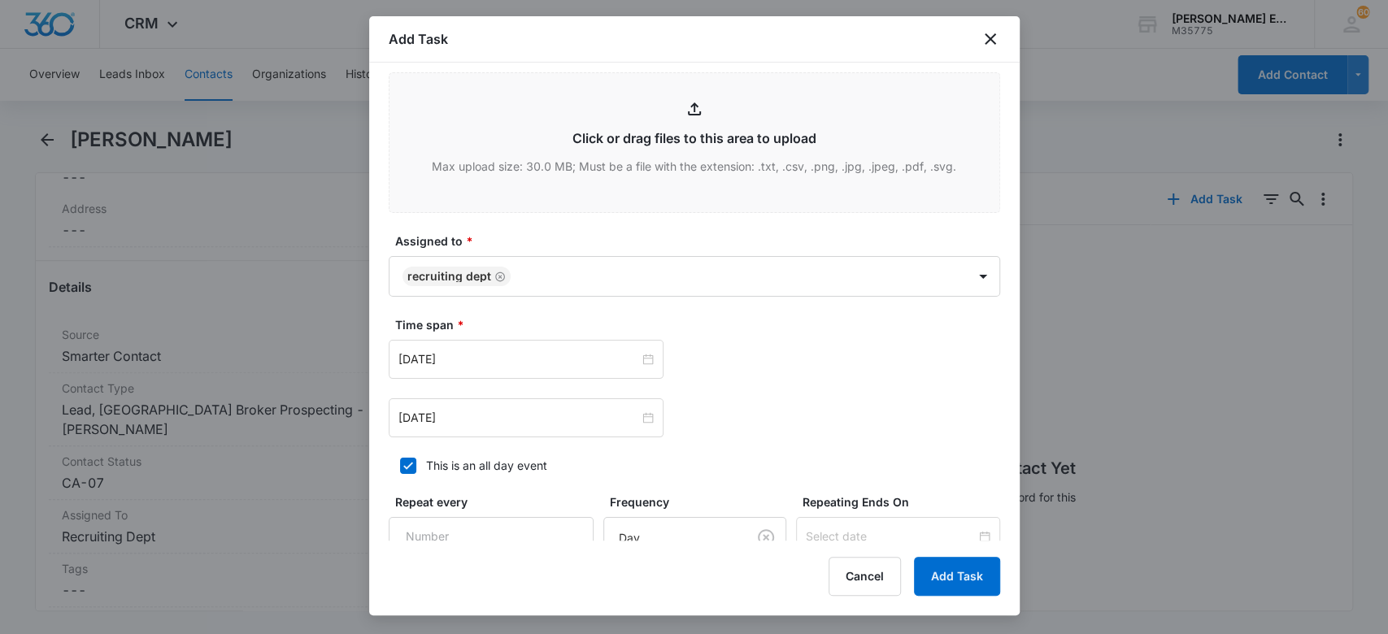
click at [410, 465] on icon at bounding box center [408, 466] width 15 height 15
click at [400, 465] on input "This is an all day event" at bounding box center [394, 465] width 11 height 11
checkbox input "false"
click at [478, 355] on input "[DATE]" at bounding box center [519, 360] width 241 height 18
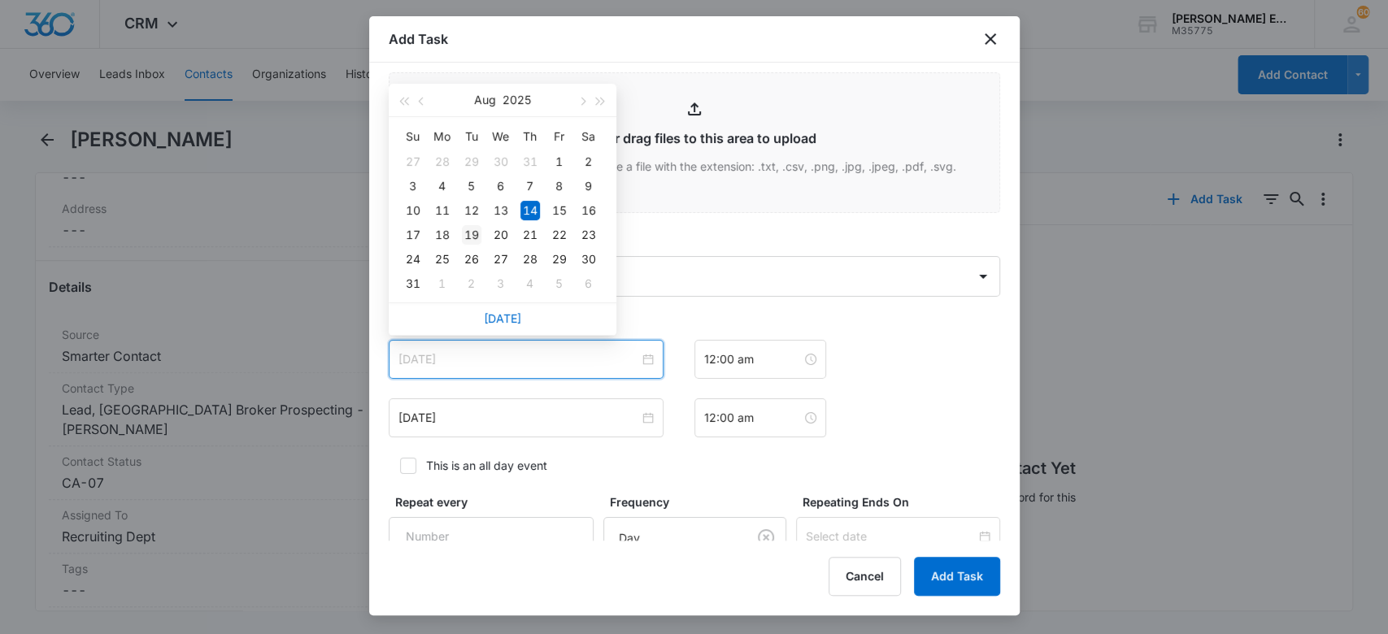
type input "[DATE]"
click at [474, 238] on div "19" at bounding box center [472, 235] width 20 height 20
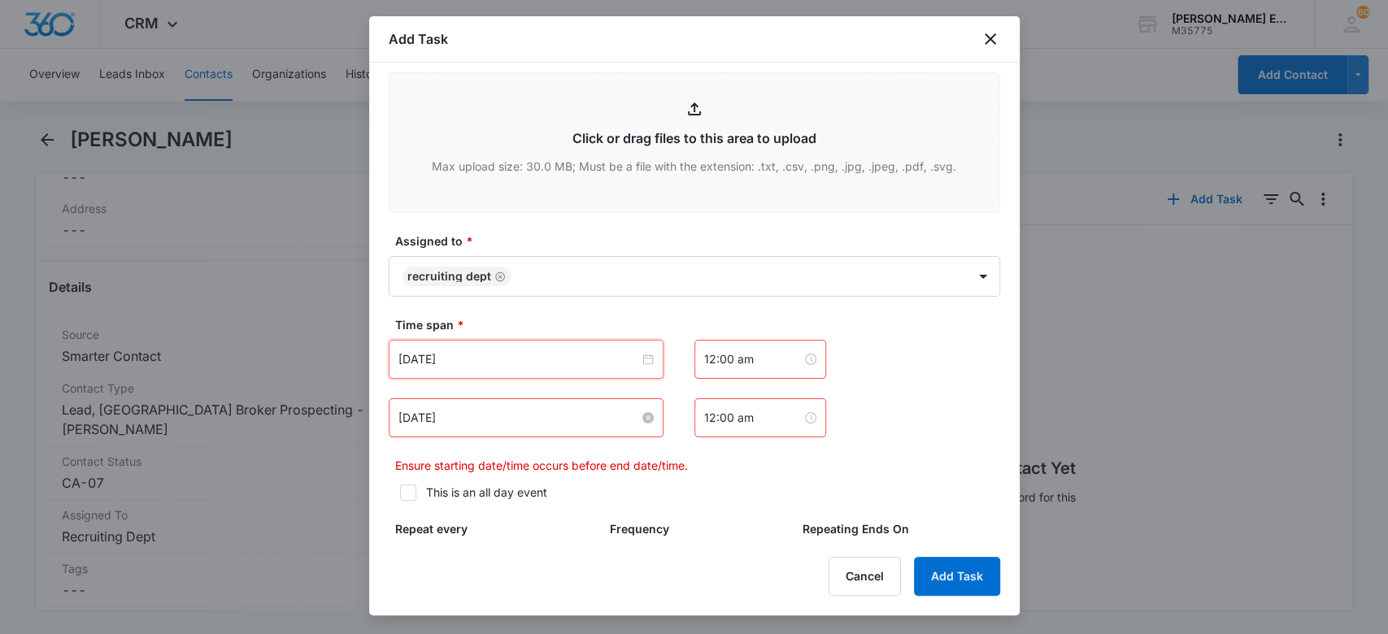
click at [471, 415] on input "[DATE]" at bounding box center [519, 418] width 241 height 18
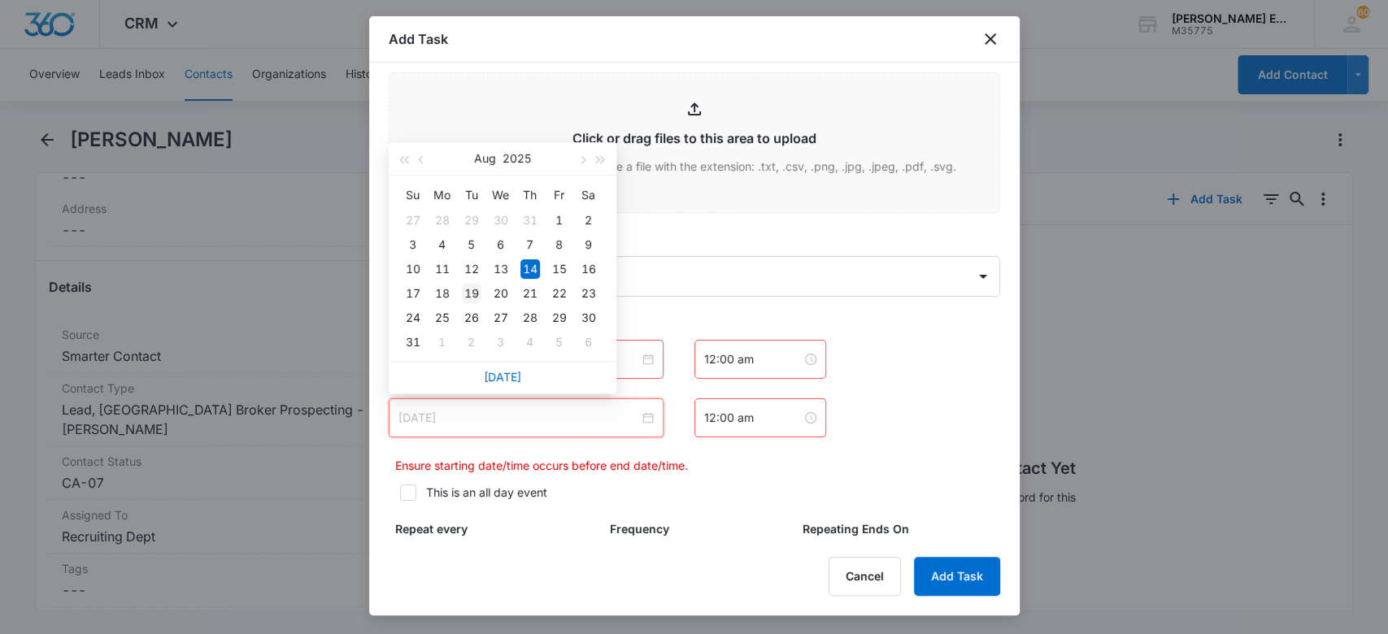
type input "[DATE]"
click at [470, 291] on div "19" at bounding box center [472, 294] width 20 height 20
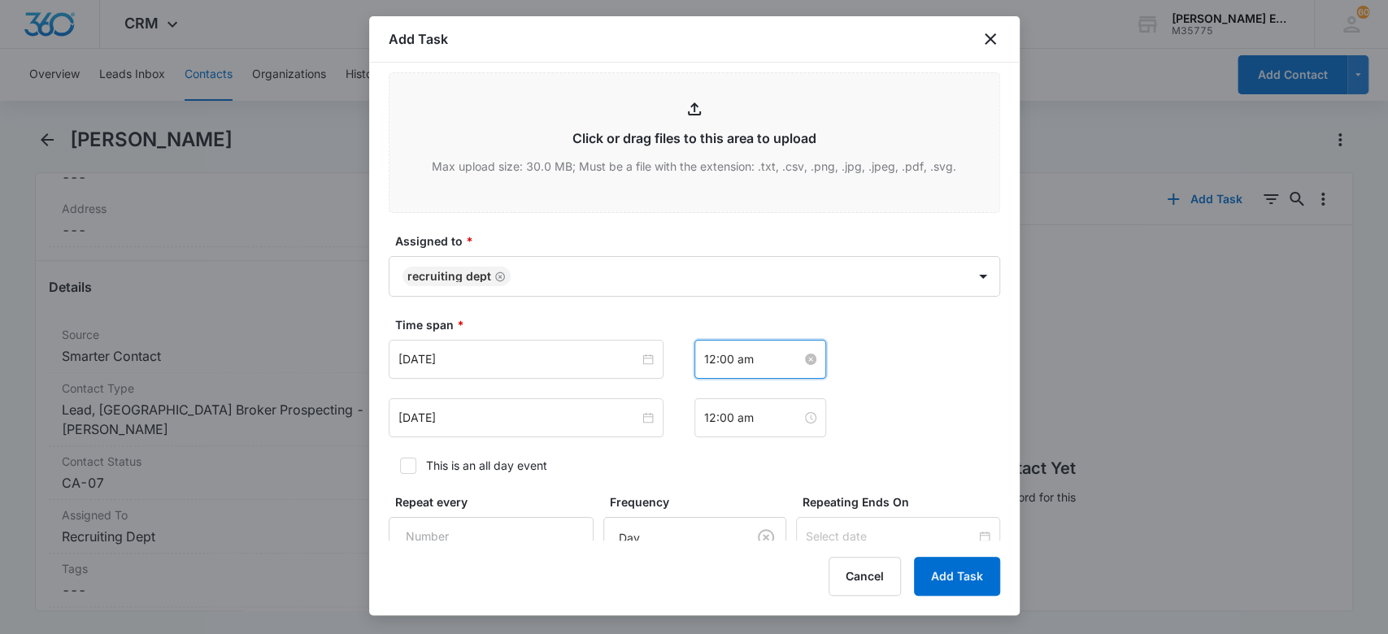
click at [735, 358] on input "12:00 am" at bounding box center [753, 360] width 98 height 18
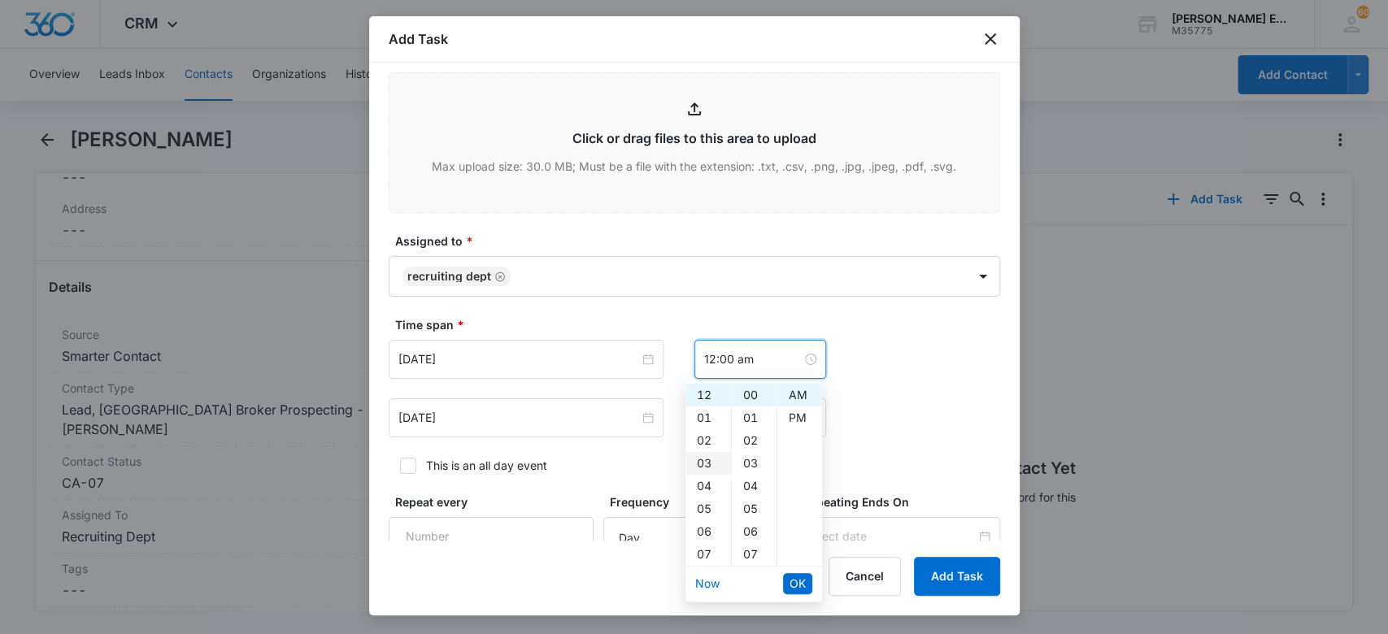
click at [705, 460] on div "03" at bounding box center [709, 463] width 46 height 23
click at [800, 411] on div "PM" at bounding box center [800, 418] width 45 height 23
click at [745, 514] on div "15" at bounding box center [754, 510] width 45 height 23
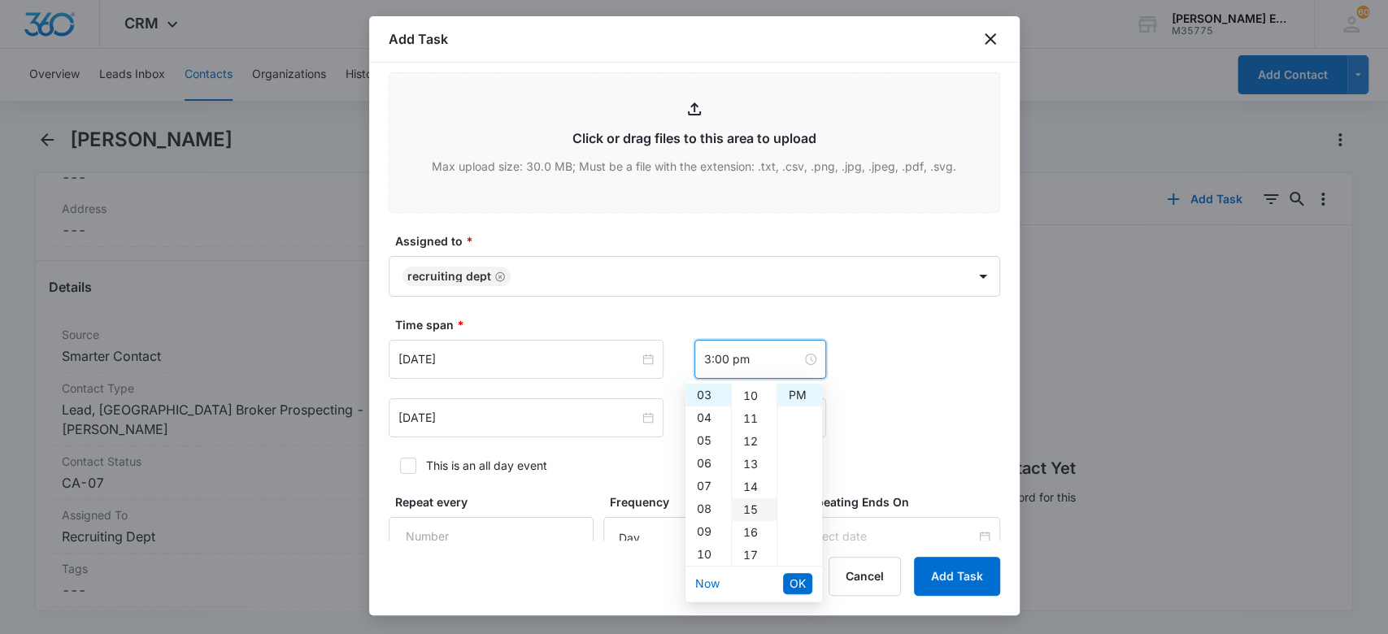
type input "3:15 pm"
click at [799, 577] on span "OK" at bounding box center [798, 584] width 16 height 18
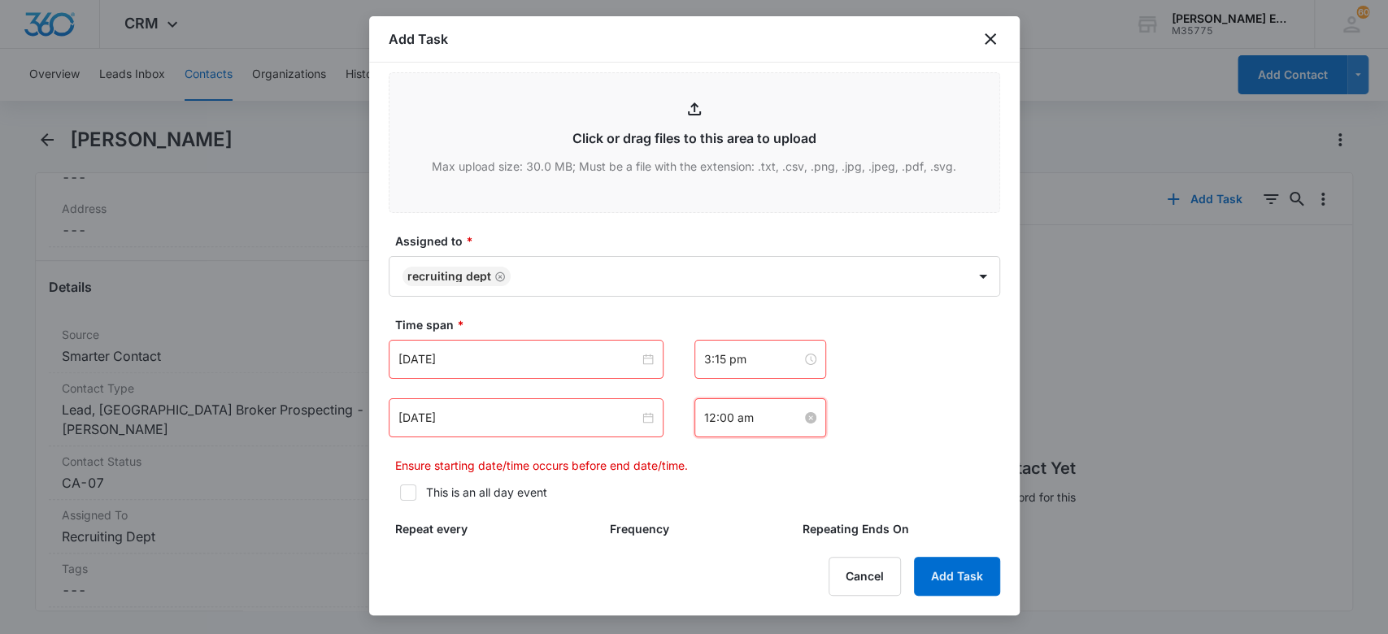
click at [705, 418] on input "12:00 am" at bounding box center [753, 418] width 98 height 18
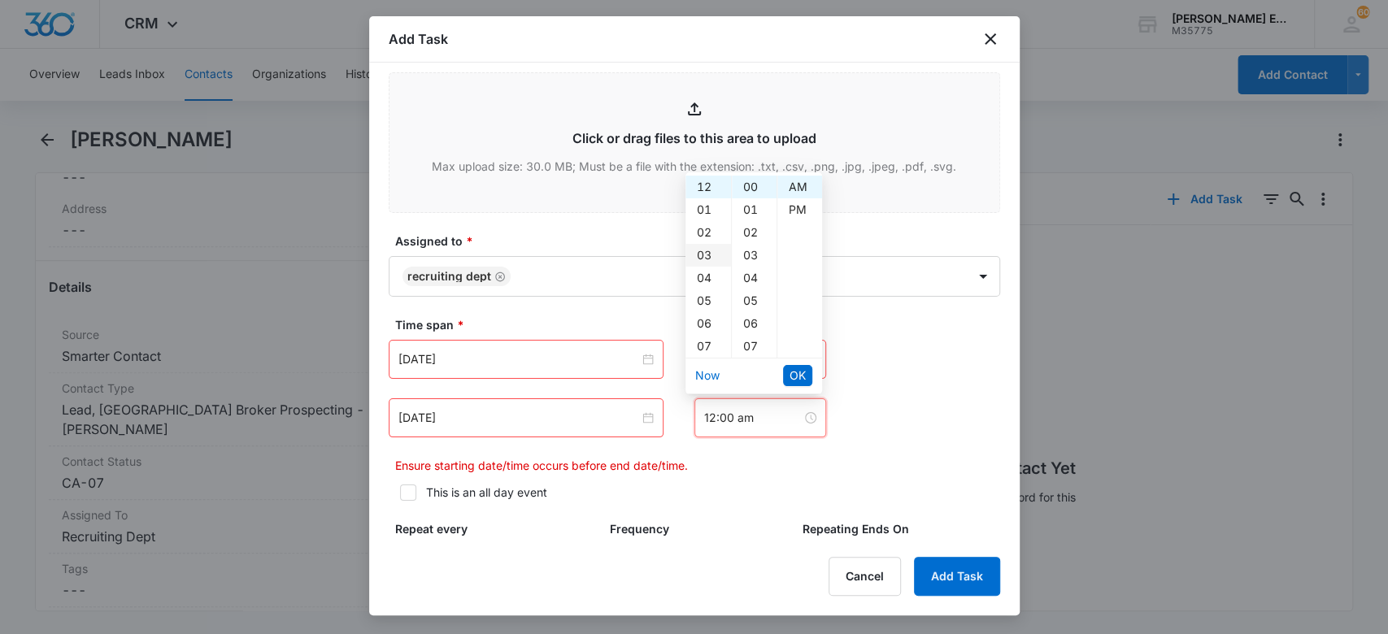
click at [708, 254] on div "03" at bounding box center [709, 255] width 46 height 23
click at [754, 257] on div "15" at bounding box center [754, 257] width 45 height 23
click at [794, 207] on div "PM" at bounding box center [800, 209] width 45 height 23
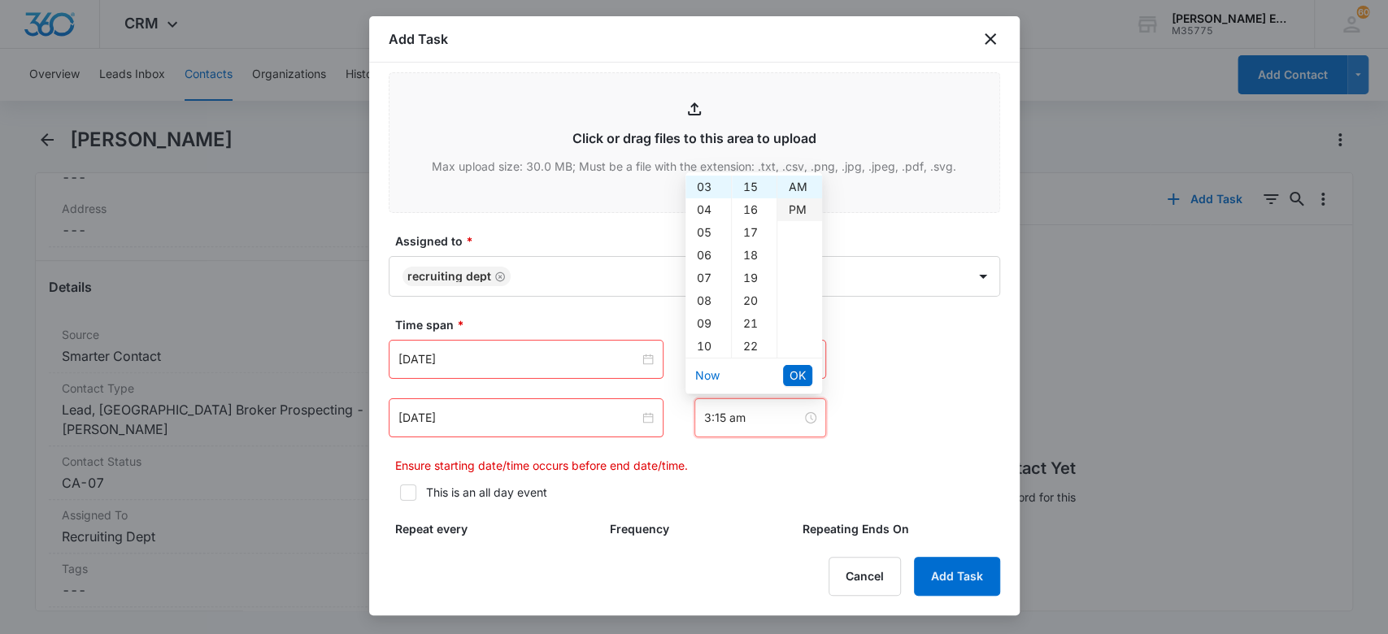
type input "3:15 pm"
click at [804, 368] on span "OK" at bounding box center [798, 376] width 16 height 18
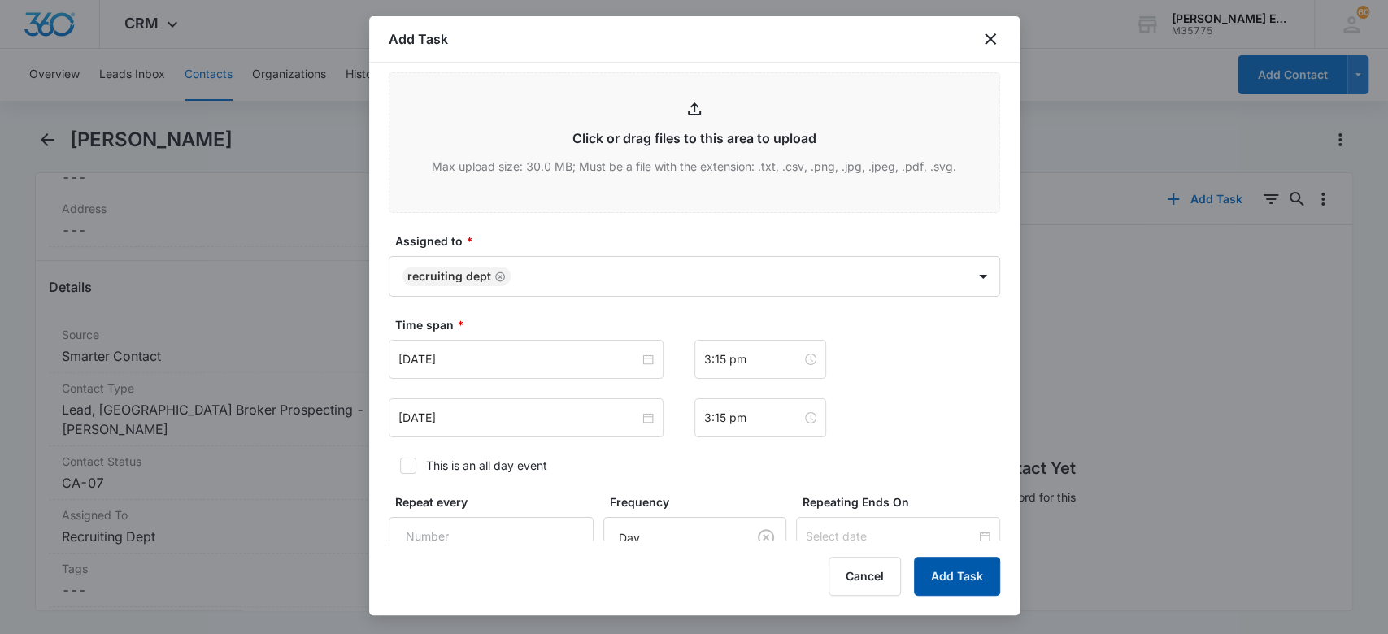
click at [950, 577] on button "Add Task" at bounding box center [957, 576] width 86 height 39
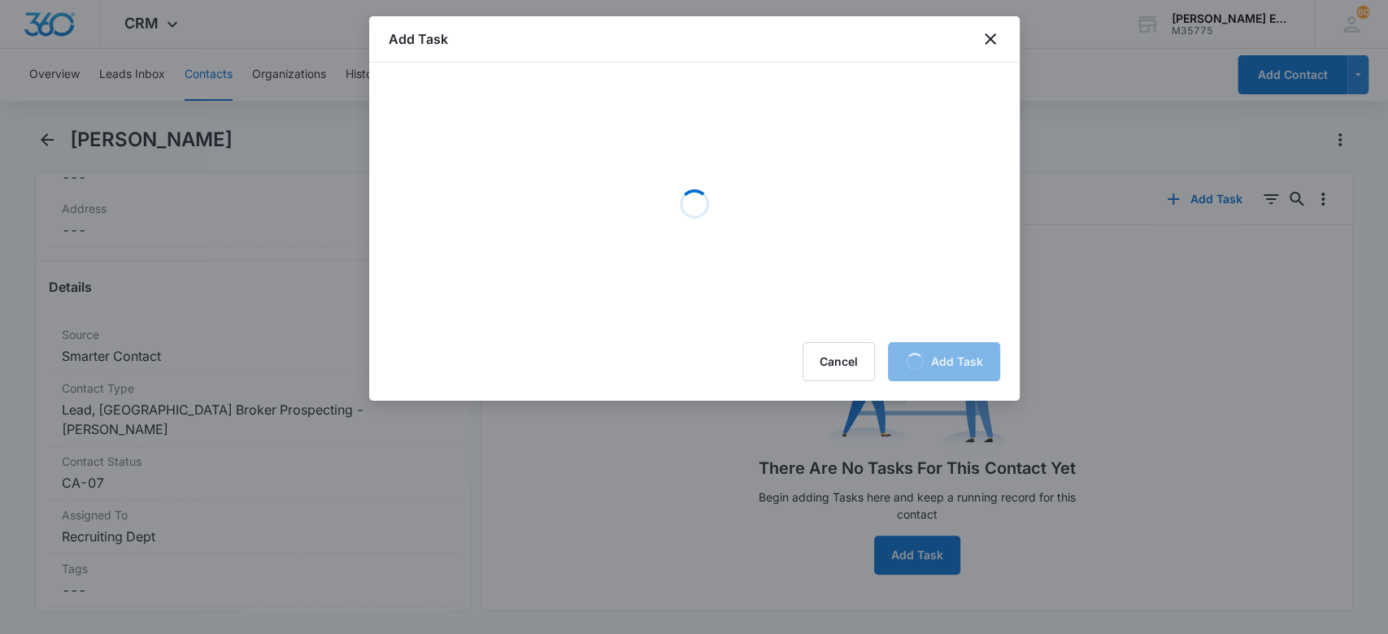
scroll to position [0, 0]
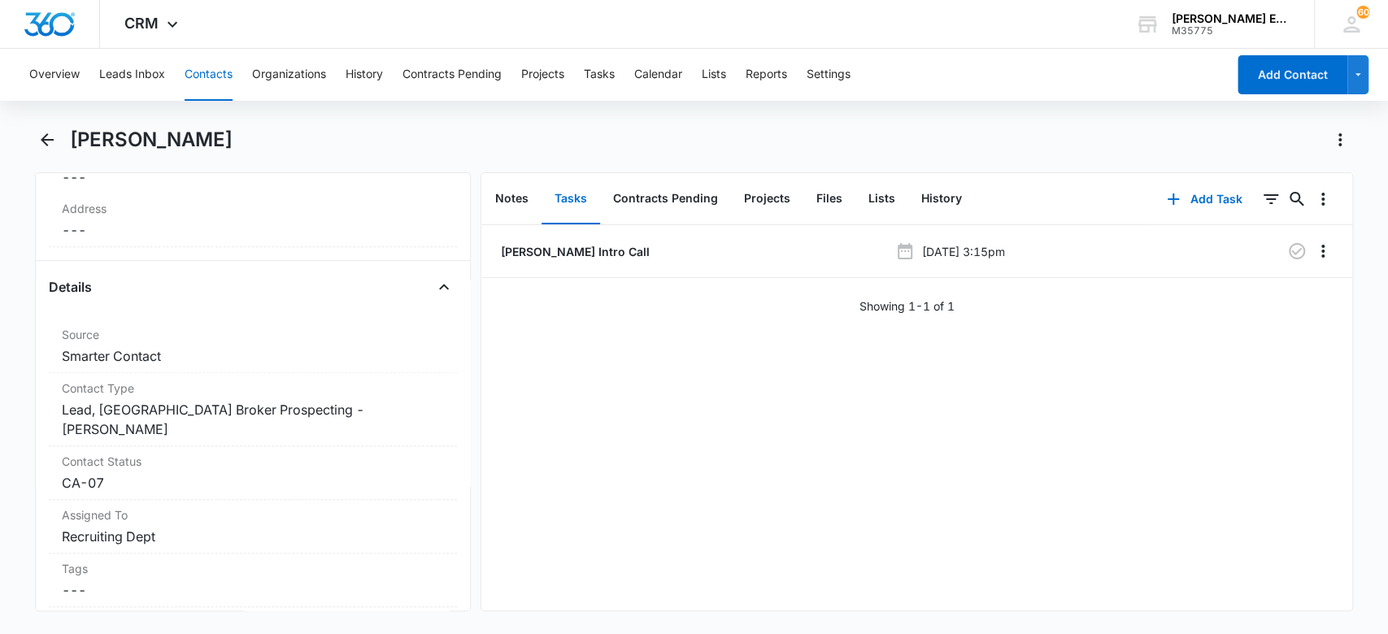
click at [563, 391] on div "[PERSON_NAME] Intro Call [DATE] 3:15pm Showing 1-1 of 1" at bounding box center [917, 418] width 871 height 386
